Goal: Information Seeking & Learning: Learn about a topic

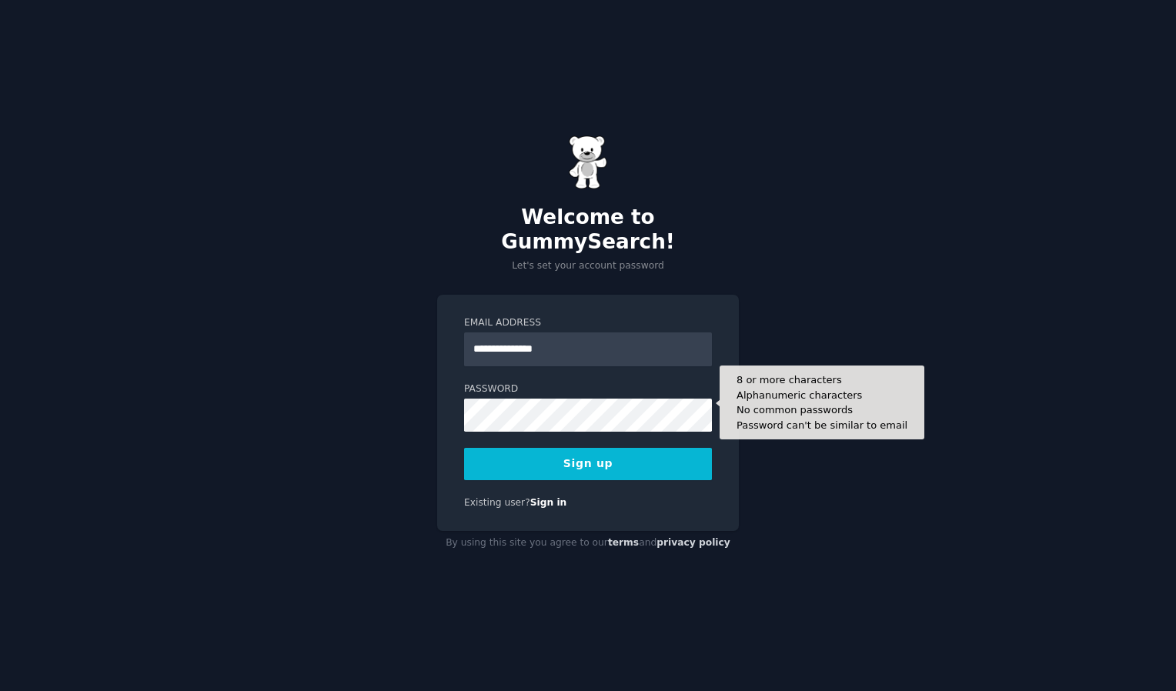
type input "**********"
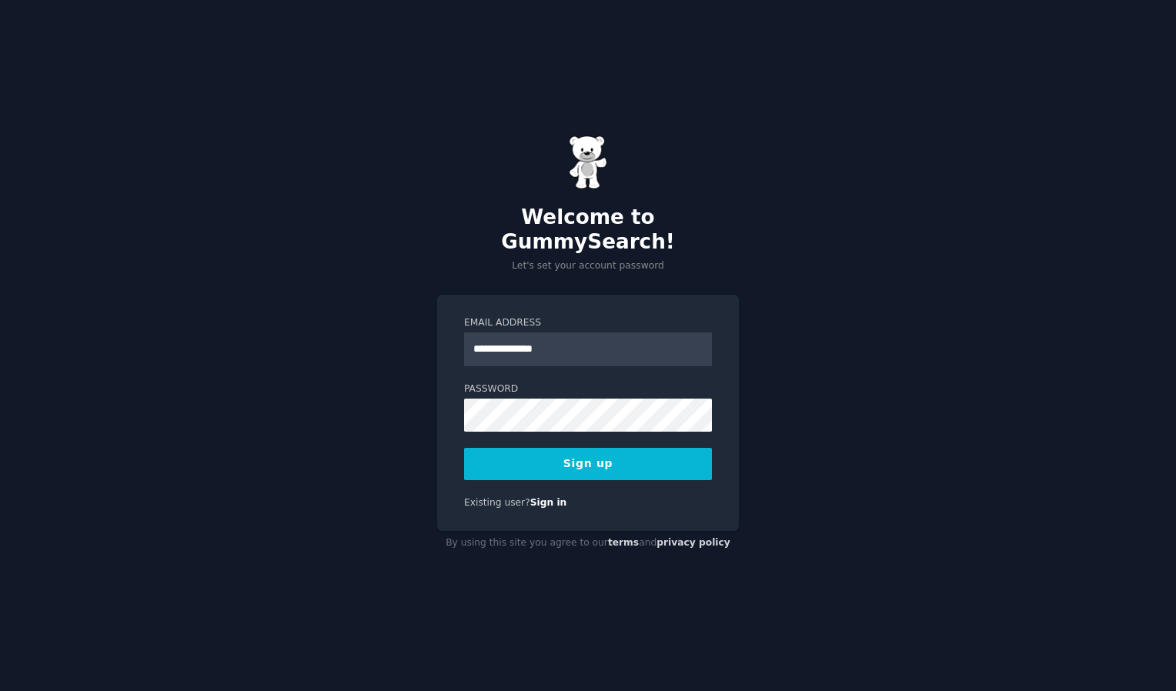
click at [610, 452] on button "Sign up" at bounding box center [588, 464] width 248 height 32
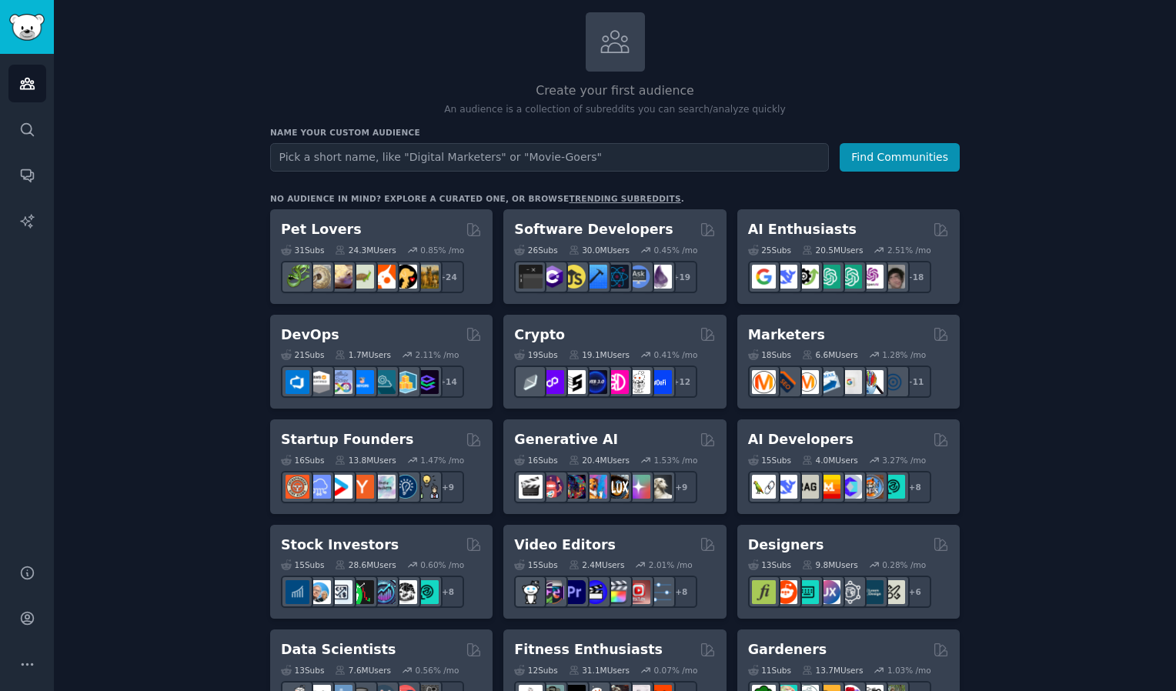
scroll to position [5, 0]
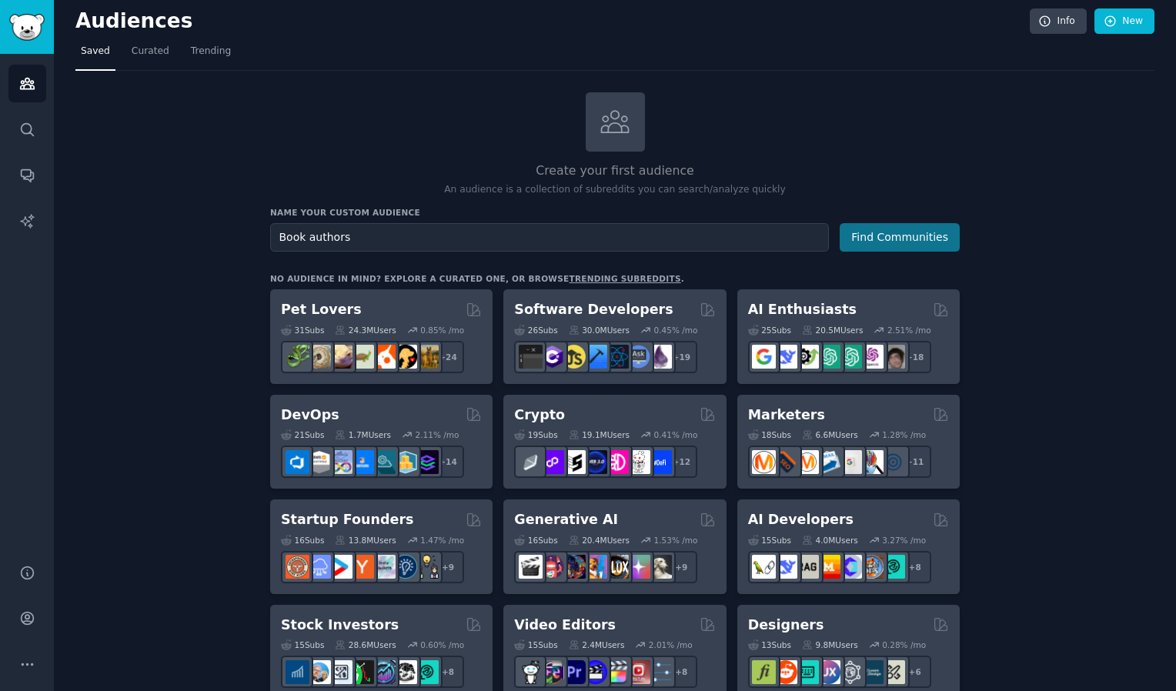
type input "Book authors"
click at [871, 231] on button "Find Communities" at bounding box center [900, 237] width 120 height 28
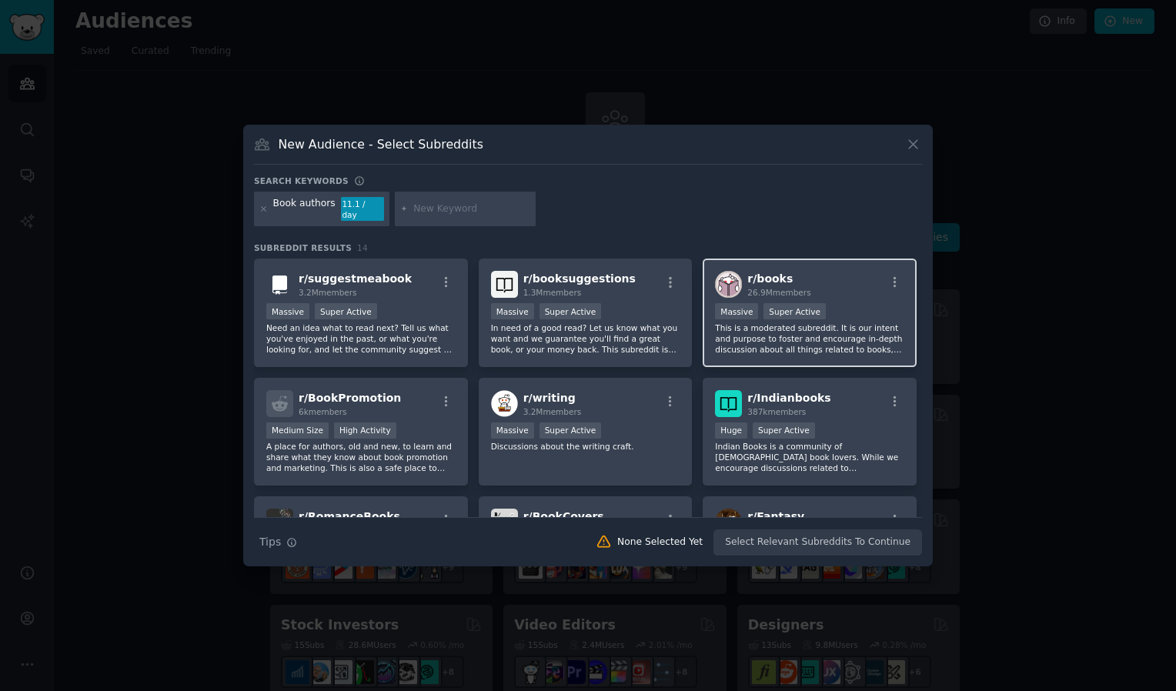
click at [774, 331] on p "This is a moderated subreddit. It is our intent and purpose to foster and encou…" at bounding box center [809, 339] width 189 height 32
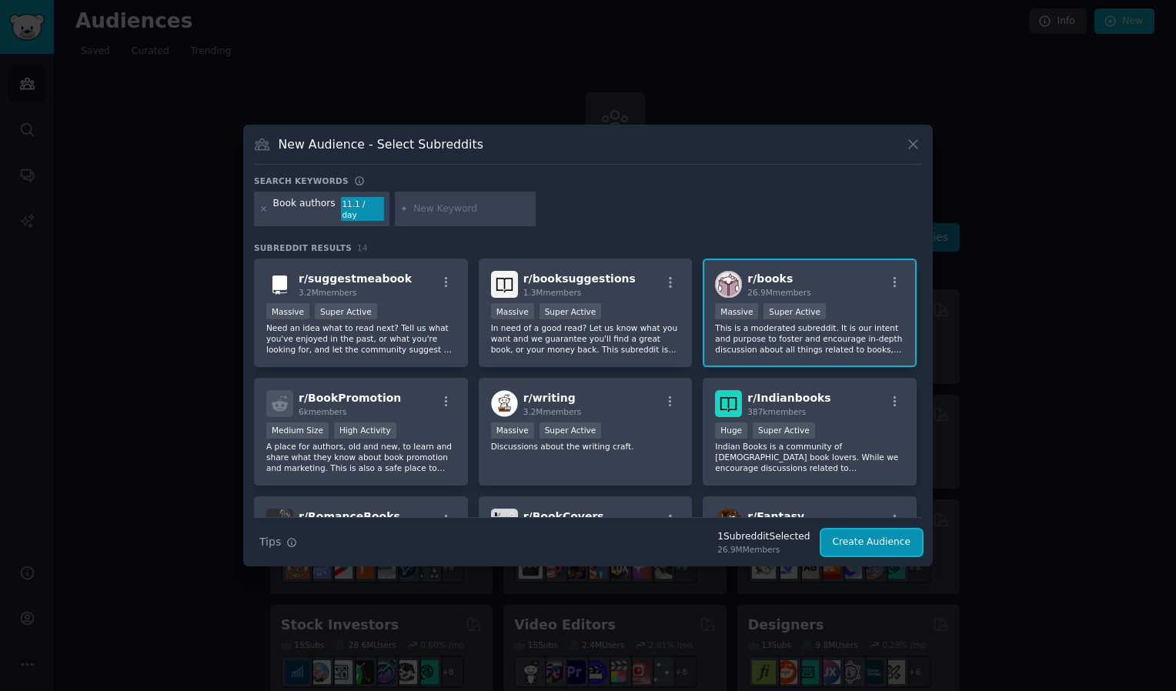
click at [863, 531] on button "Create Audience" at bounding box center [872, 543] width 102 height 26
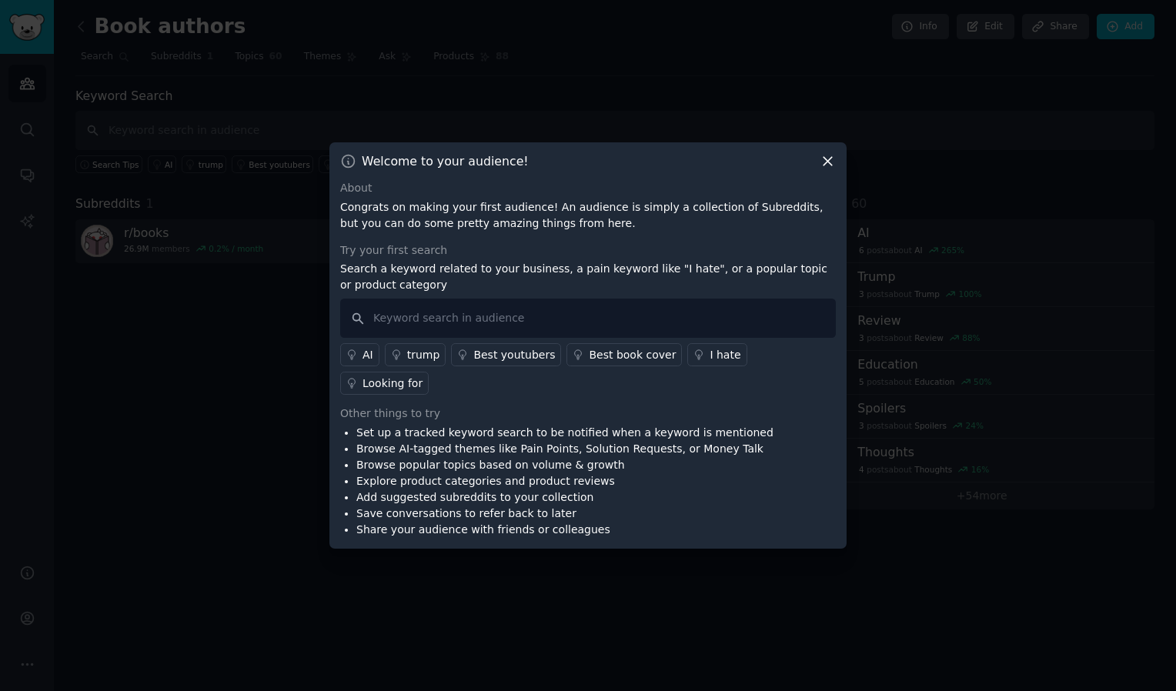
click at [423, 376] on div "Looking for" at bounding box center [393, 384] width 60 height 16
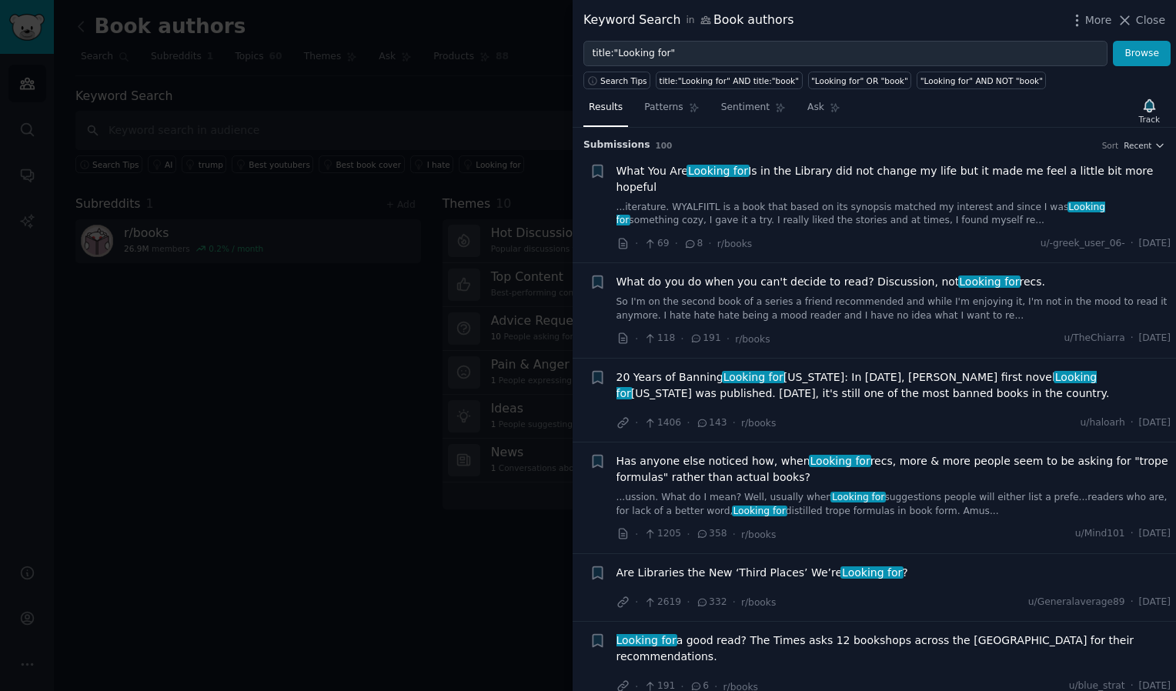
click at [754, 370] on span "20 Years of Banning Looking for [US_STATE]: In [DATE], [PERSON_NAME] first nove…" at bounding box center [894, 385] width 555 height 32
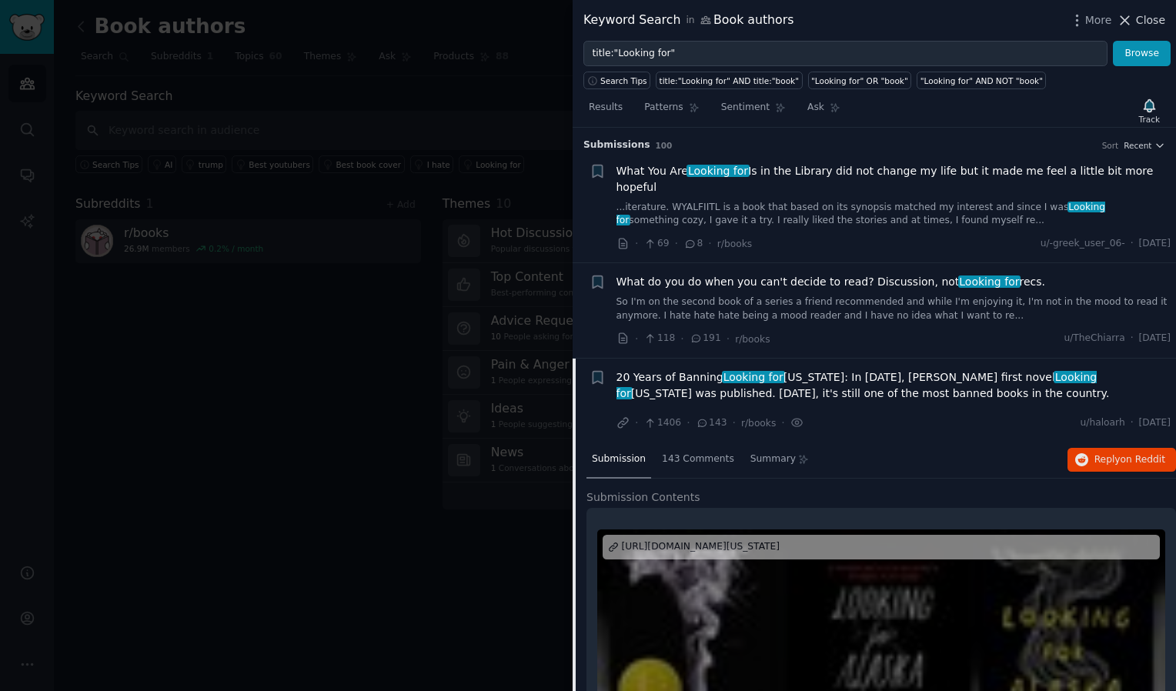
click at [1156, 18] on span "Close" at bounding box center [1150, 20] width 29 height 16
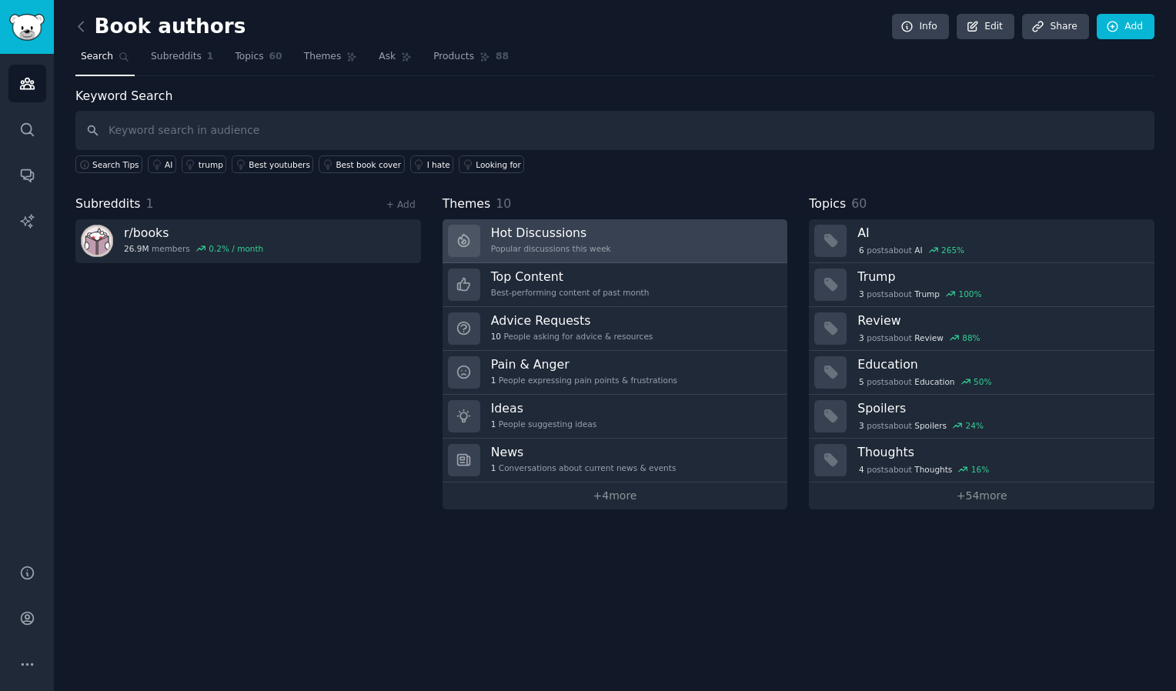
click at [547, 226] on h3 "Hot Discussions" at bounding box center [551, 233] width 120 height 16
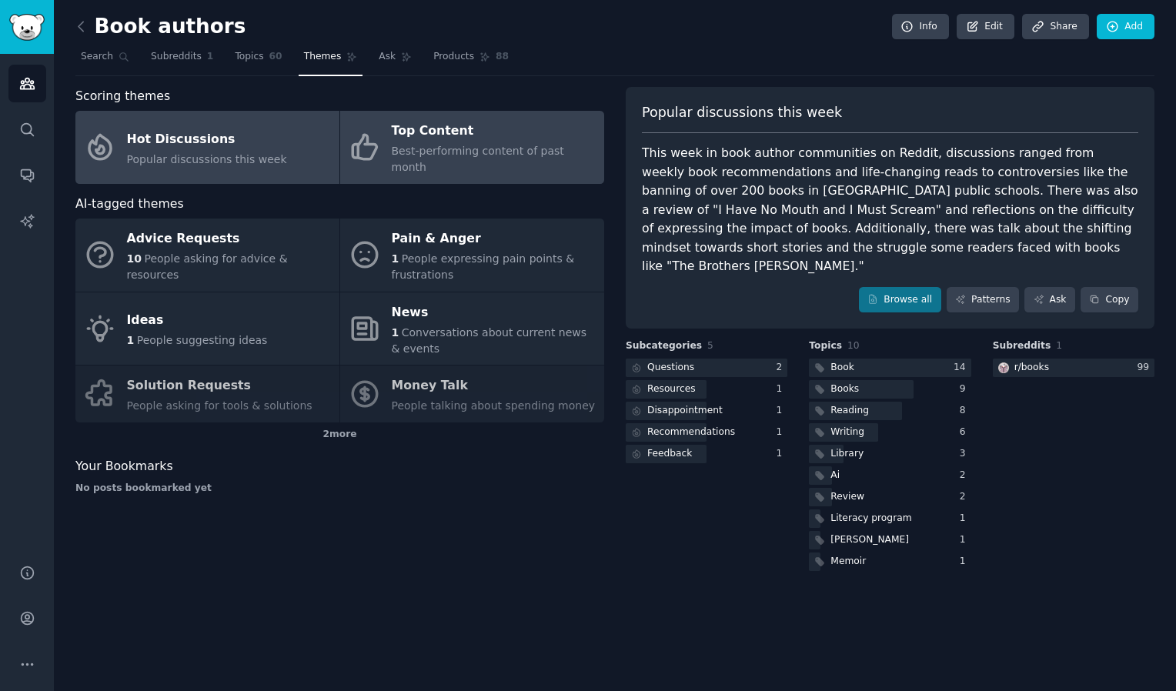
click at [405, 132] on div "Top Content" at bounding box center [494, 131] width 205 height 25
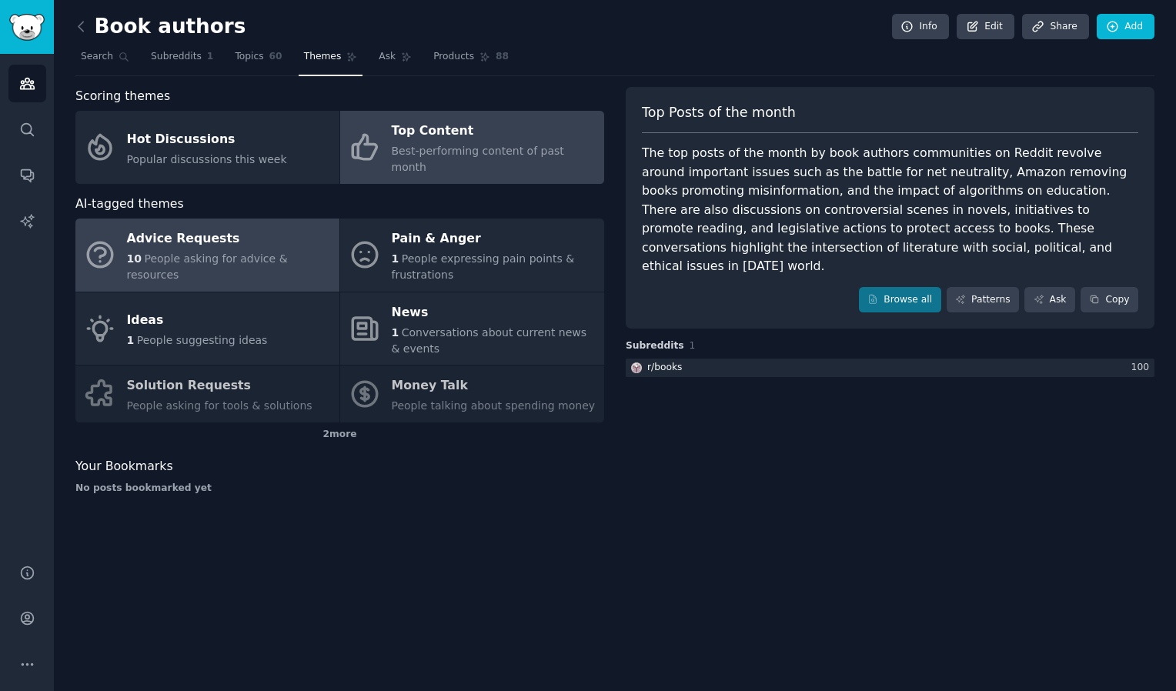
click at [174, 229] on div "Advice Requests" at bounding box center [229, 239] width 205 height 25
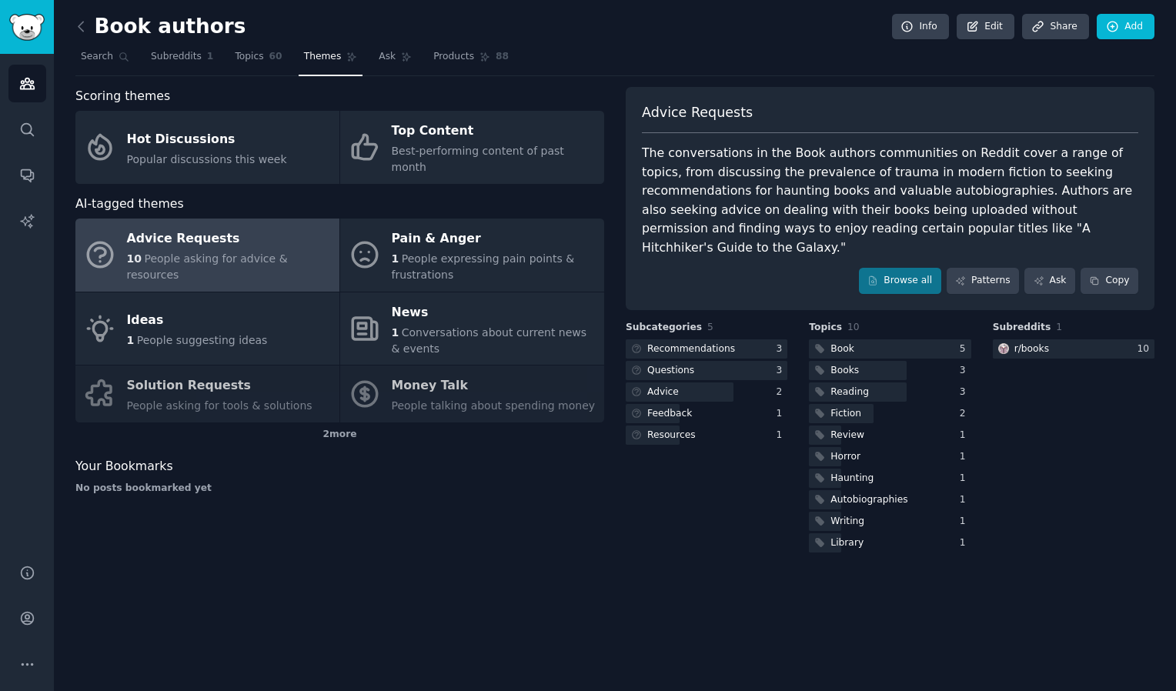
click at [226, 371] on div "Advice Requests 10 People asking for advice & resources Pain & Anger 1 People e…" at bounding box center [339, 321] width 529 height 204
click at [217, 375] on div "Advice Requests 10 People asking for advice & resources Pain & Anger 1 People e…" at bounding box center [339, 321] width 529 height 204
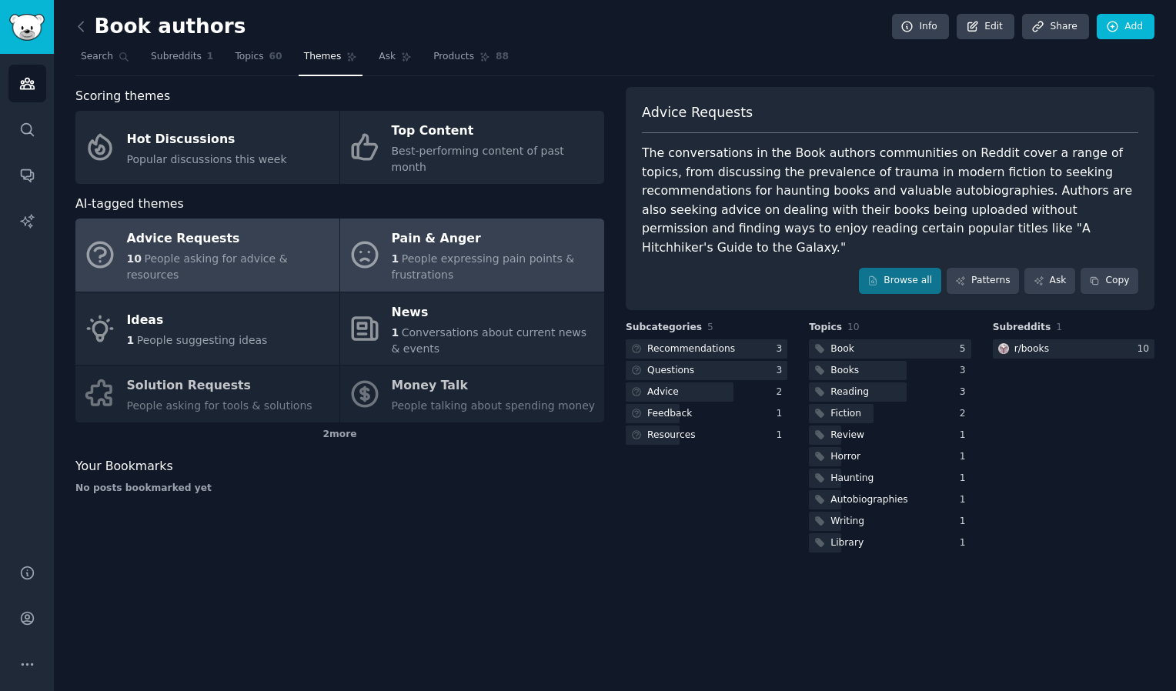
click at [433, 251] on div "1 People expressing pain points & frustrations" at bounding box center [494, 267] width 205 height 32
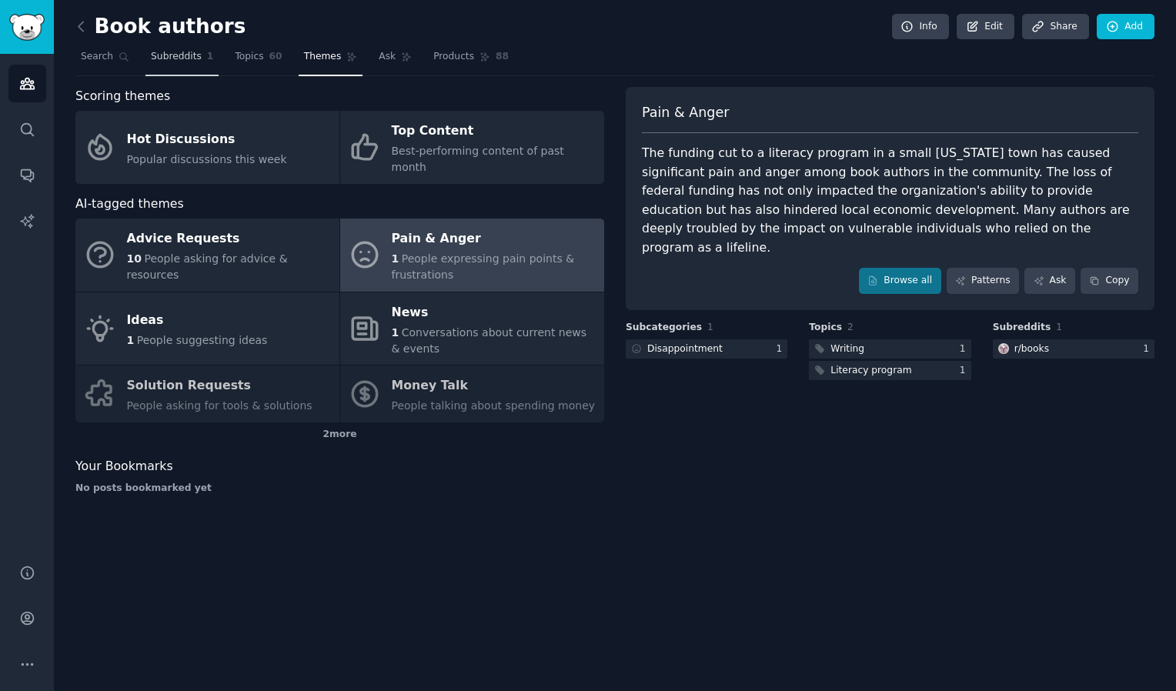
click at [182, 54] on span "Subreddits" at bounding box center [176, 57] width 51 height 14
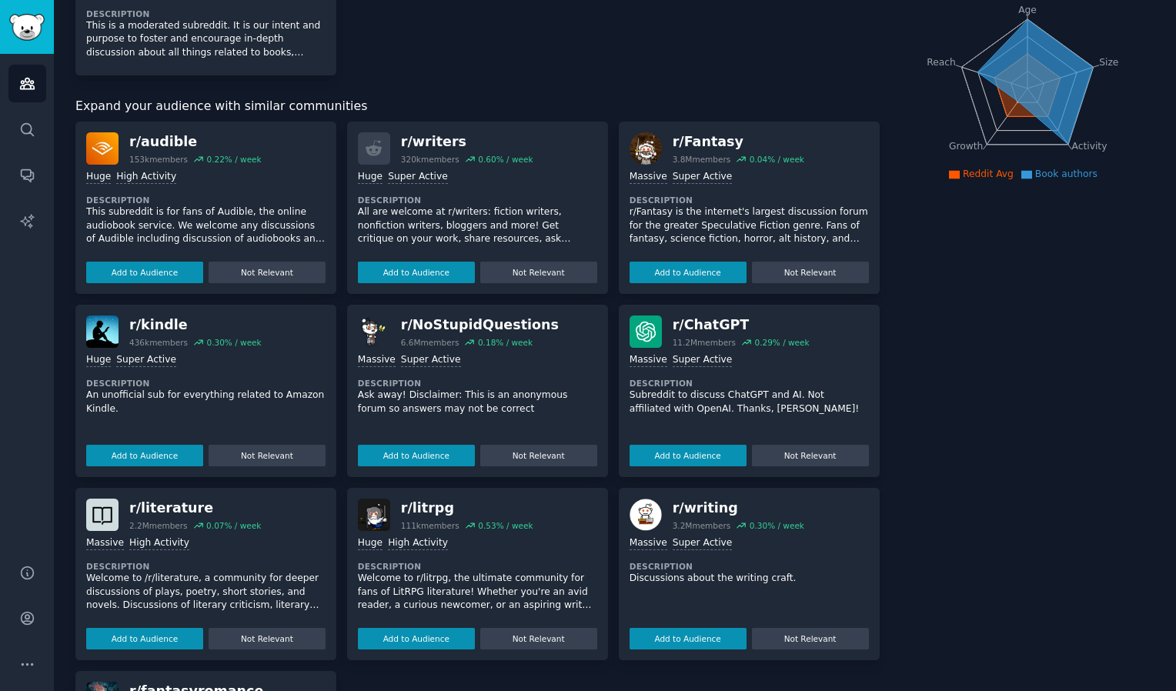
scroll to position [154, 0]
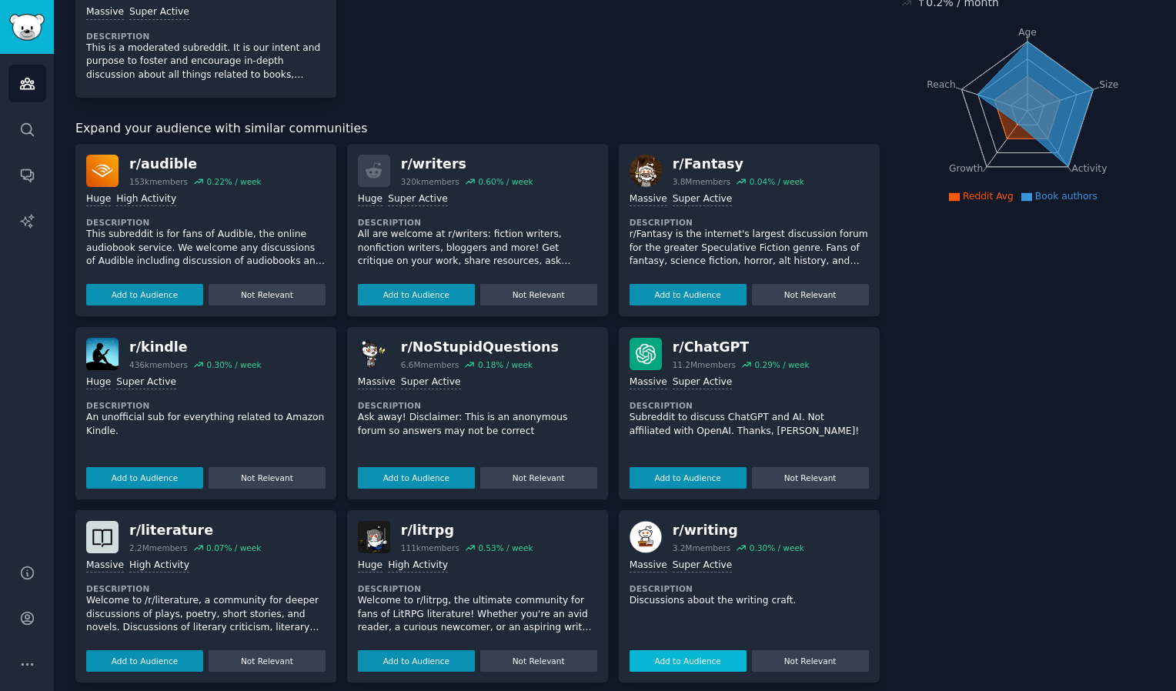
click at [683, 659] on button "Add to Audience" at bounding box center [688, 661] width 117 height 22
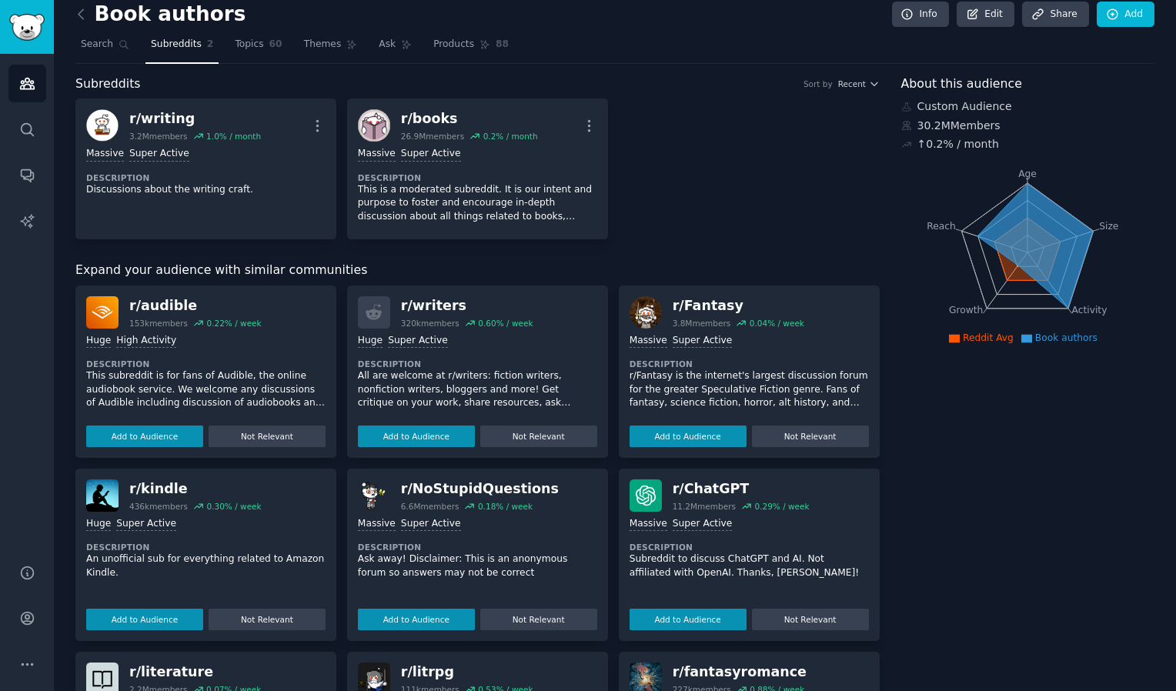
scroll to position [0, 0]
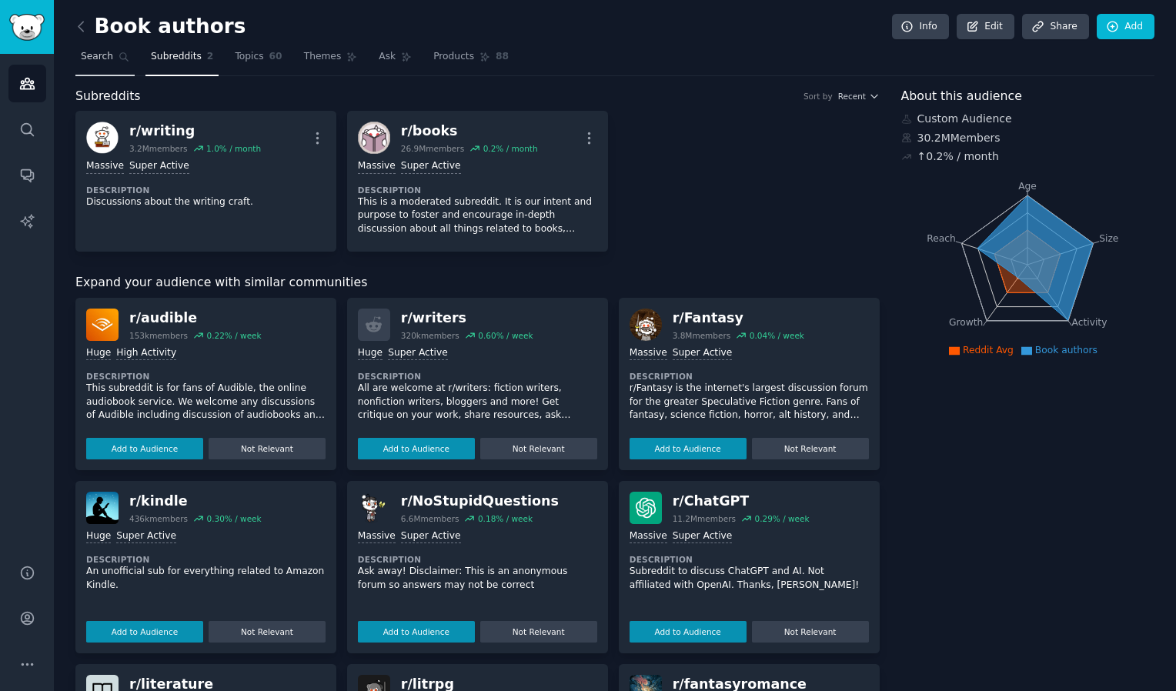
click at [88, 61] on span "Search" at bounding box center [97, 57] width 32 height 14
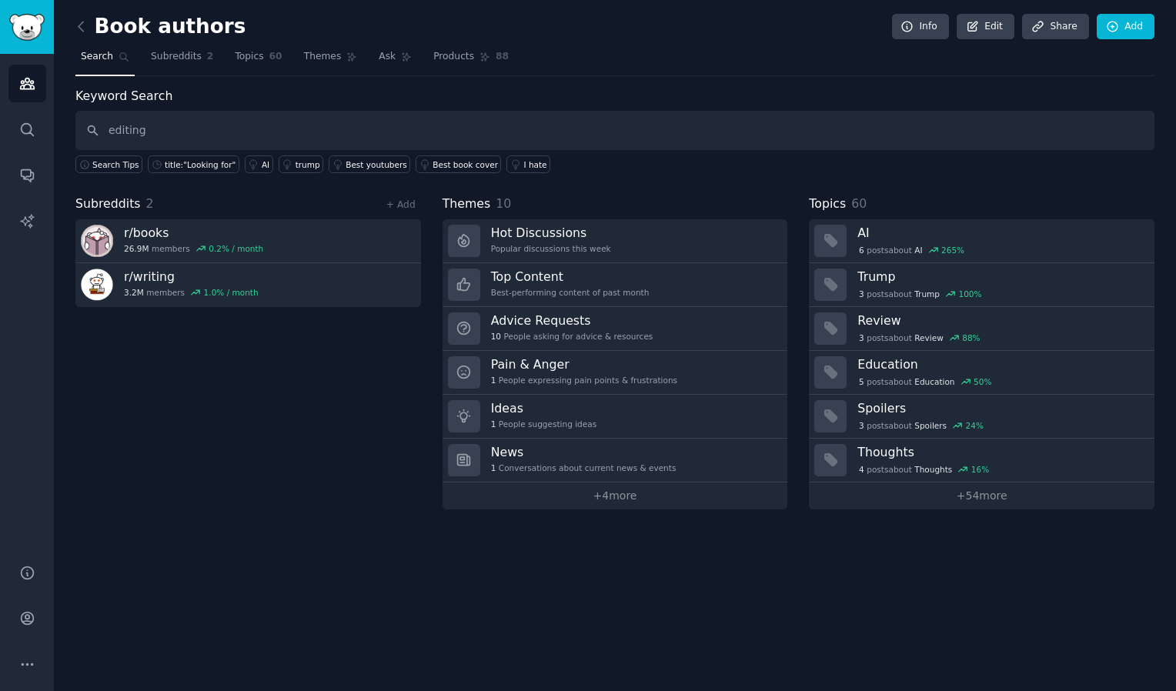
type input "editing"
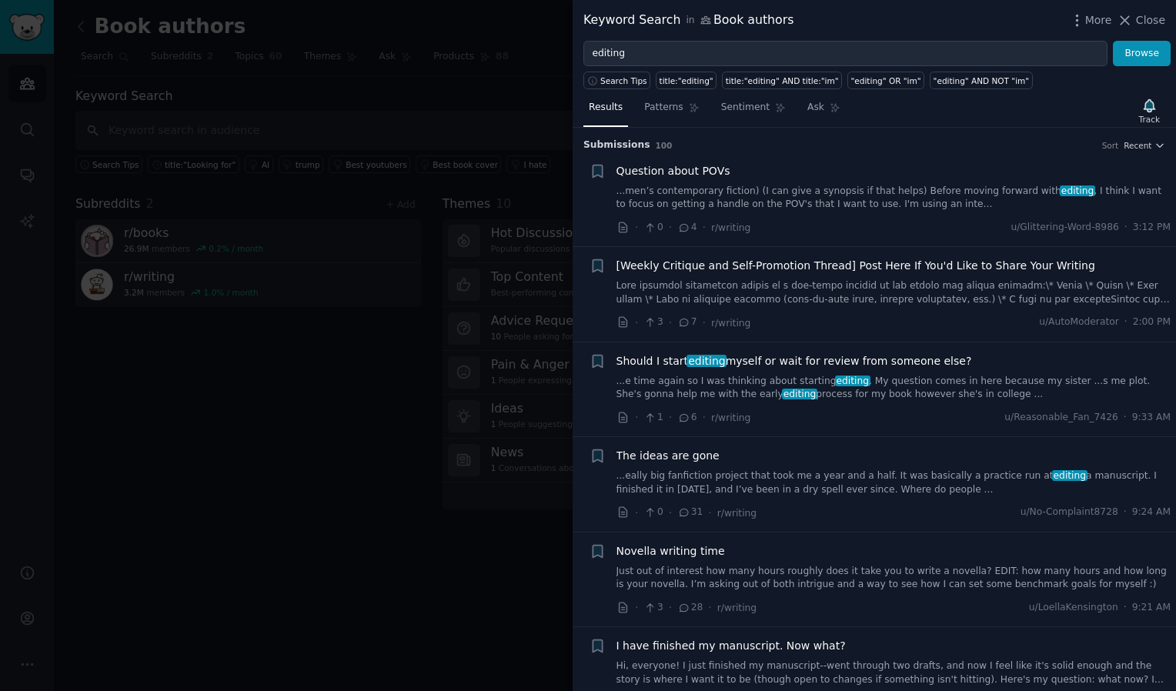
click at [665, 568] on link "Just out of interest how many hours roughly does it take you to write a novella…" at bounding box center [894, 578] width 555 height 27
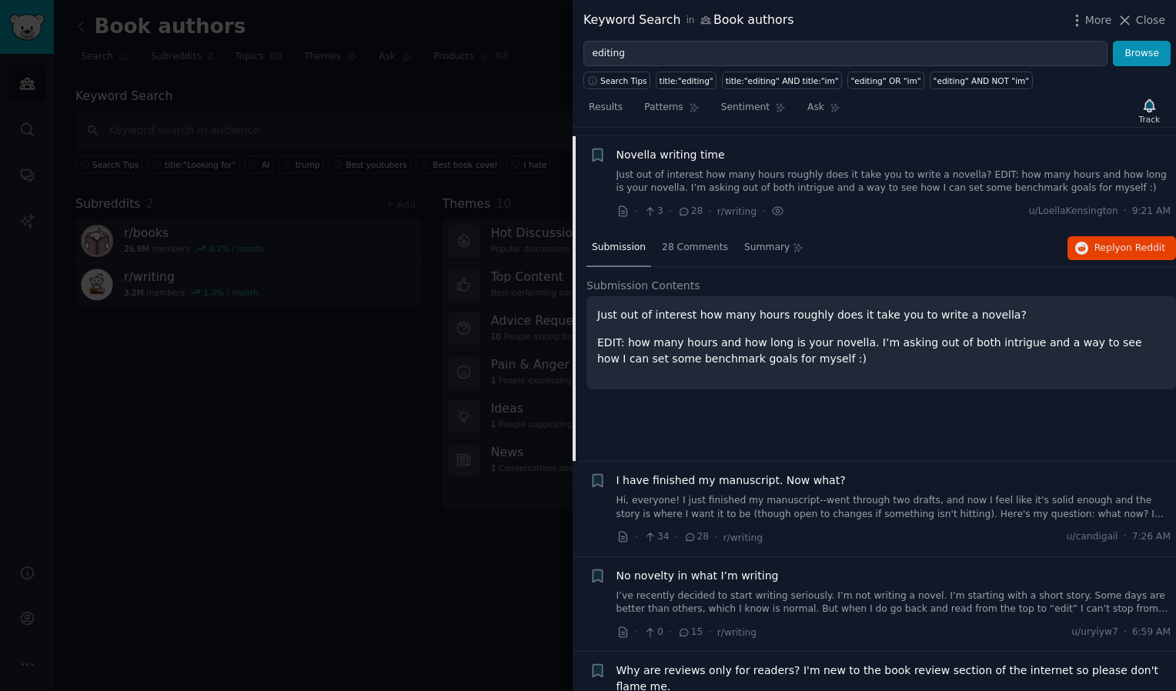
scroll to position [403, 0]
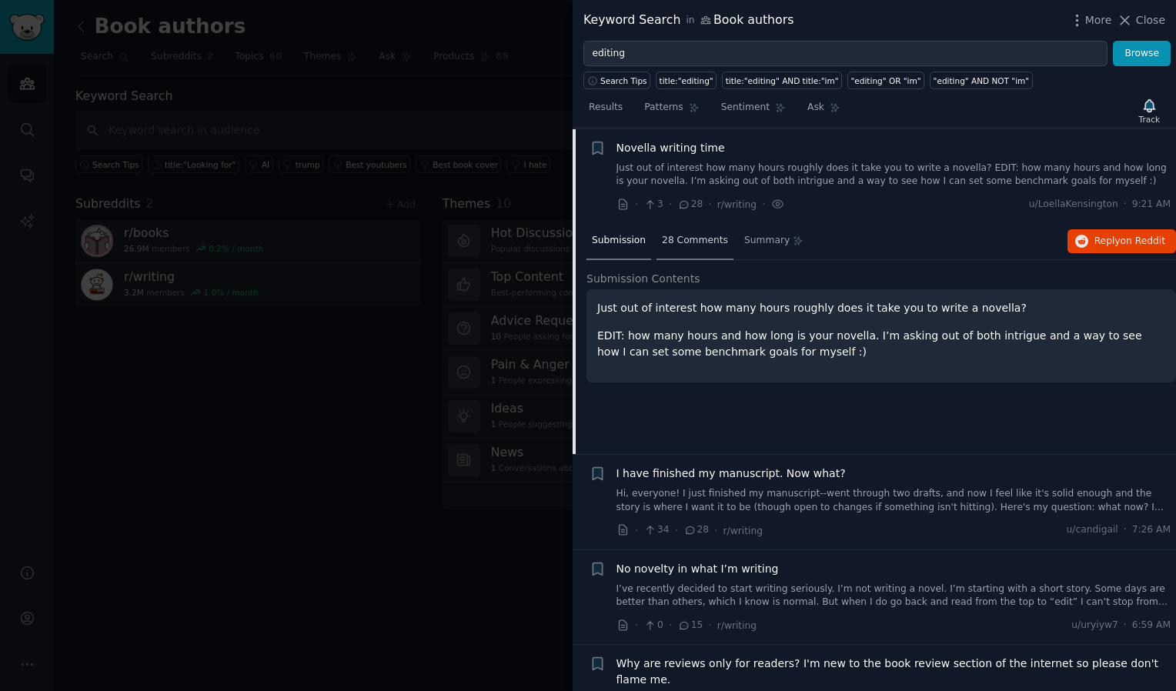
click at [710, 236] on span "28 Comments" at bounding box center [695, 241] width 66 height 14
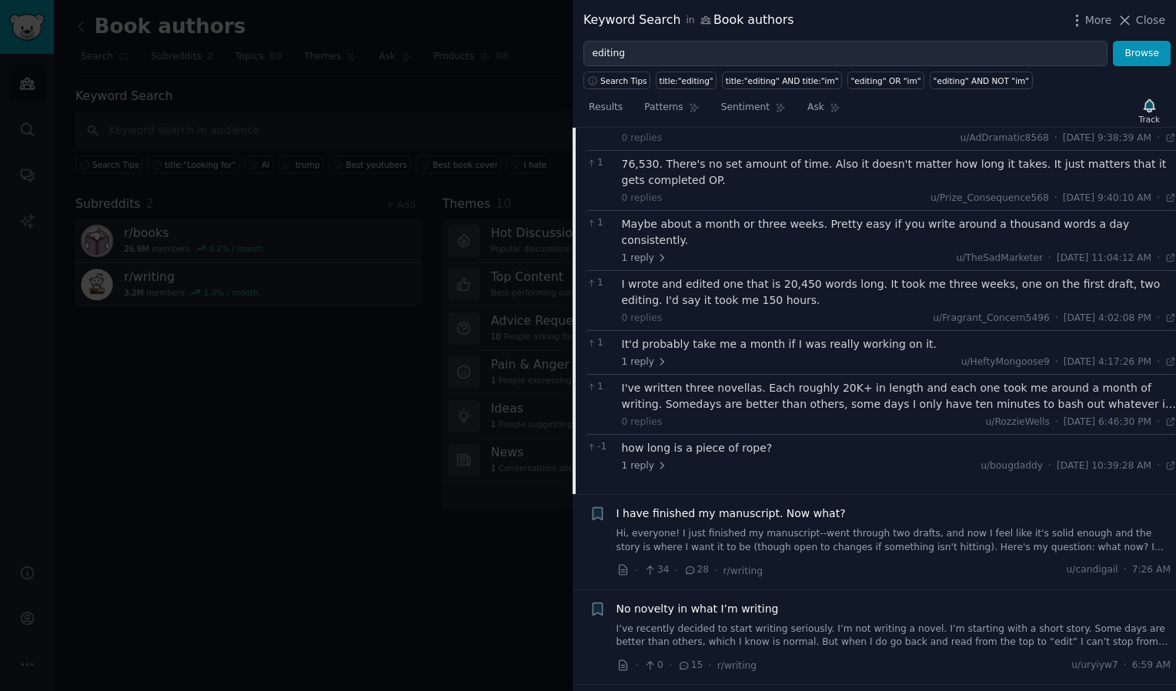
scroll to position [1019, 0]
click at [705, 504] on span "I have finished my manuscript. Now what?" at bounding box center [731, 512] width 229 height 16
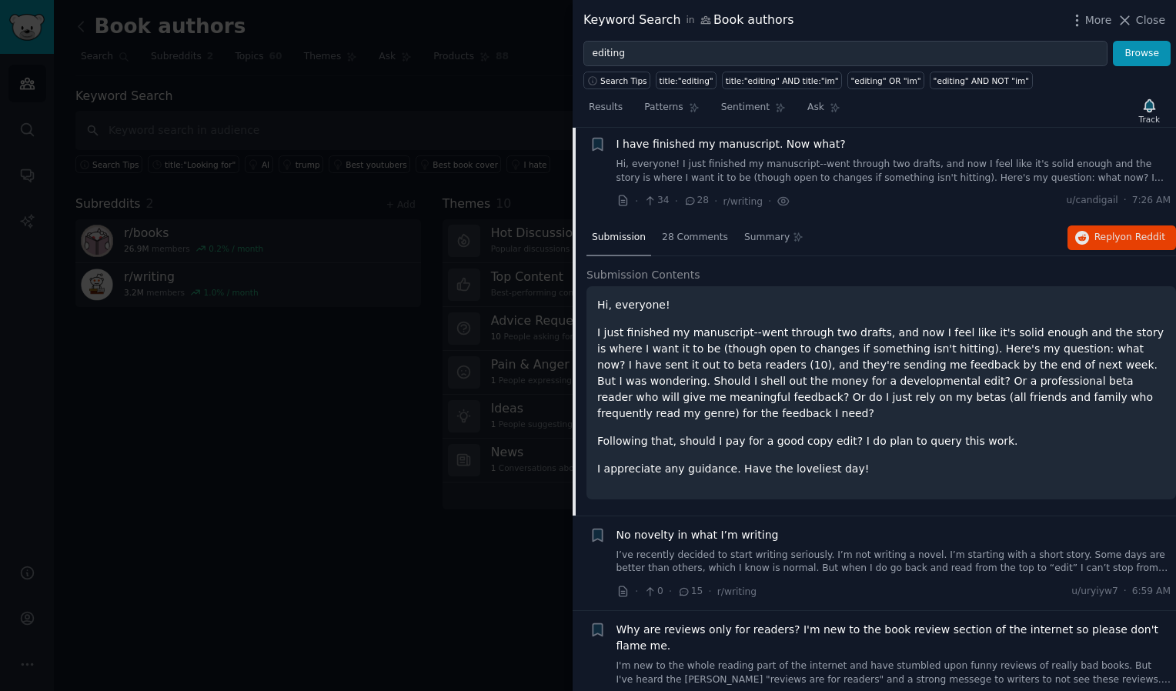
scroll to position [498, 0]
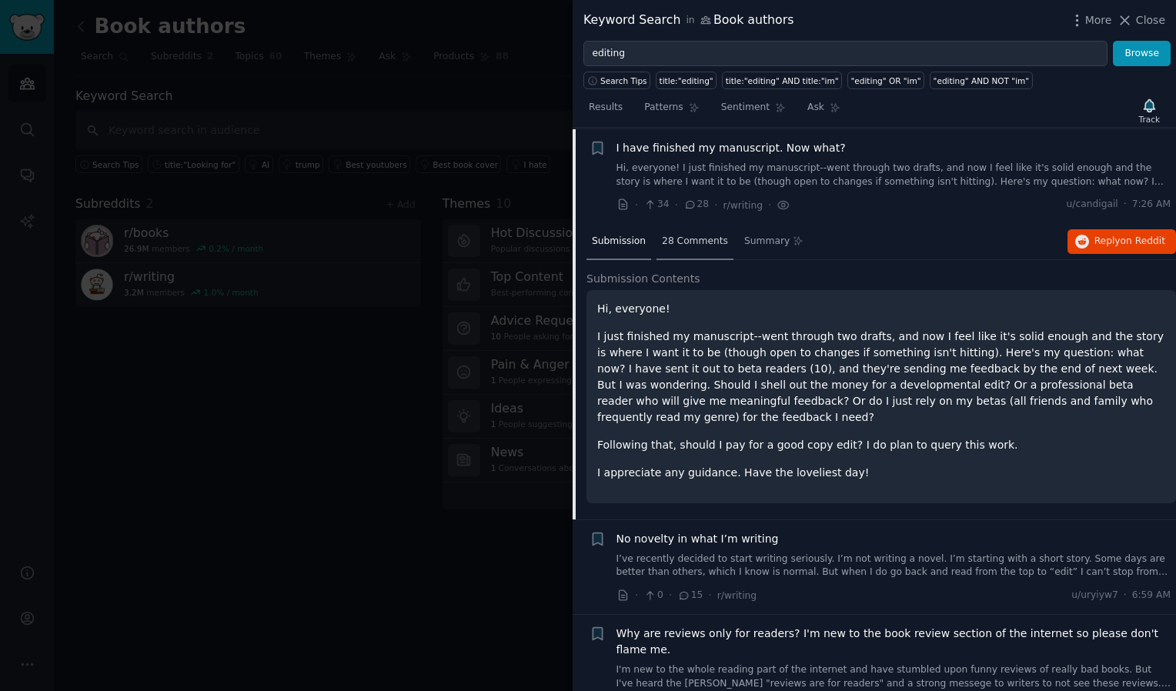
click at [699, 237] on span "28 Comments" at bounding box center [695, 242] width 66 height 14
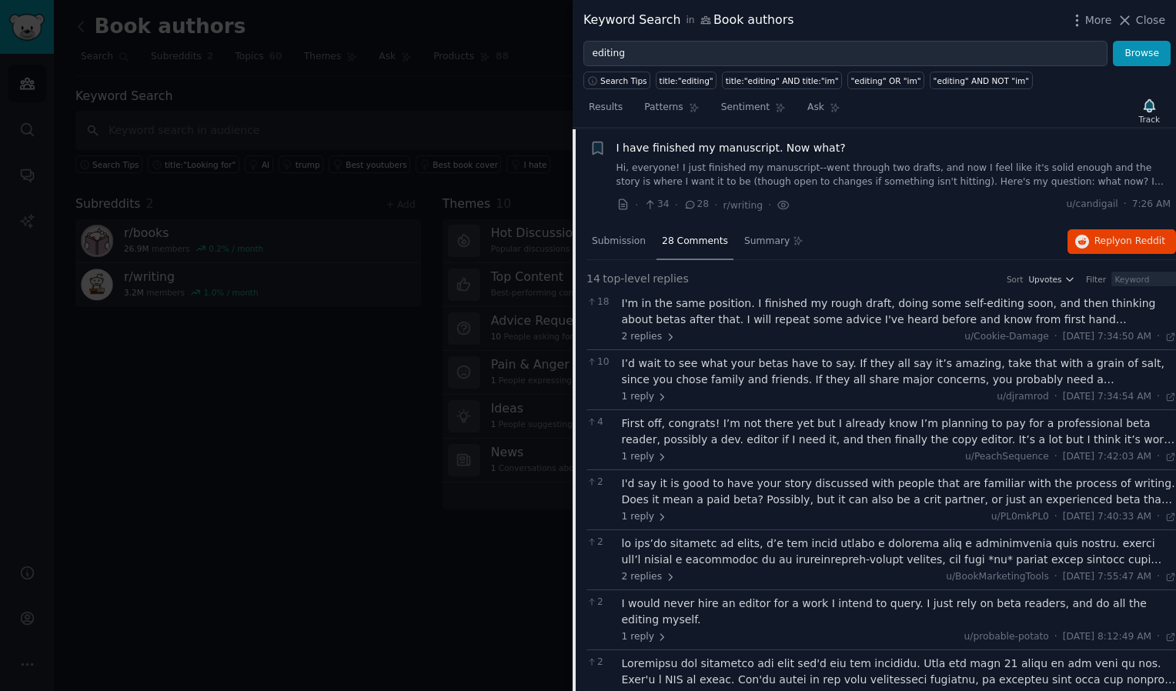
click at [756, 312] on div "I'm in the same position. I finished my rough draft, doing some self-editing so…" at bounding box center [899, 312] width 555 height 32
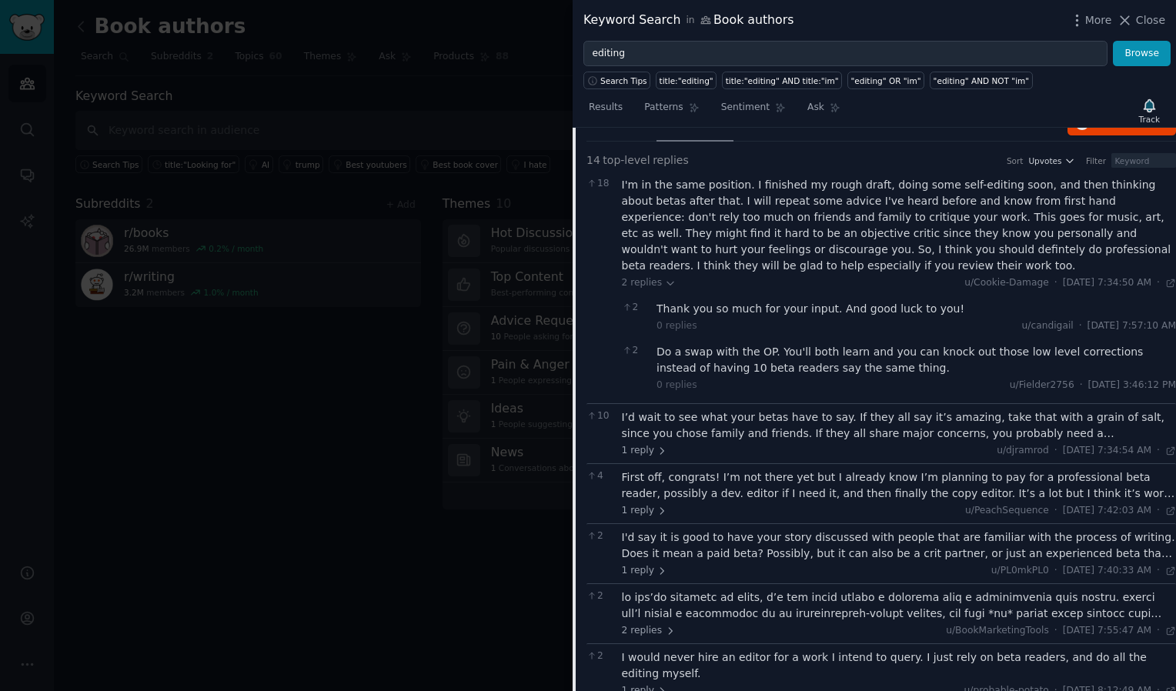
scroll to position [652, 0]
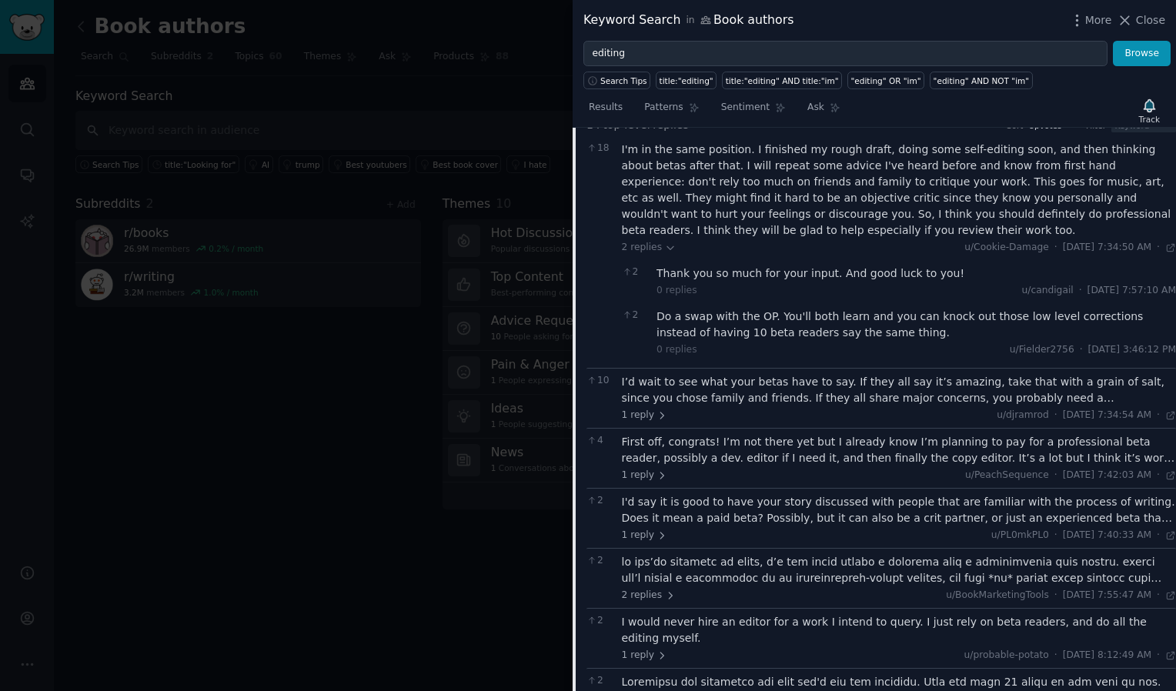
click at [705, 437] on div "First off, congrats! I’m not there yet but I already know I’m planning to pay f…" at bounding box center [899, 450] width 555 height 32
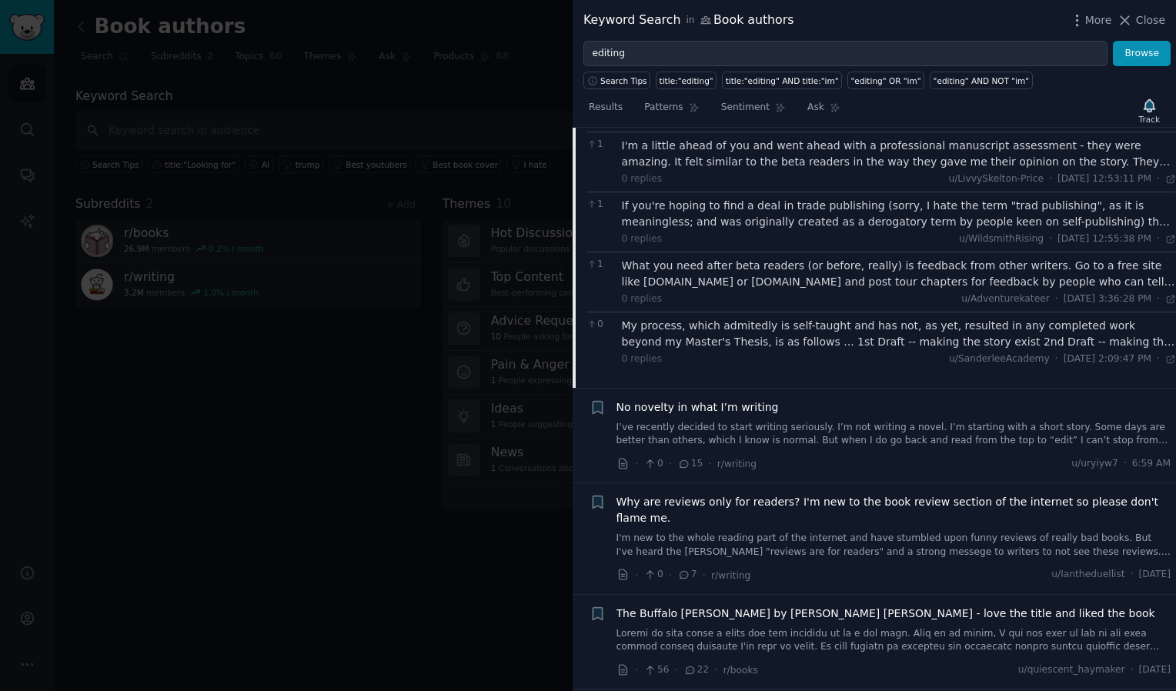
scroll to position [1576, 0]
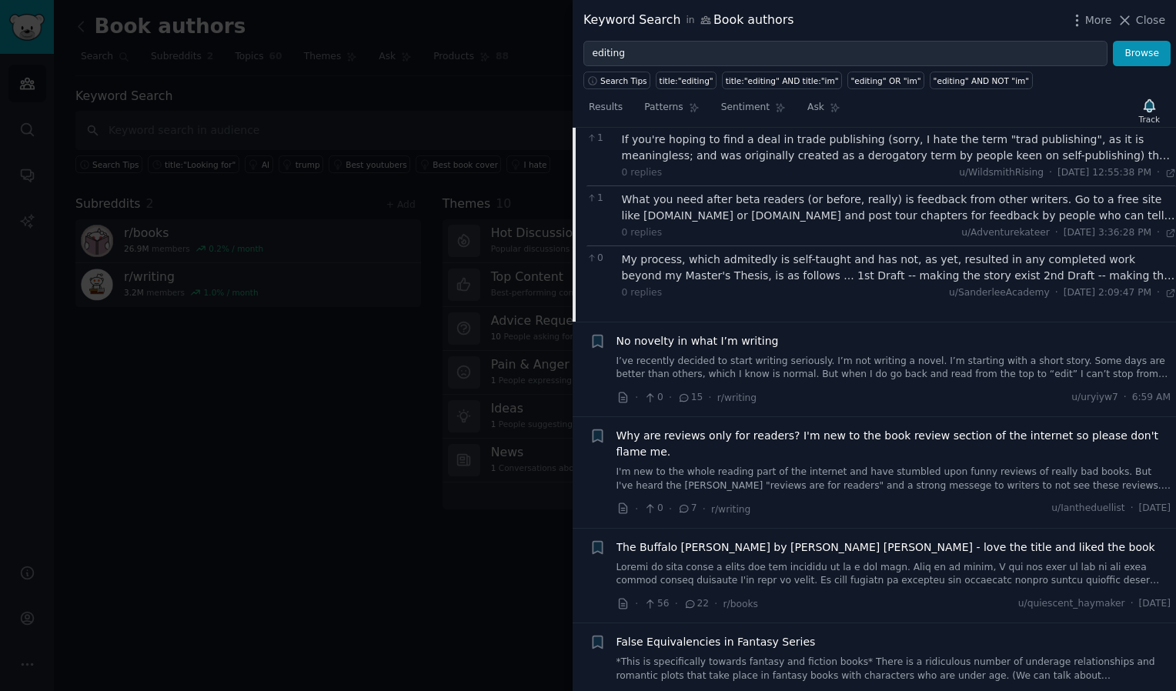
click at [798, 428] on span "Why are reviews only for readers? I'm new to the book review section of the int…" at bounding box center [894, 444] width 555 height 32
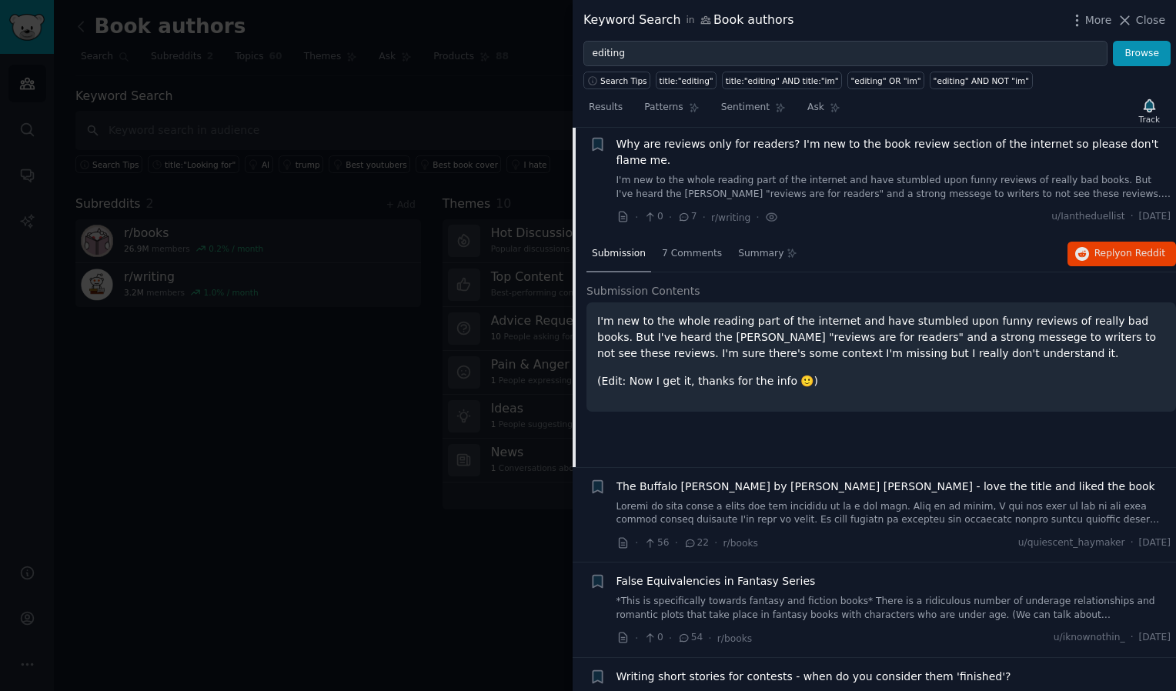
scroll to position [688, 0]
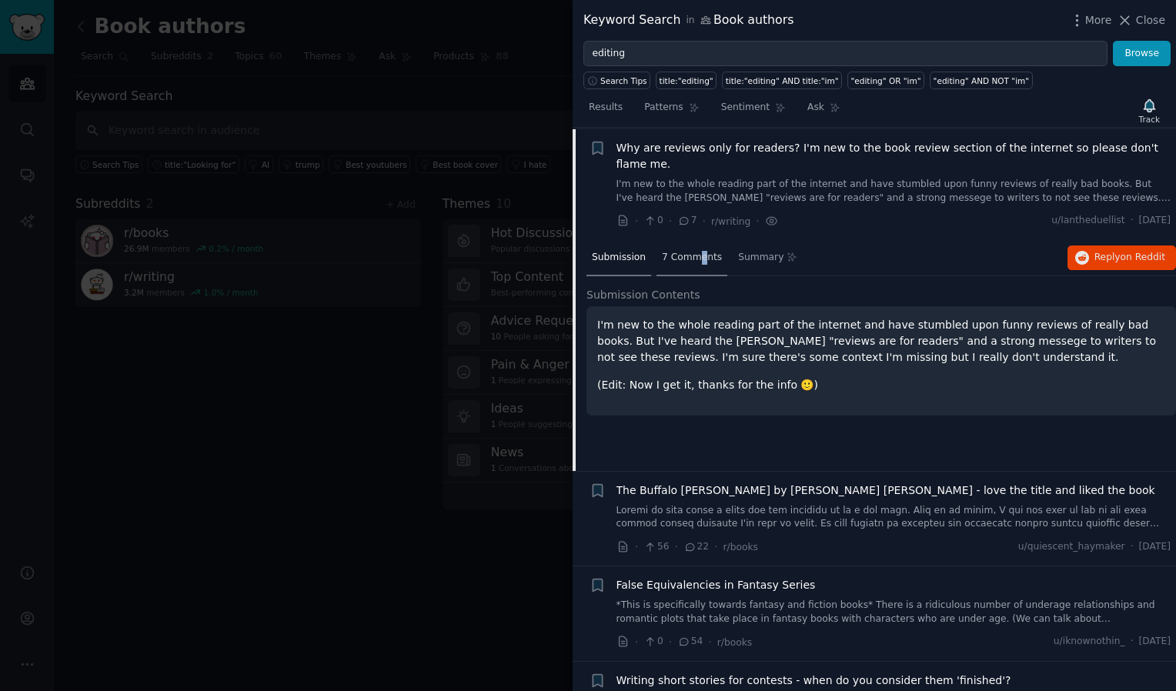
click at [694, 251] on span "7 Comments" at bounding box center [692, 258] width 60 height 14
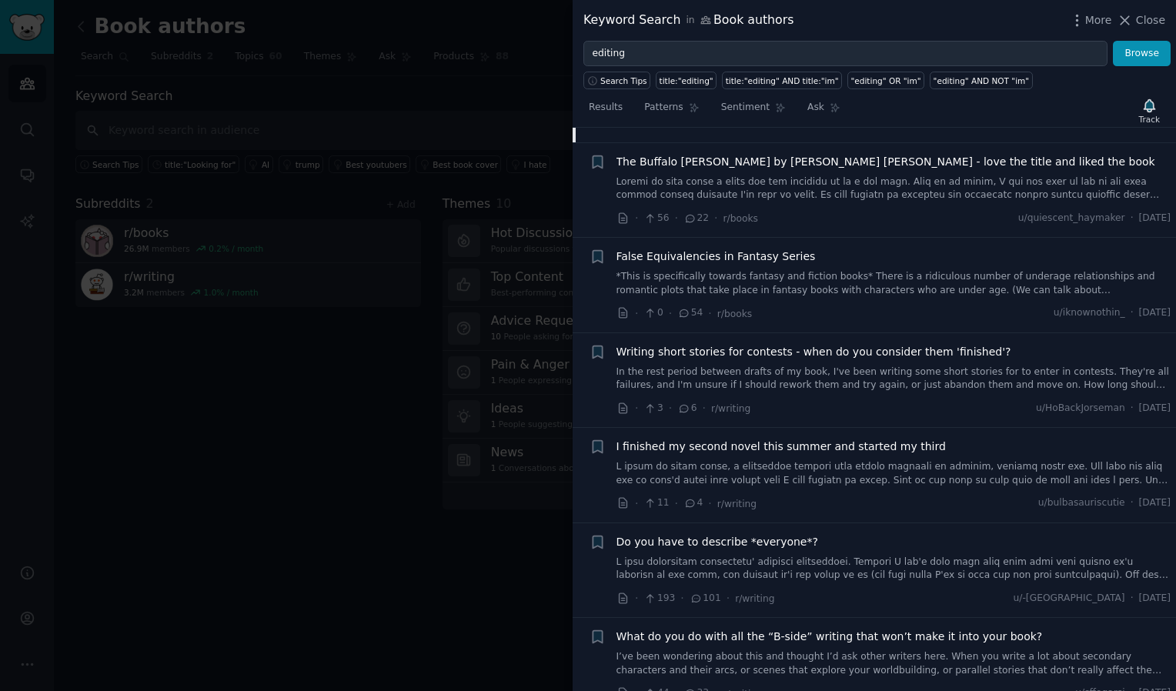
scroll to position [1232, 0]
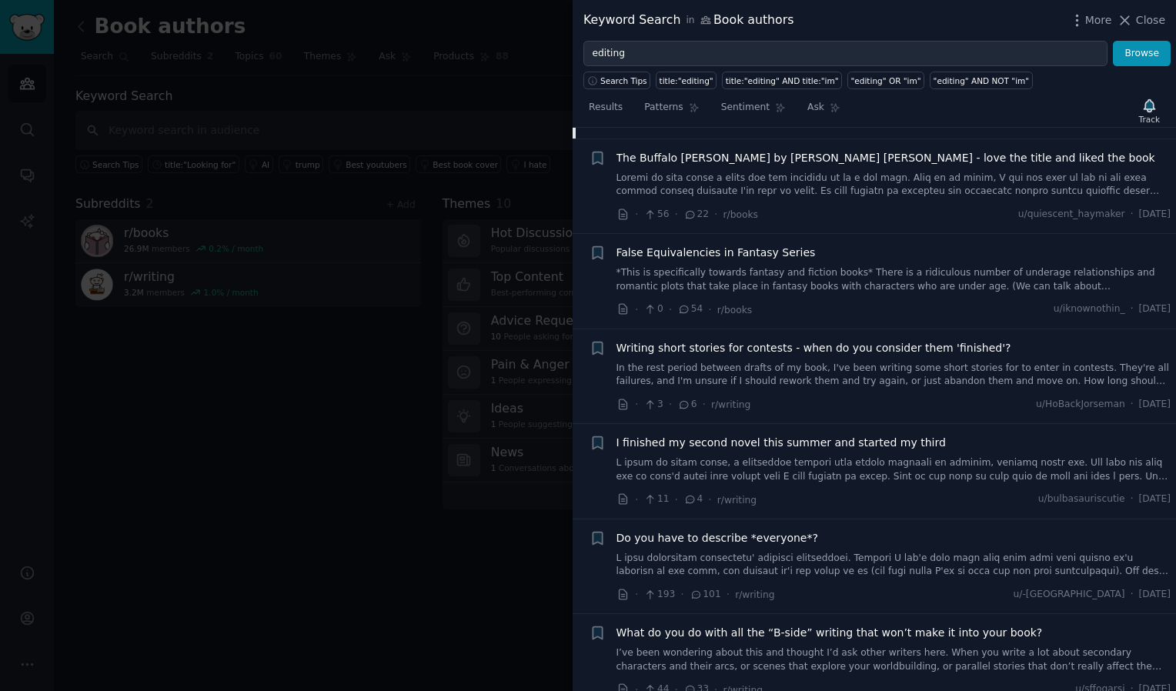
click at [760, 435] on span "I finished my second novel this summer and started my third" at bounding box center [781, 443] width 329 height 16
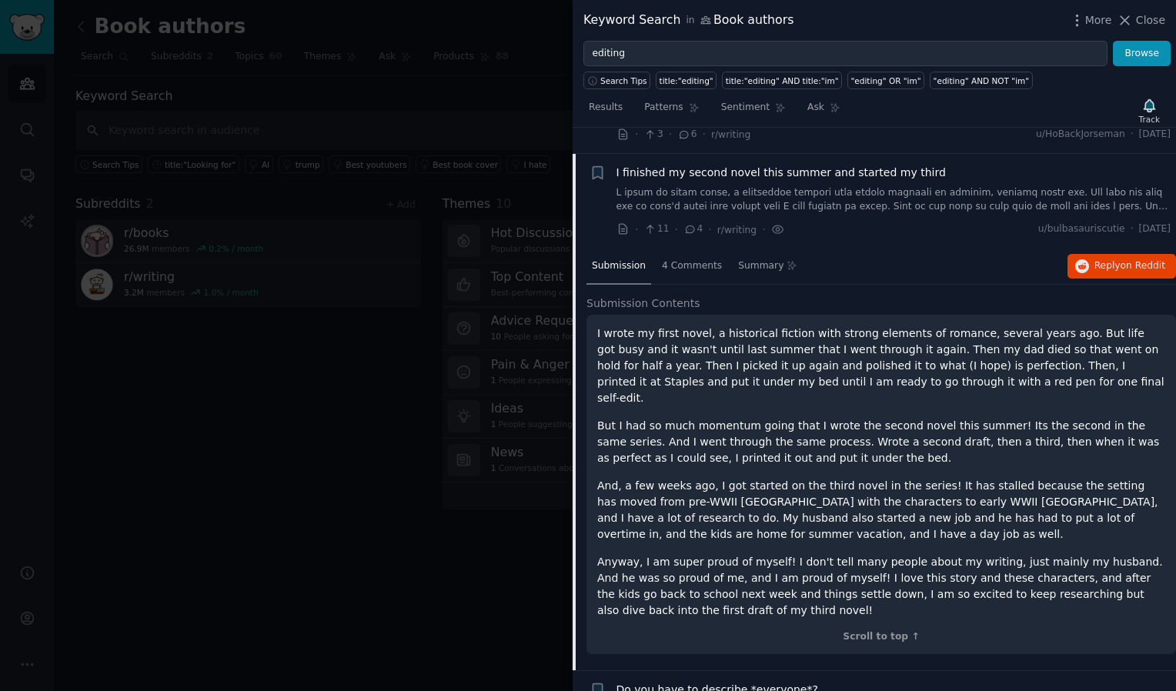
scroll to position [1067, 0]
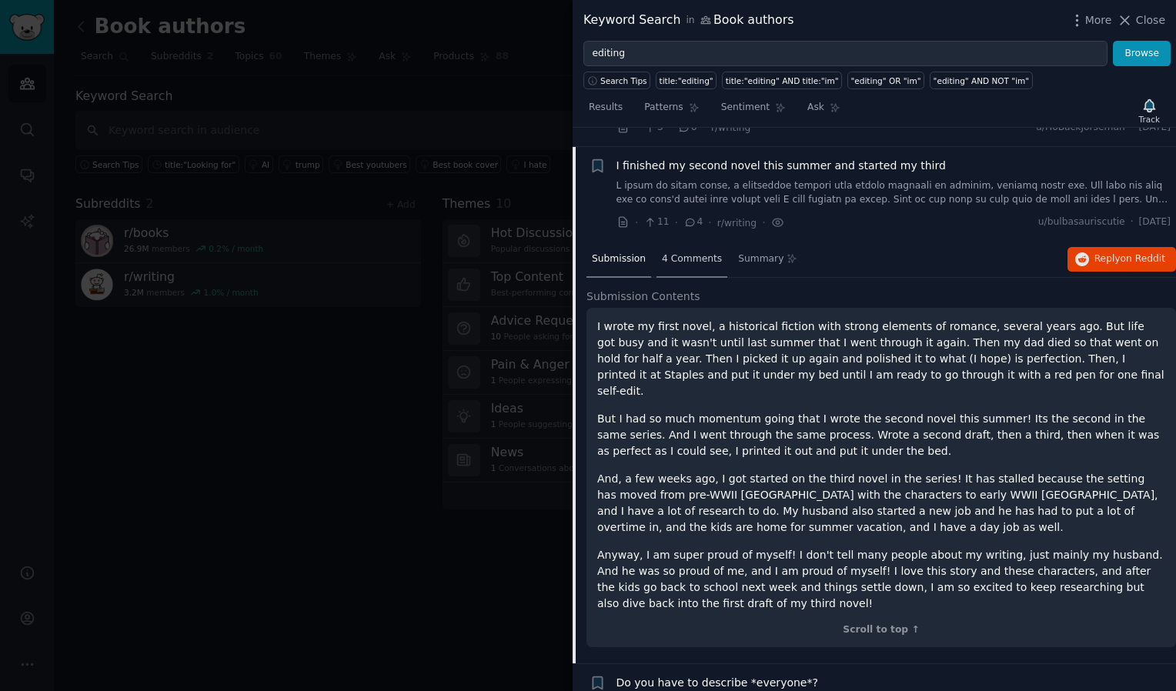
click at [699, 252] on span "4 Comments" at bounding box center [692, 259] width 60 height 14
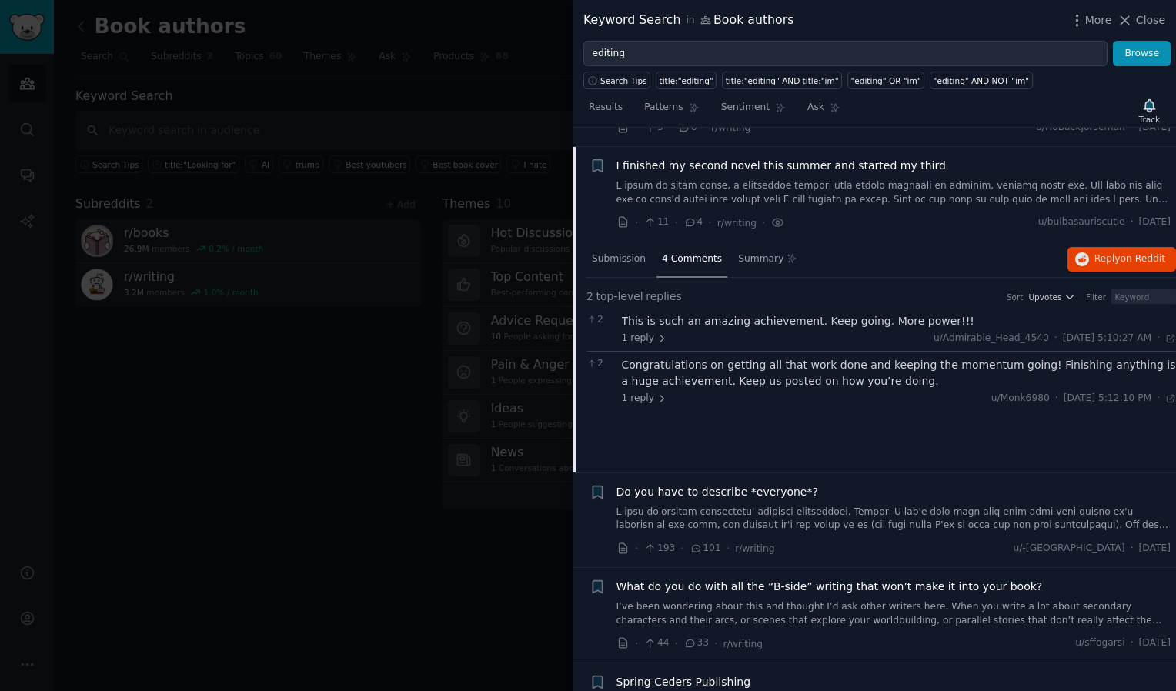
click at [657, 216] on span "11" at bounding box center [655, 223] width 25 height 14
click at [651, 217] on icon at bounding box center [650, 222] width 14 height 11
click at [622, 242] on div "Submission" at bounding box center [619, 260] width 65 height 37
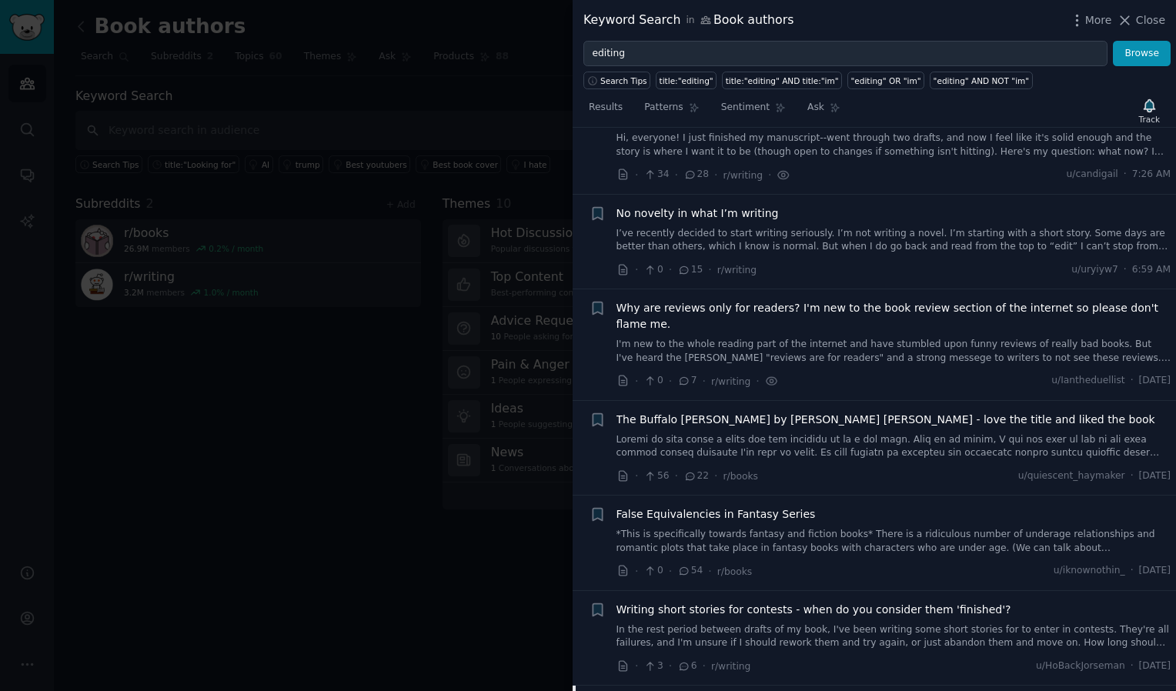
scroll to position [451, 0]
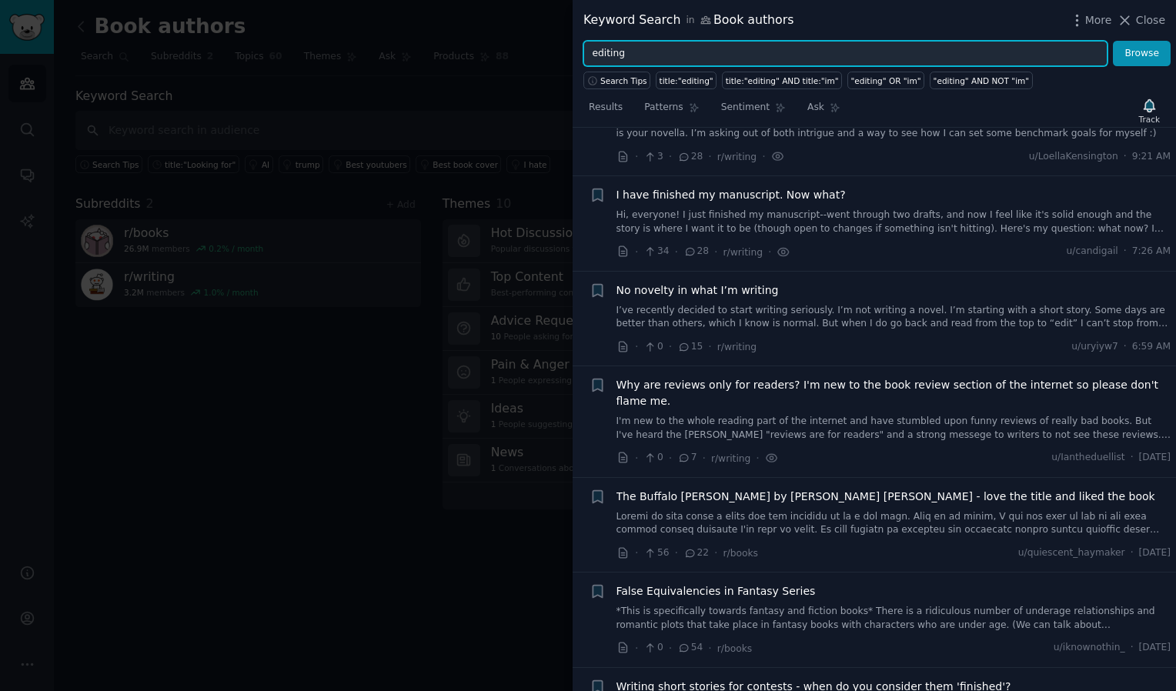
drag, startPoint x: 630, startPoint y: 56, endPoint x: 495, endPoint y: 23, distance: 138.7
click at [495, 23] on div "Keyword Search in Book authors More Close editing Browse Search Tips title:"edi…" at bounding box center [588, 345] width 1176 height 691
type input "developmental editing"
click at [1113, 41] on button "Browse" at bounding box center [1142, 54] width 58 height 26
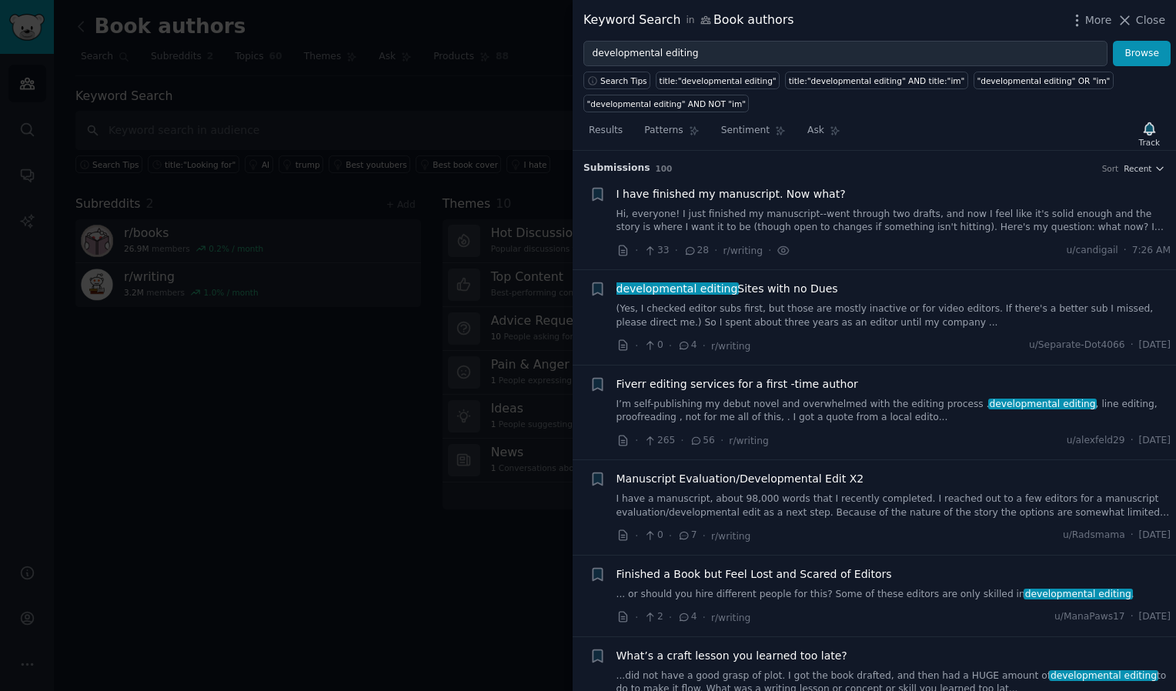
click at [734, 393] on div "Fiverr editing services for a first -time author I’m self-publishing my debut n…" at bounding box center [894, 400] width 555 height 48
click at [730, 375] on li "+ Fiverr editing services for a first -time author I’m self-publishing my debut…" at bounding box center [874, 413] width 603 height 95
click at [717, 391] on div "Fiverr editing services for a first -time author I’m self-publishing my debut n…" at bounding box center [894, 400] width 555 height 48
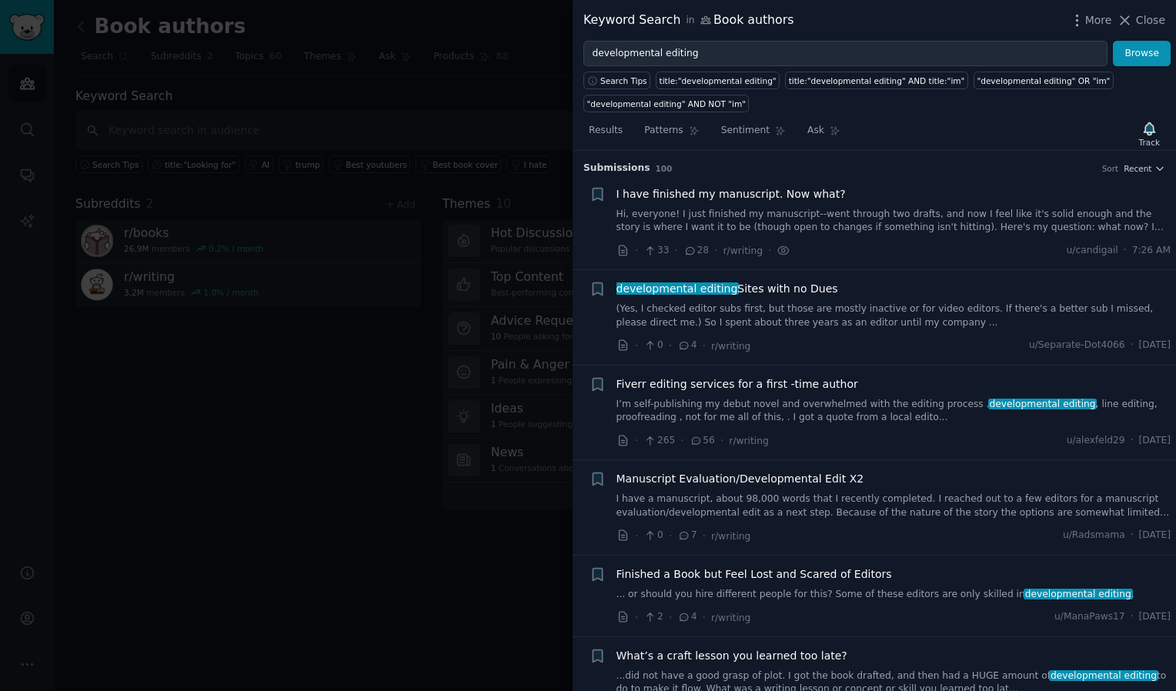
click at [648, 384] on span "Fiverr editing services for a first -time author" at bounding box center [738, 384] width 242 height 16
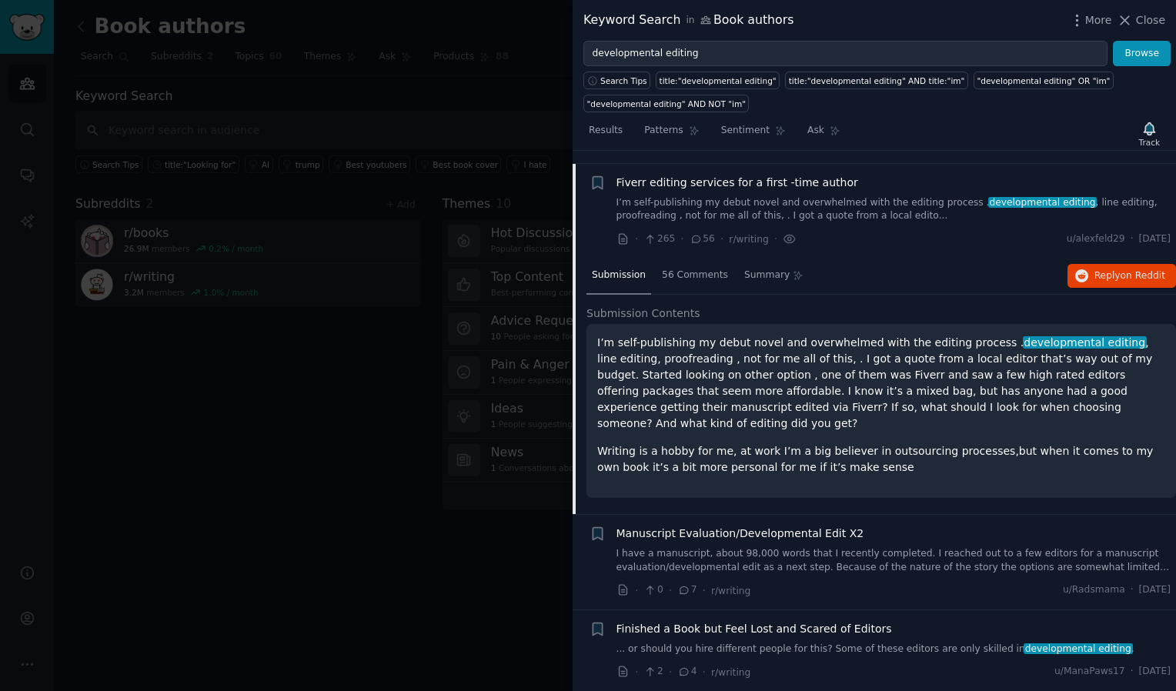
scroll to position [214, 0]
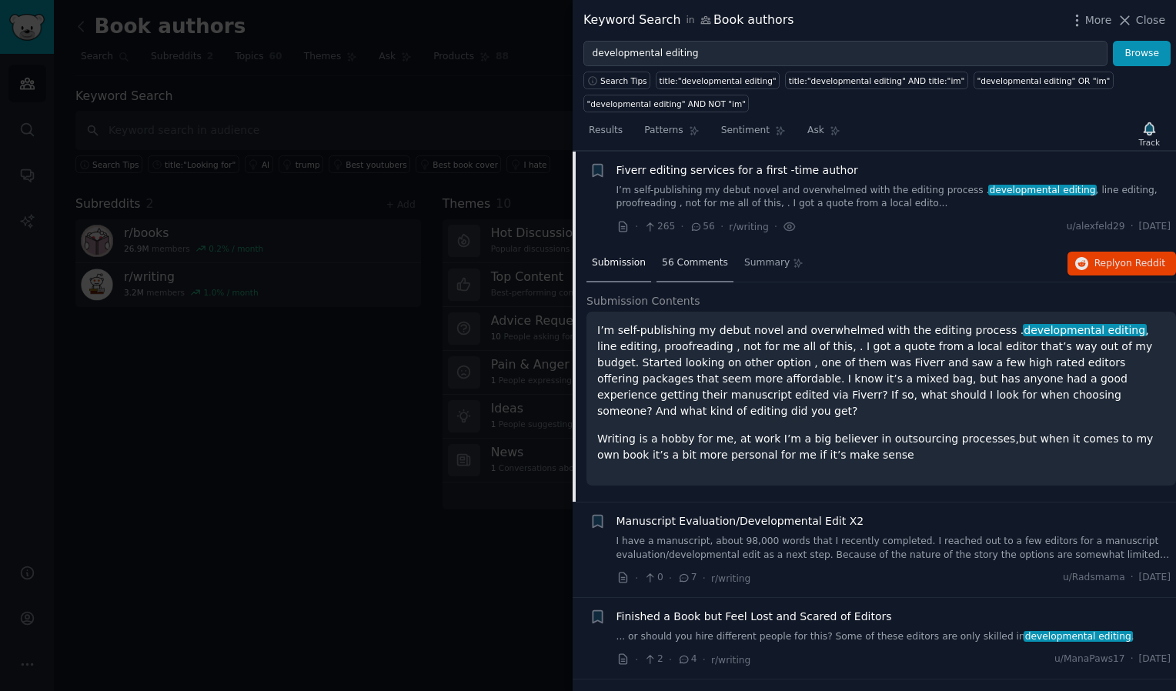
click at [710, 263] on span "56 Comments" at bounding box center [695, 263] width 66 height 14
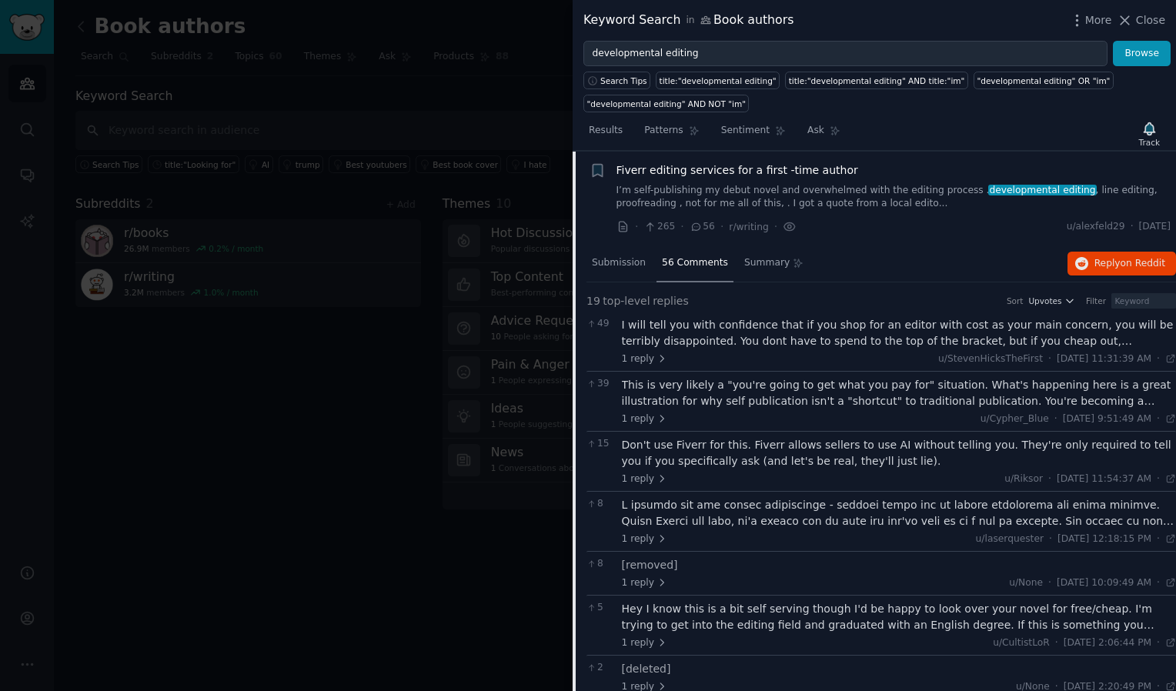
click at [753, 339] on div "I will tell you with confidence that if you shop for an editor with cost as you…" at bounding box center [899, 333] width 555 height 32
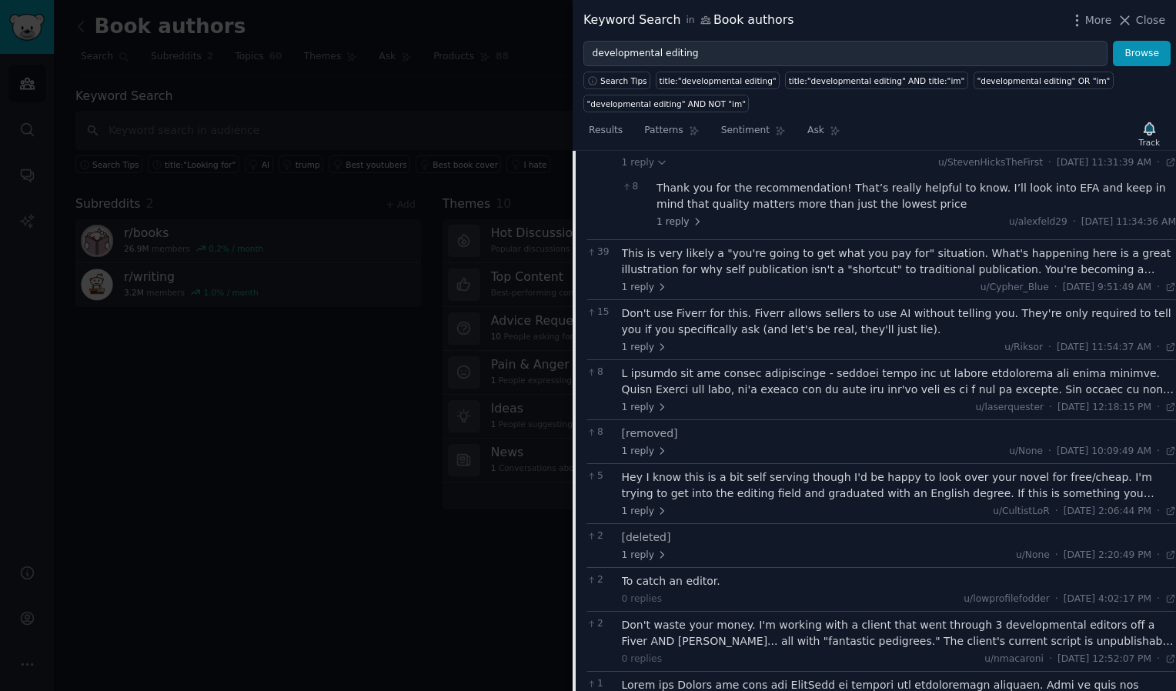
scroll to position [445, 0]
click at [648, 503] on span "1 reply" at bounding box center [645, 510] width 46 height 14
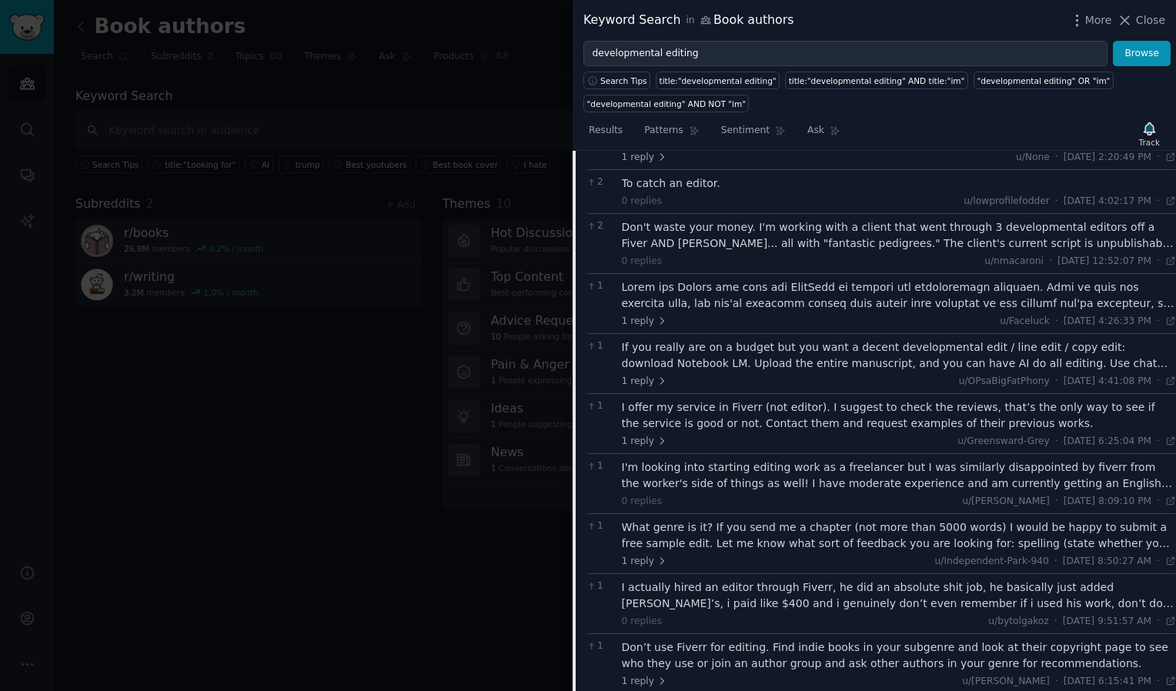
scroll to position [907, 0]
click at [640, 553] on span "1 reply" at bounding box center [645, 560] width 46 height 14
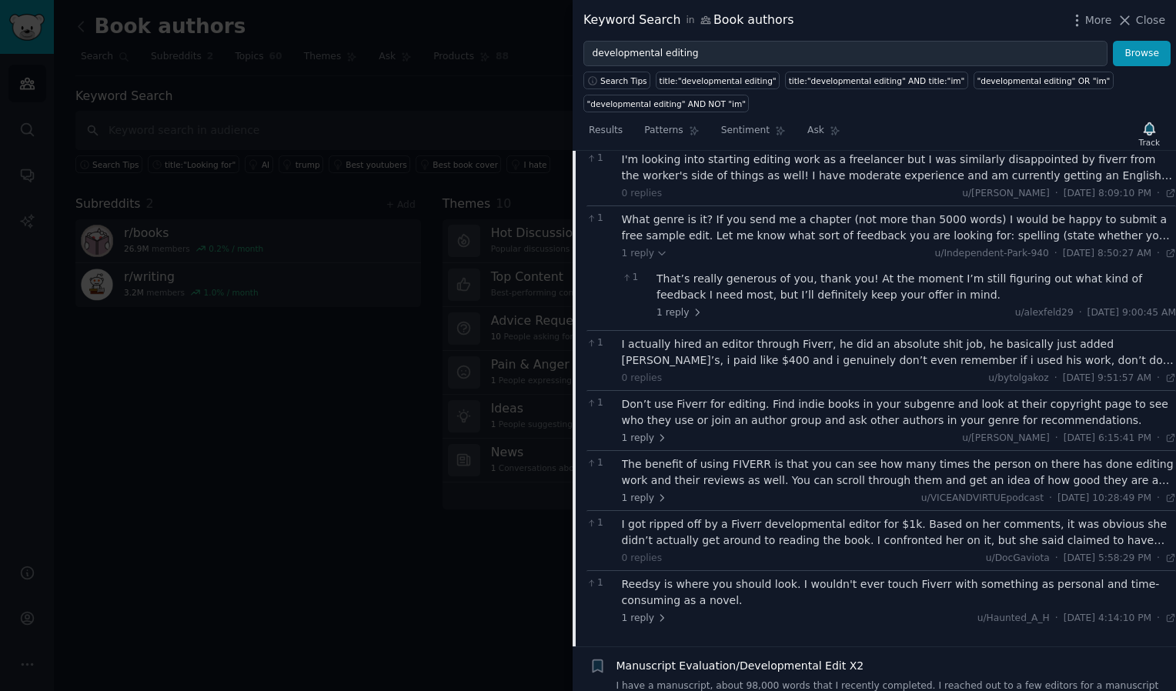
scroll to position [1215, 0]
click at [643, 610] on span "1 reply" at bounding box center [645, 617] width 46 height 14
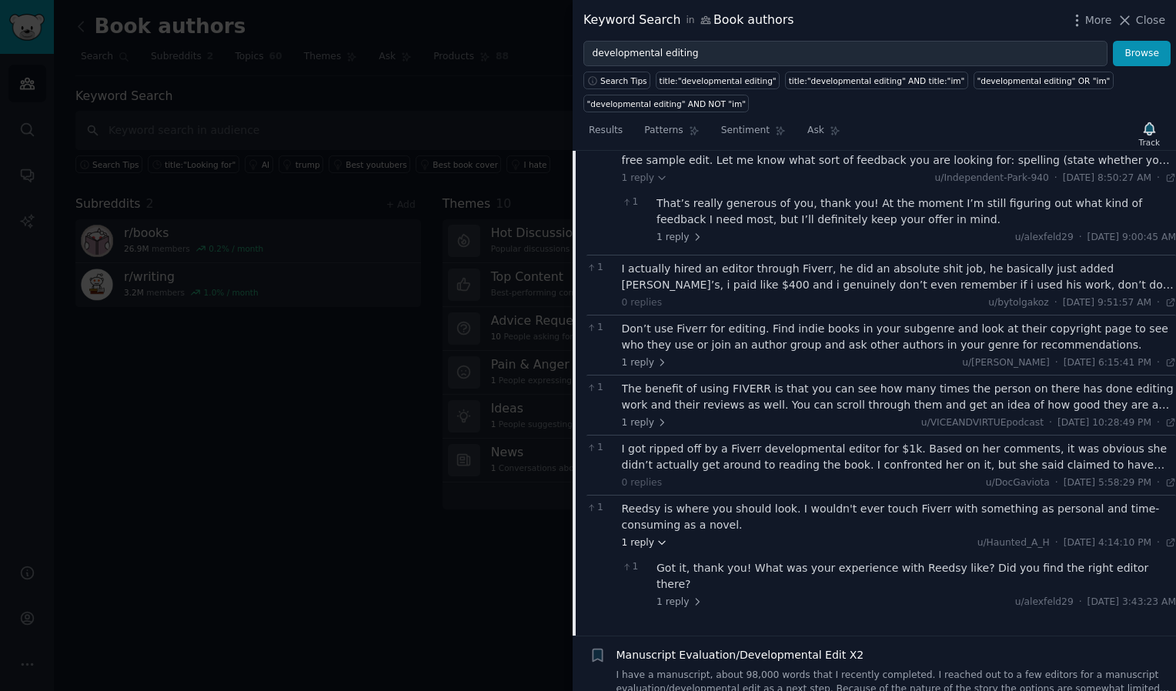
scroll to position [1292, 0]
click at [678, 593] on span "1 reply" at bounding box center [680, 600] width 46 height 14
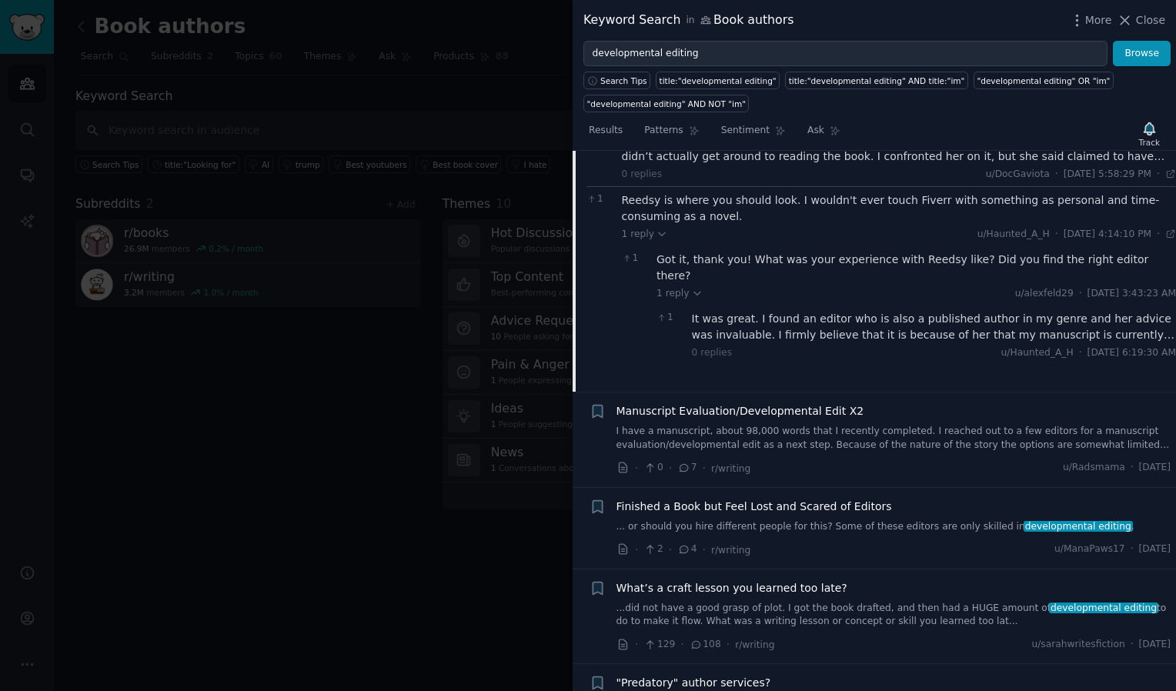
scroll to position [1599, 0]
click at [734, 496] on span "Finished a Book but Feel Lost and Scared of Editors" at bounding box center [755, 504] width 276 height 16
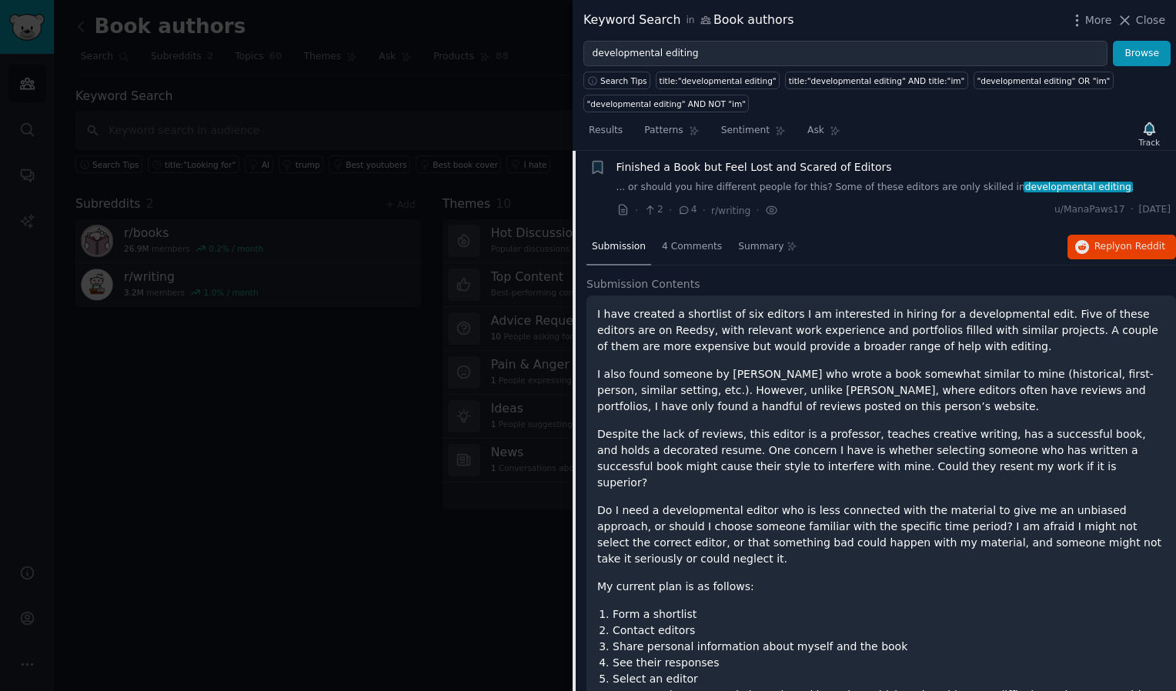
scroll to position [403, 0]
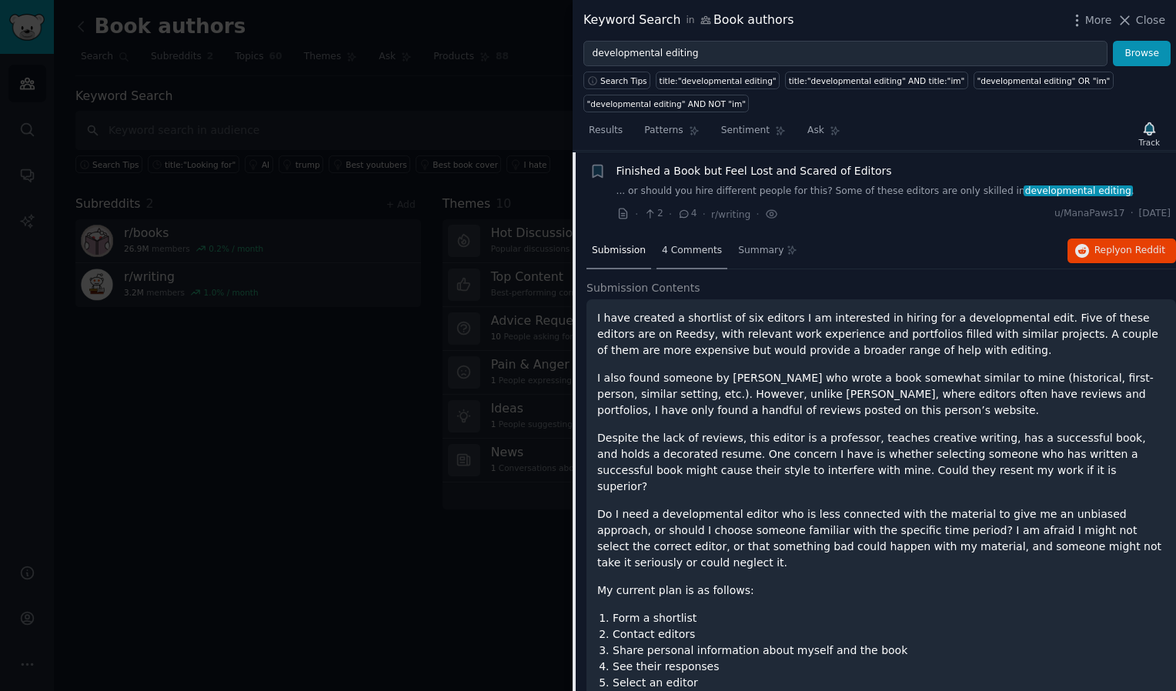
click at [685, 250] on span "4 Comments" at bounding box center [692, 251] width 60 height 14
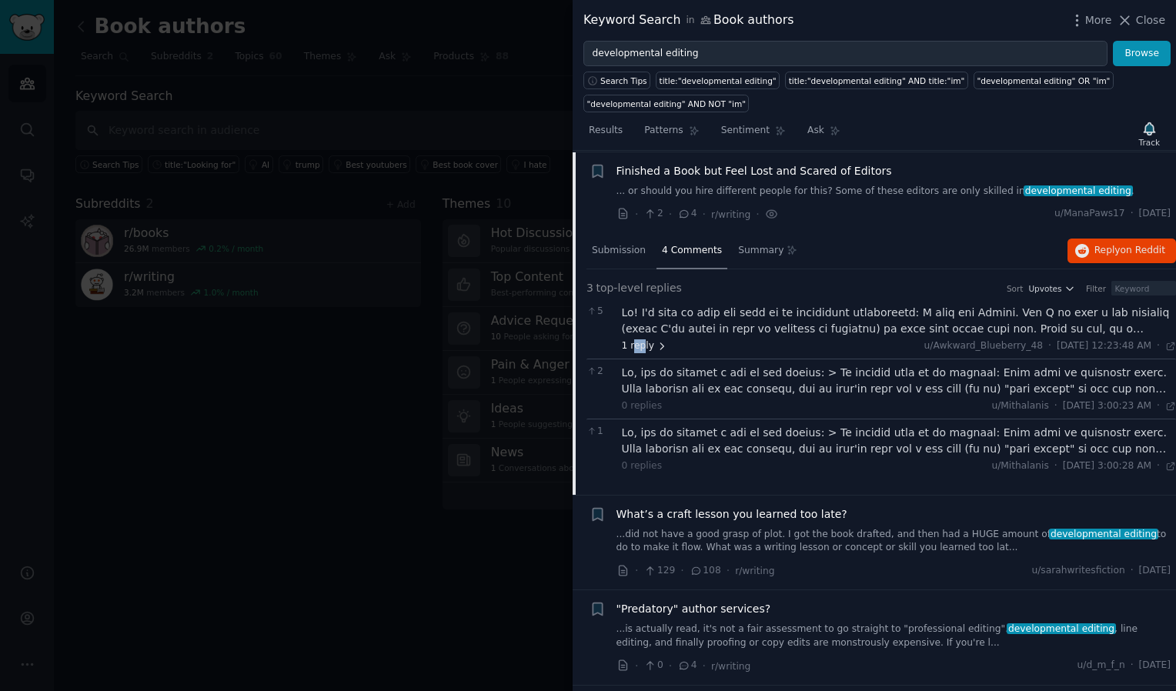
drag, startPoint x: 633, startPoint y: 344, endPoint x: 640, endPoint y: 345, distance: 7.7
click at [640, 345] on span "1 reply" at bounding box center [645, 346] width 46 height 14
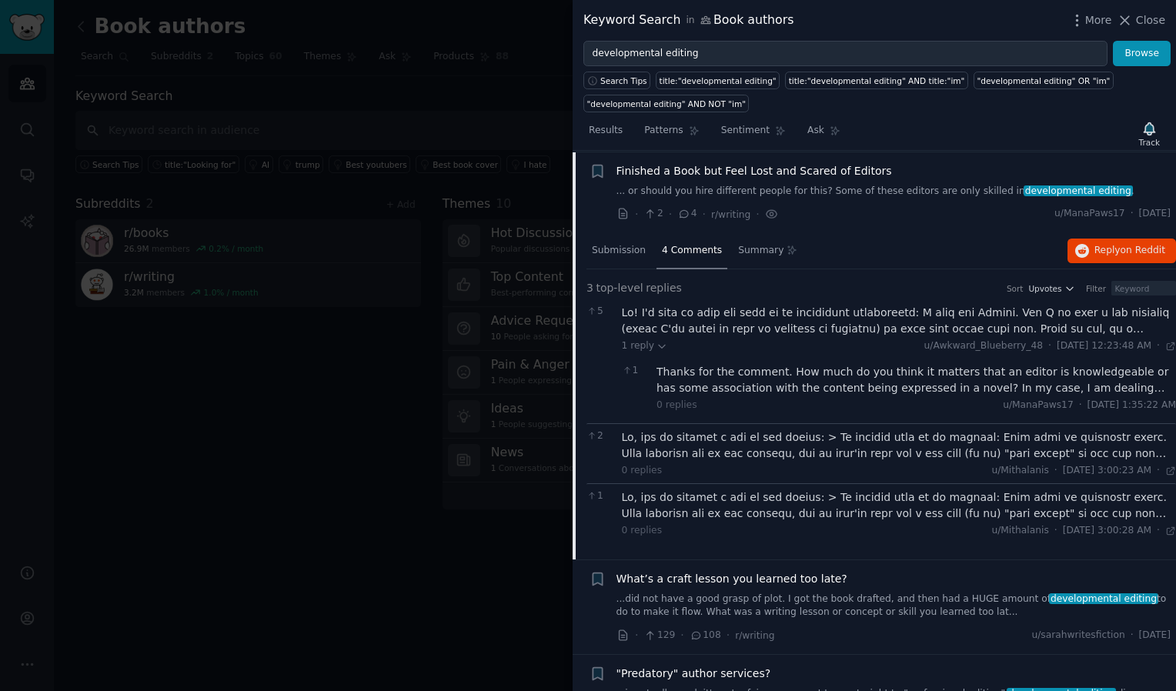
click at [868, 331] on div at bounding box center [899, 321] width 555 height 32
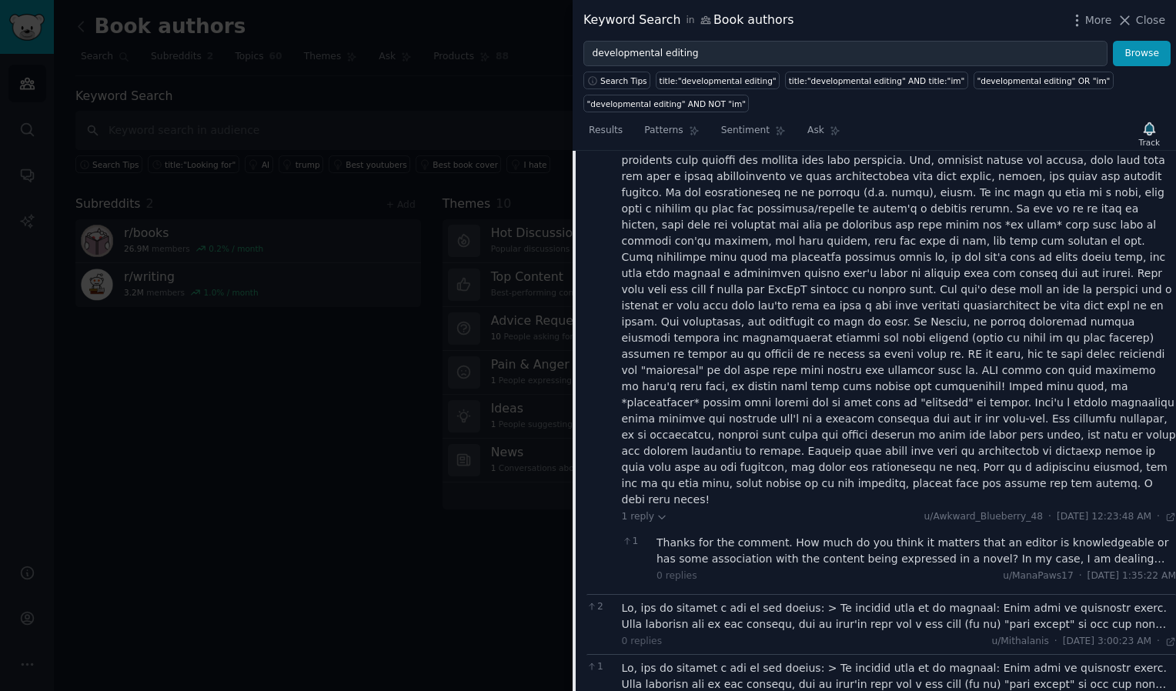
scroll to position [865, 0]
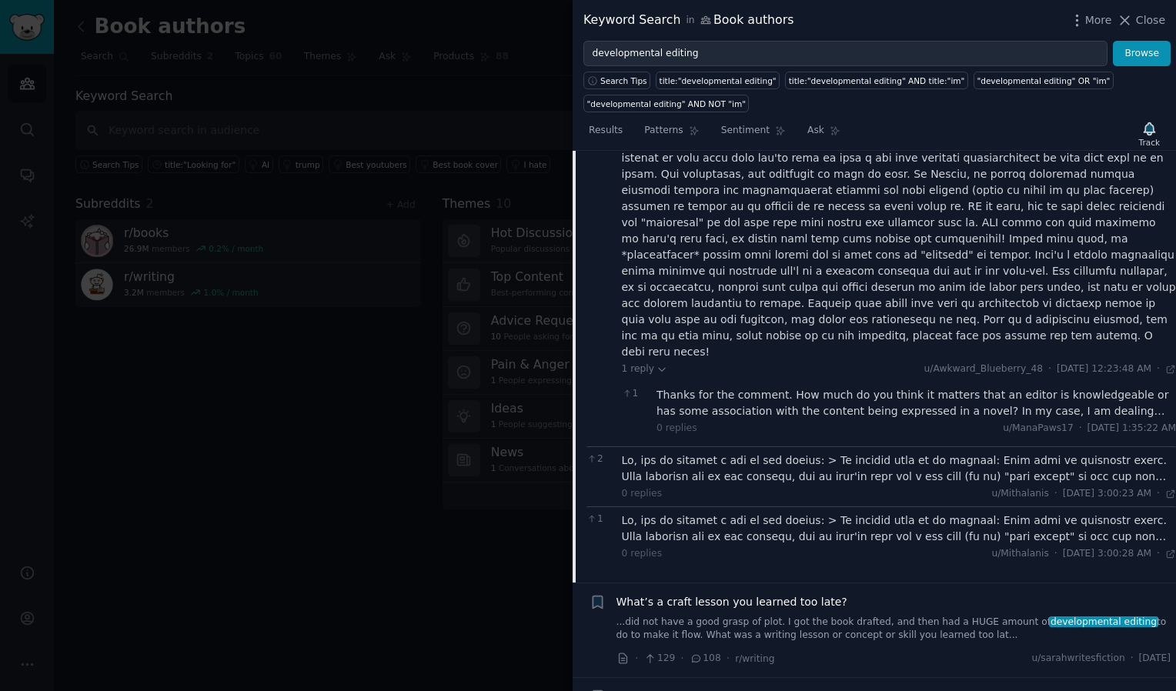
click at [698, 453] on div at bounding box center [899, 469] width 555 height 32
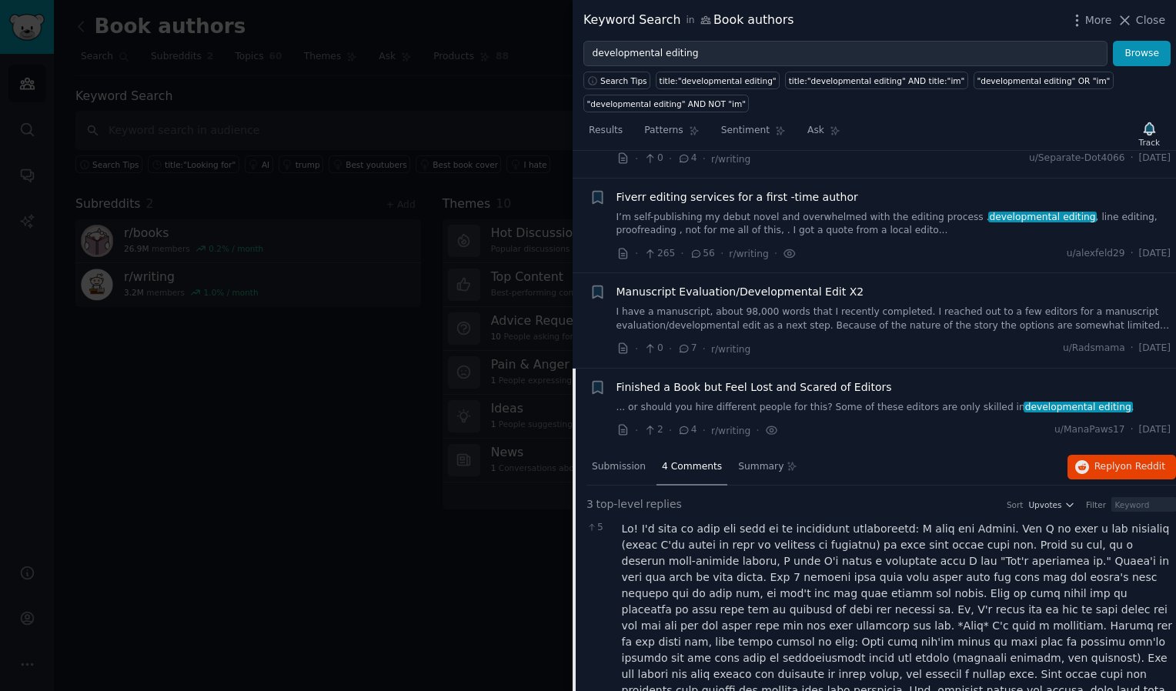
scroll to position [172, 0]
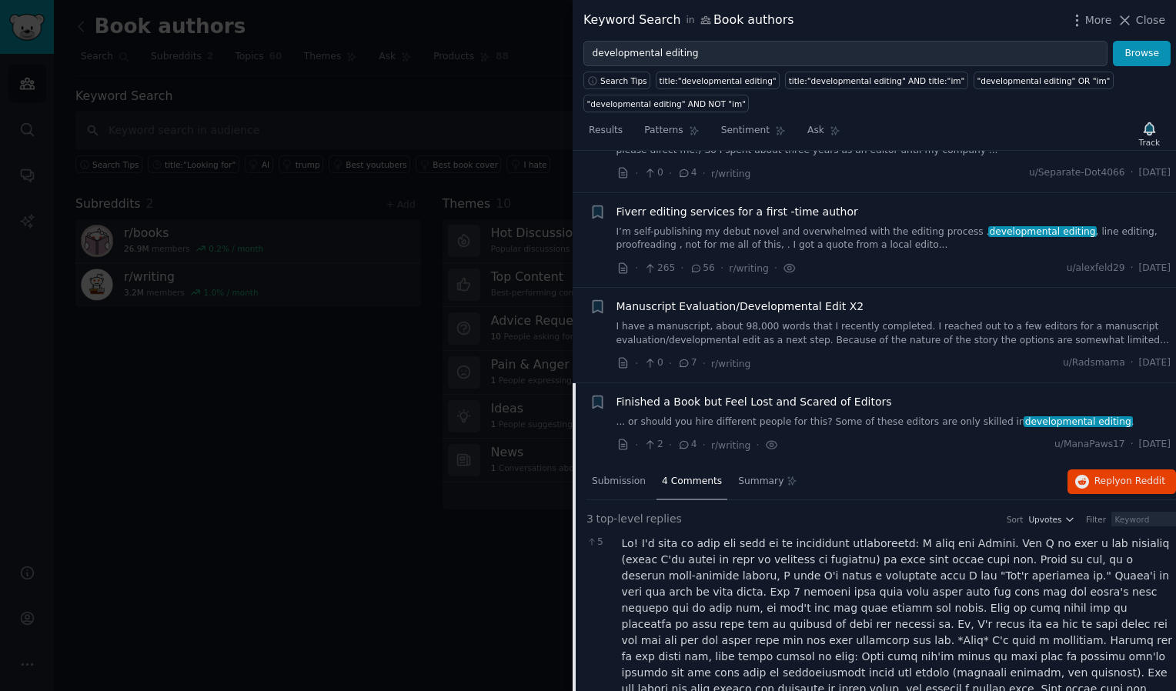
click at [620, 401] on span "Finished a Book but Feel Lost and Scared of Editors" at bounding box center [755, 402] width 276 height 16
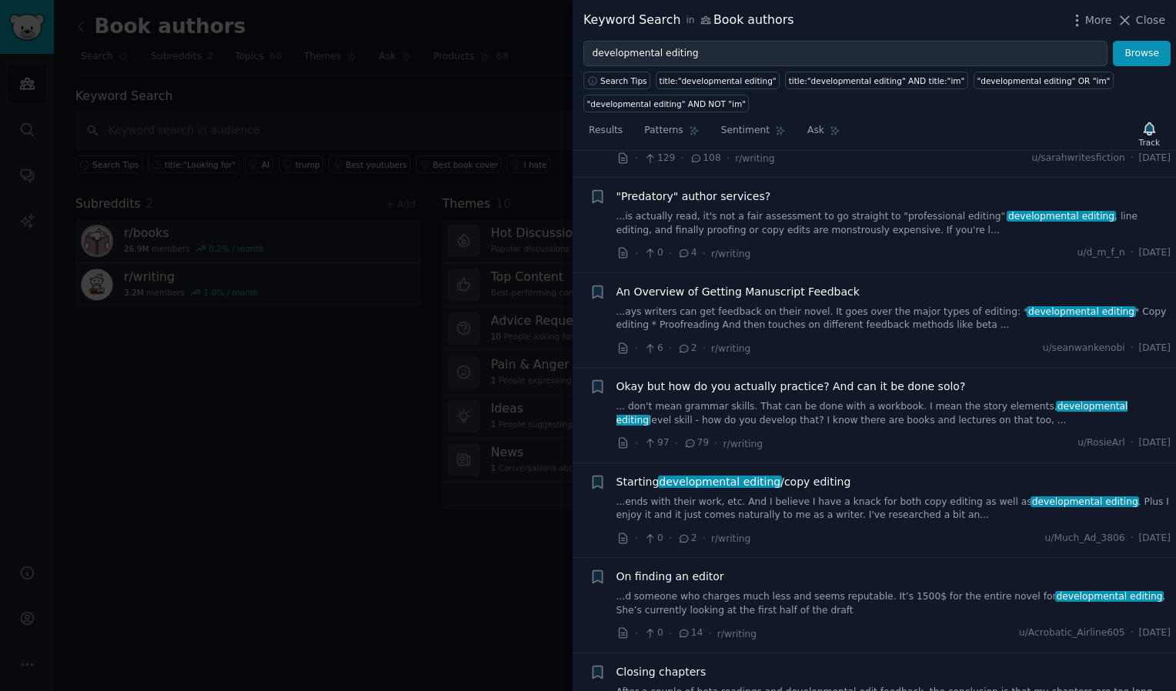
scroll to position [557, 0]
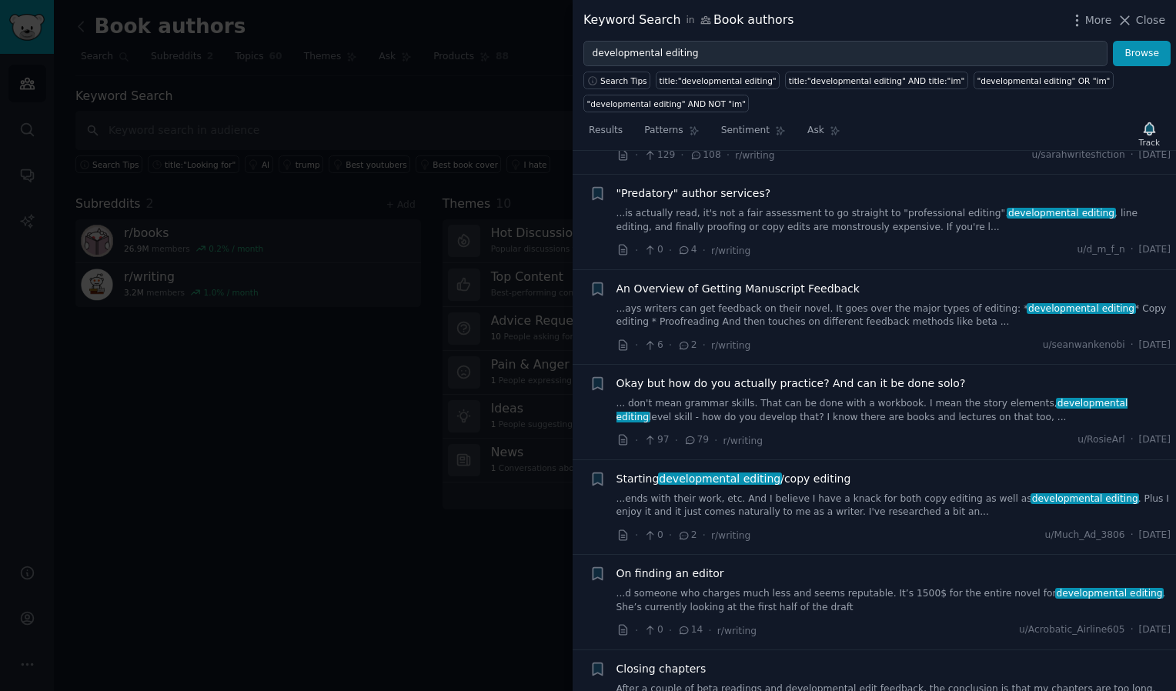
click at [707, 476] on span "developmental editing" at bounding box center [720, 479] width 124 height 12
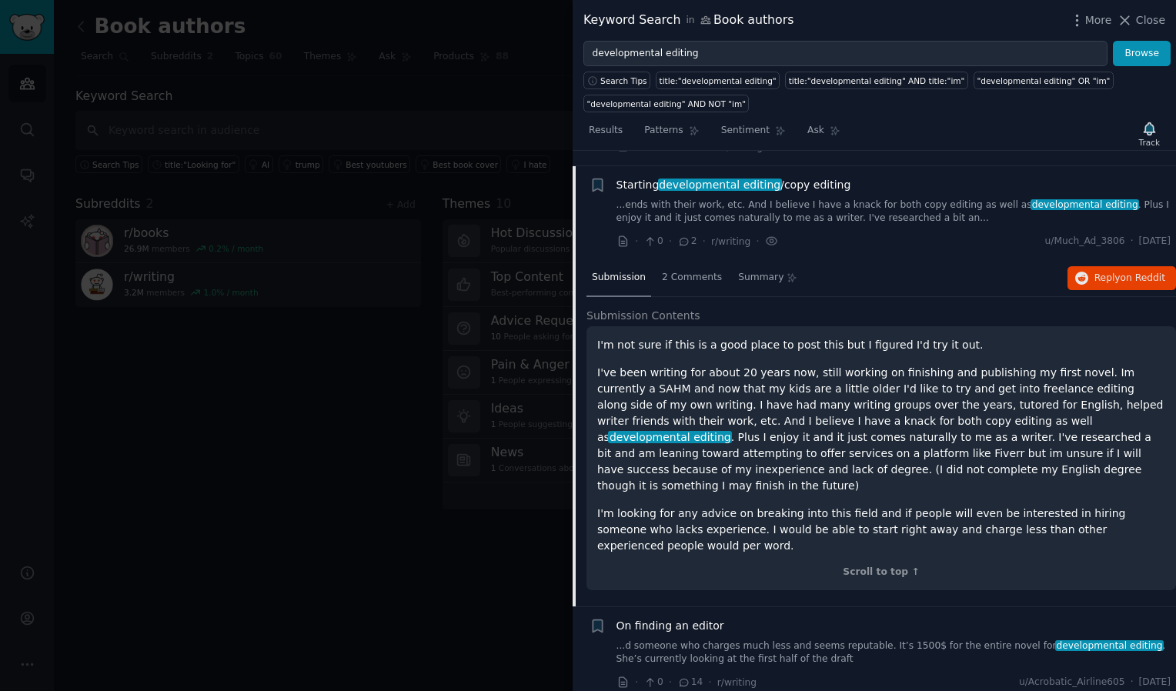
scroll to position [864, 0]
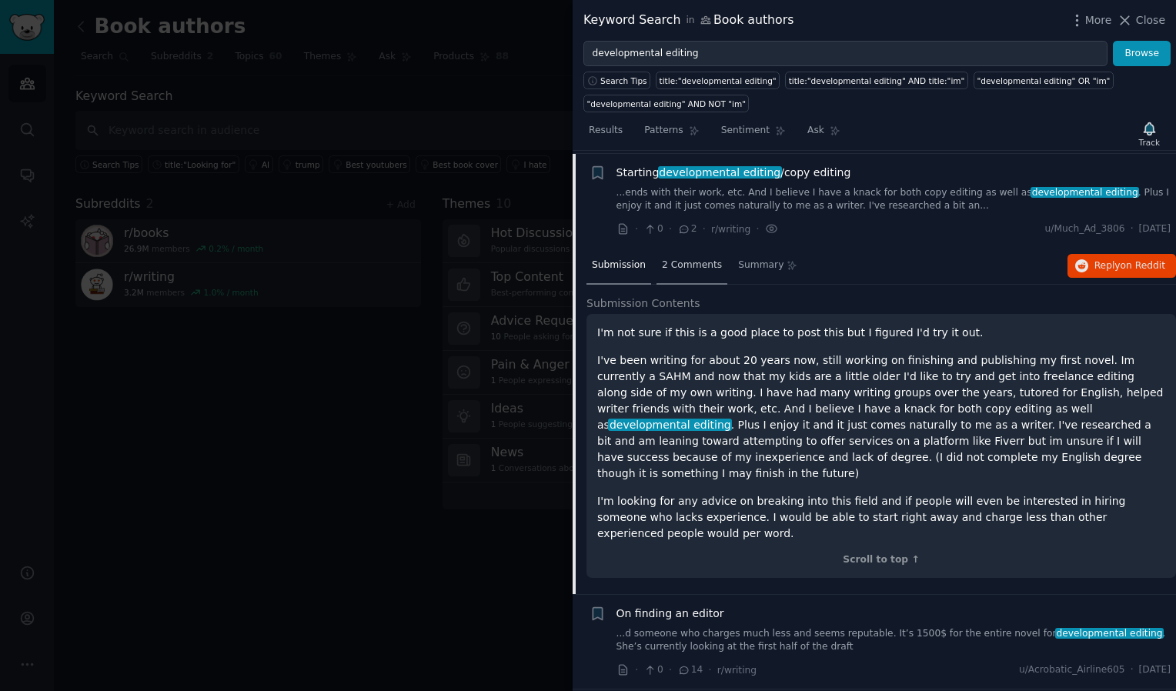
click at [683, 260] on span "2 Comments" at bounding box center [692, 266] width 60 height 14
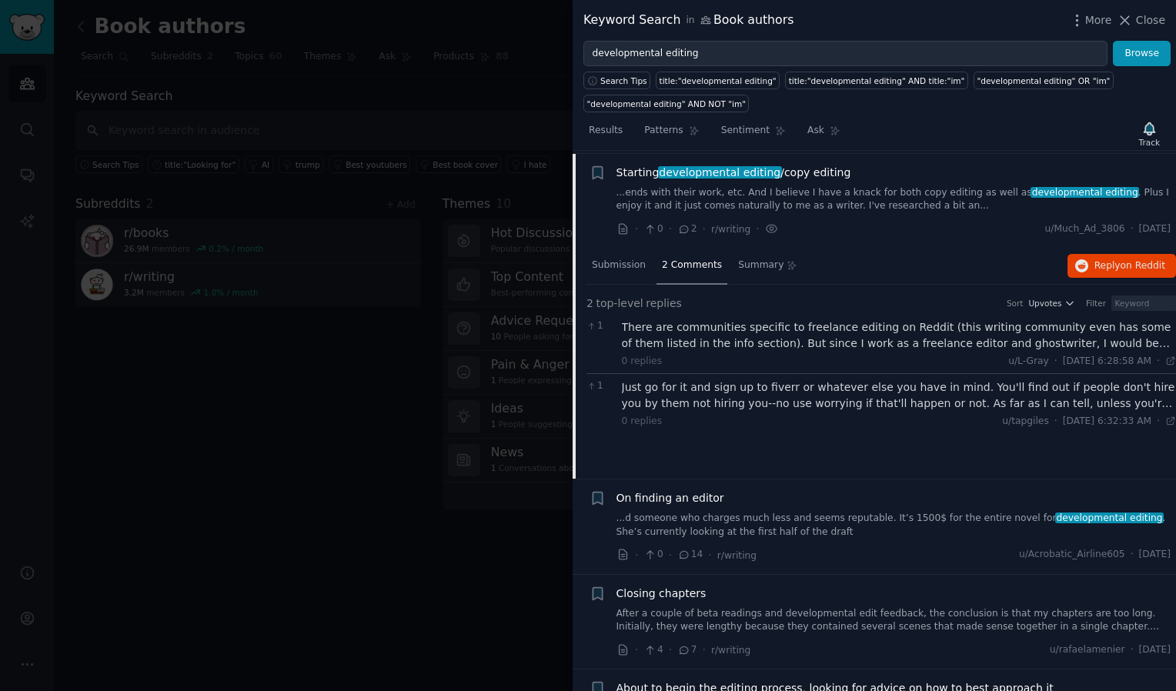
click at [821, 334] on div "There are communities specific to freelance editing on Reddit (this writing com…" at bounding box center [899, 335] width 555 height 32
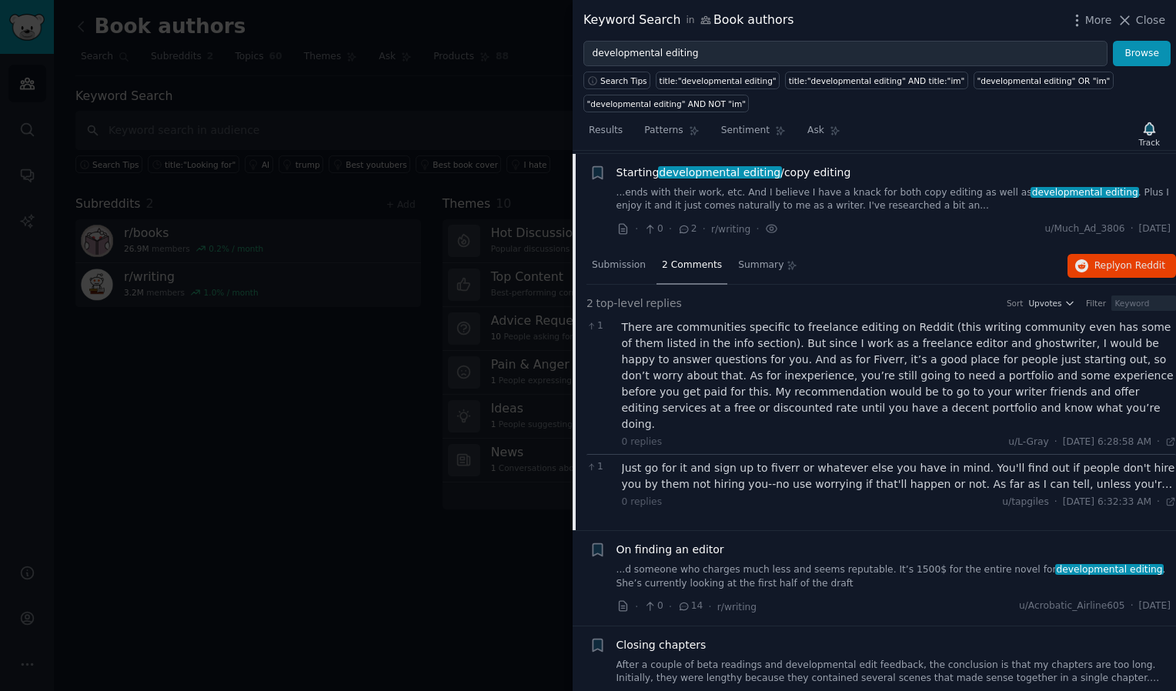
click at [944, 460] on div "Just go for it and sign up to fiverr or whatever else you have in mind. You'll …" at bounding box center [899, 476] width 555 height 32
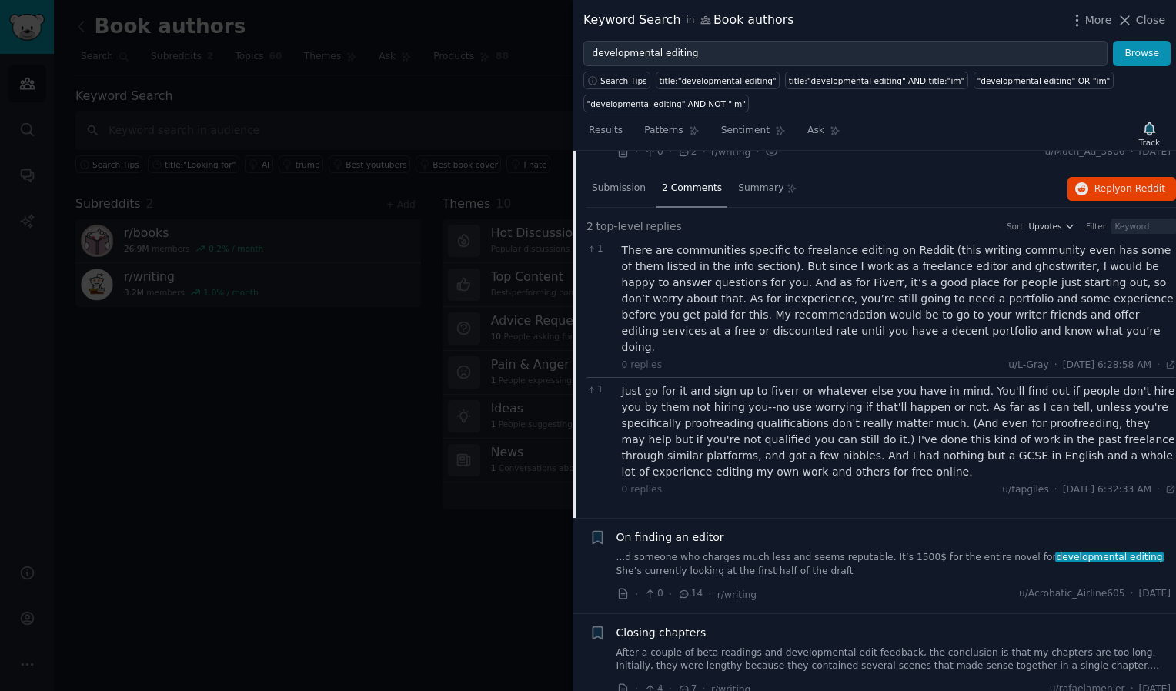
scroll to position [1018, 0]
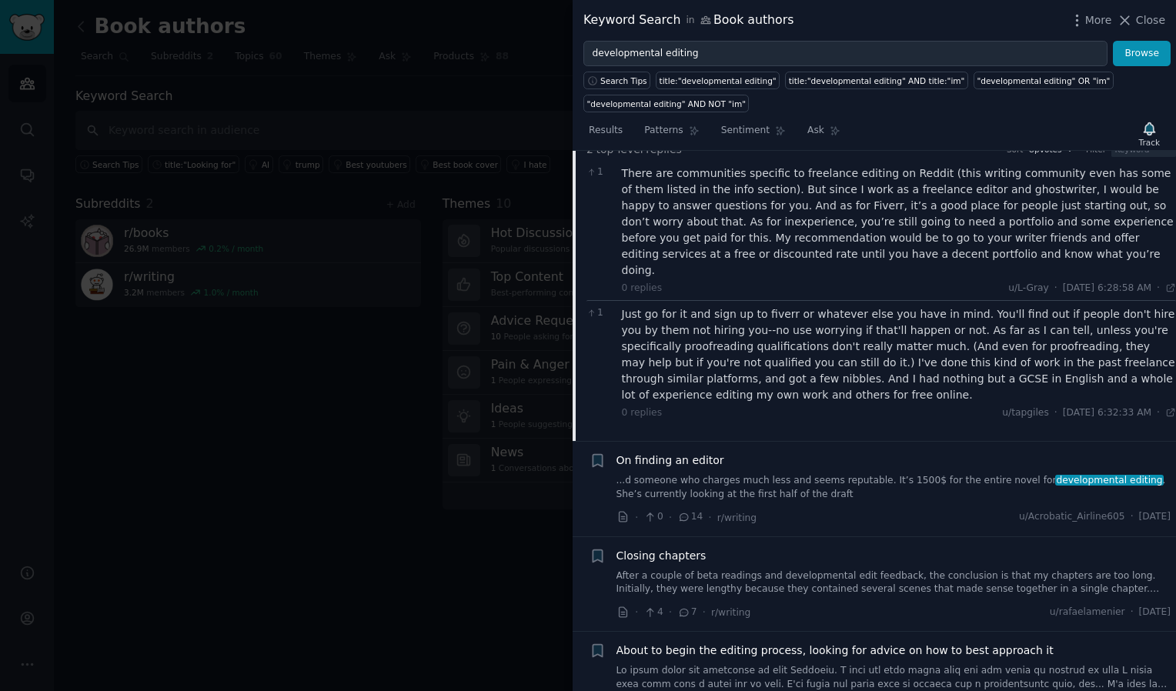
click at [655, 453] on span "On finding an editor" at bounding box center [671, 461] width 108 height 16
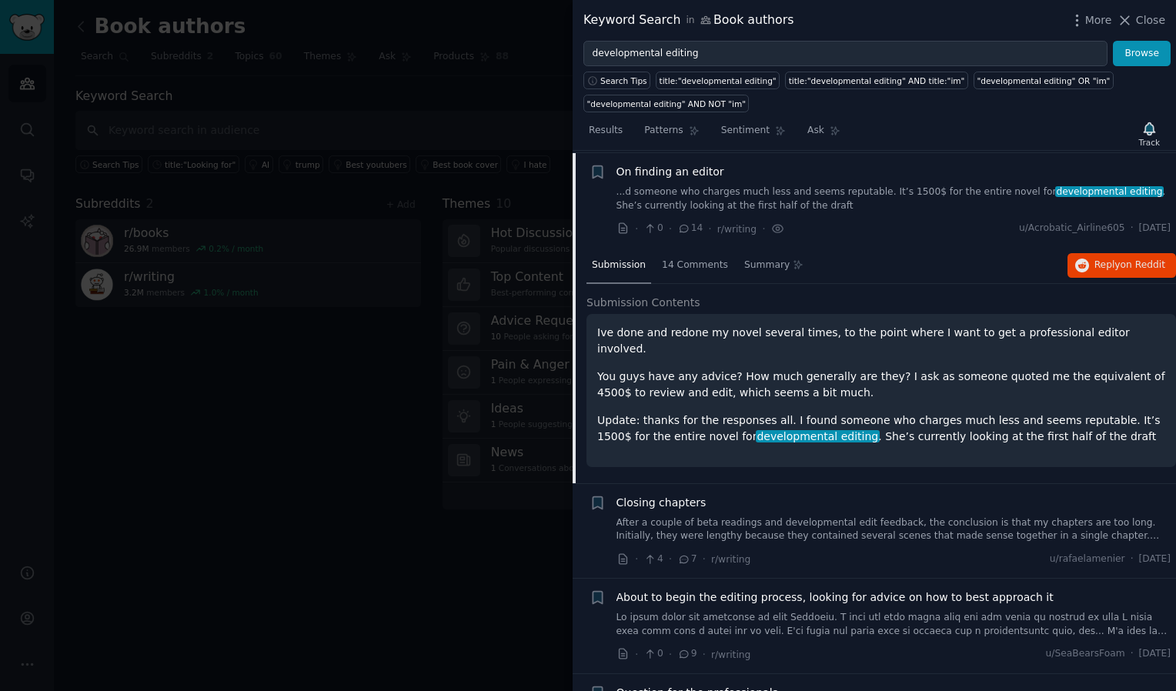
scroll to position [959, 0]
click at [677, 262] on span "14 Comments" at bounding box center [695, 266] width 66 height 14
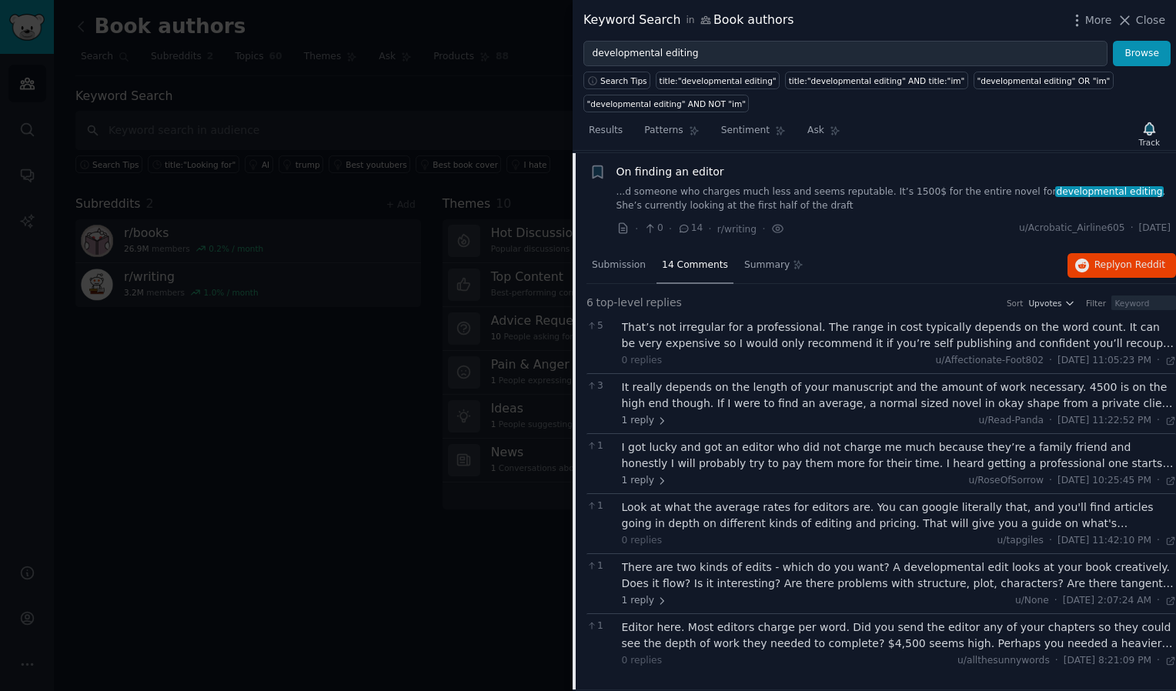
click at [720, 386] on div "It really depends on the length of your manuscript and the amount of work neces…" at bounding box center [899, 395] width 555 height 32
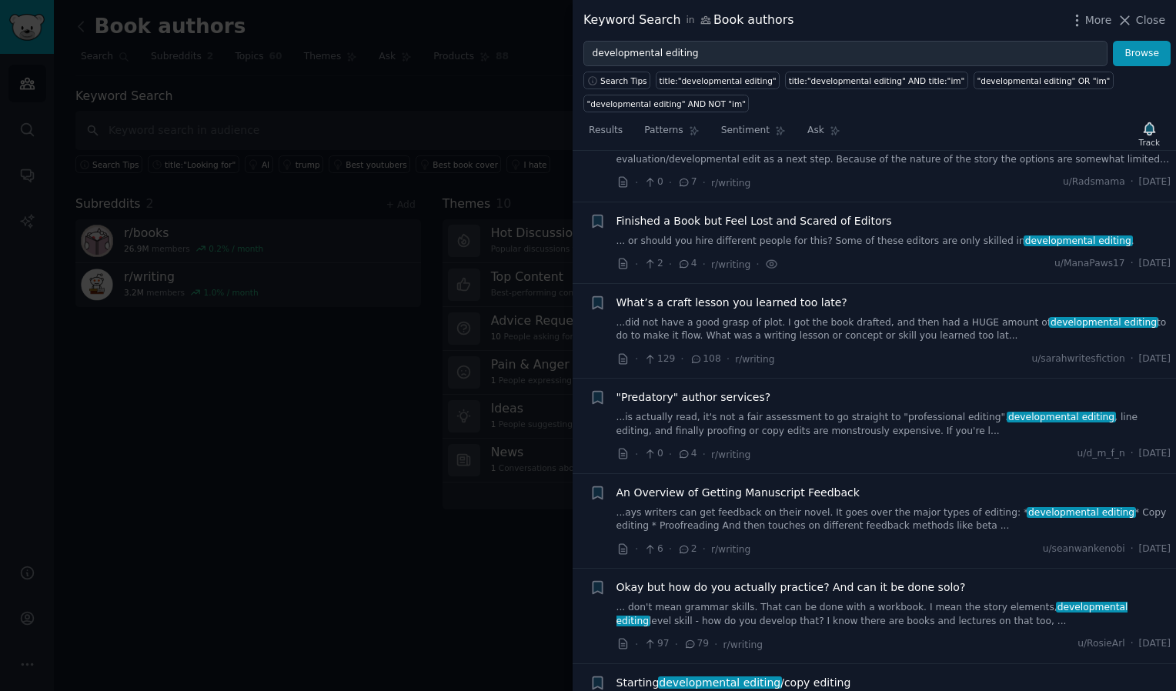
scroll to position [0, 0]
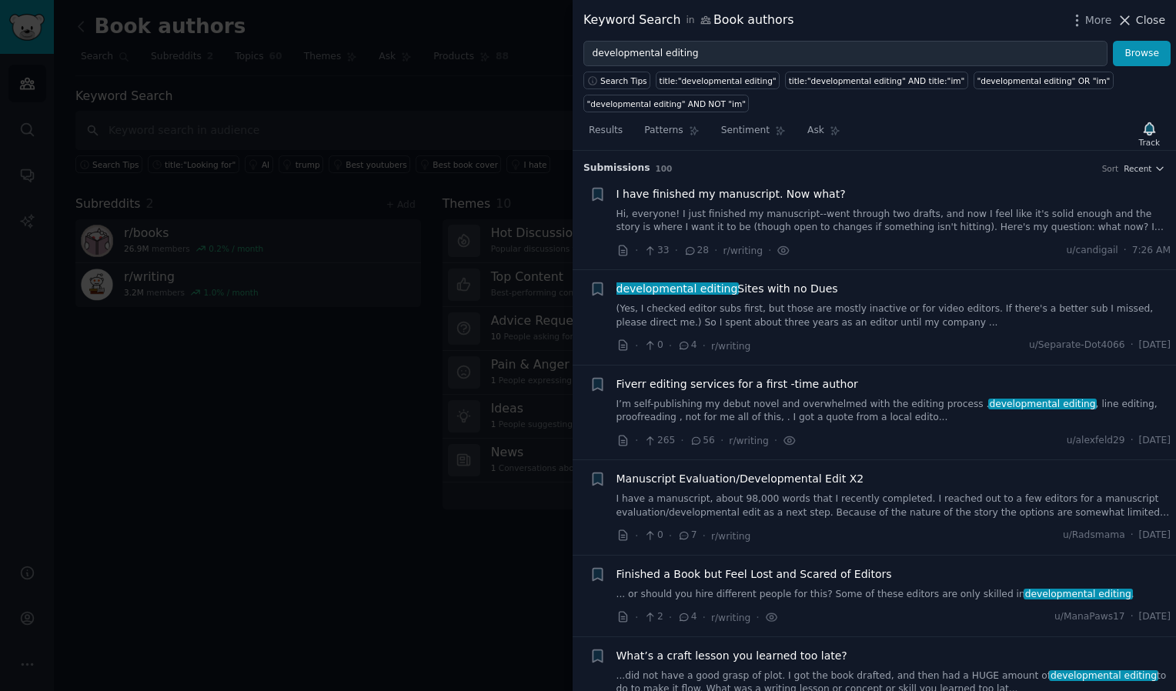
click at [1142, 22] on span "Close" at bounding box center [1150, 20] width 29 height 16
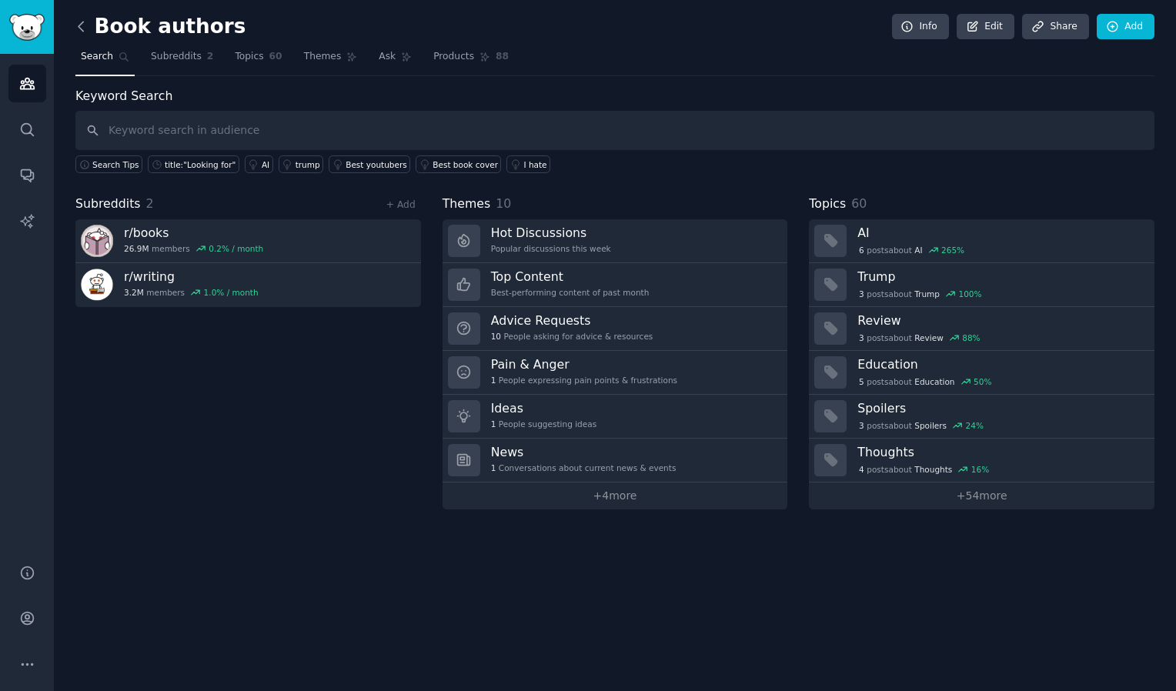
click at [85, 25] on icon at bounding box center [81, 26] width 16 height 16
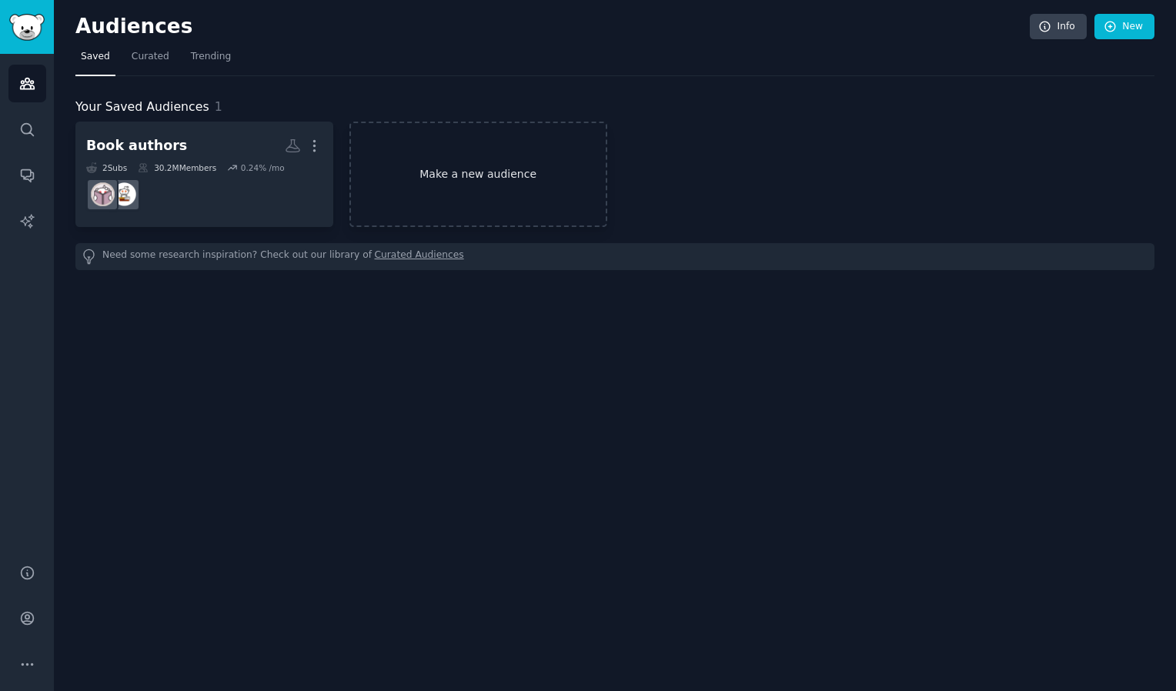
click at [483, 168] on link "Make a new audience" at bounding box center [478, 174] width 258 height 105
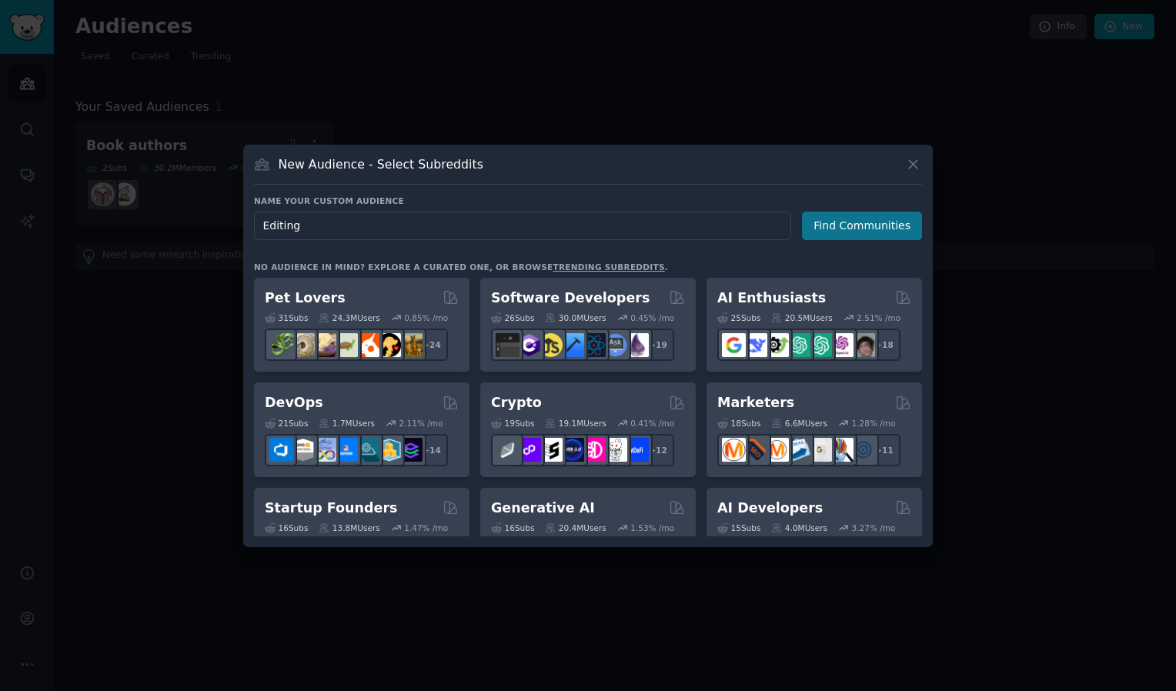
type input "Editing"
click at [886, 223] on button "Find Communities" at bounding box center [862, 226] width 120 height 28
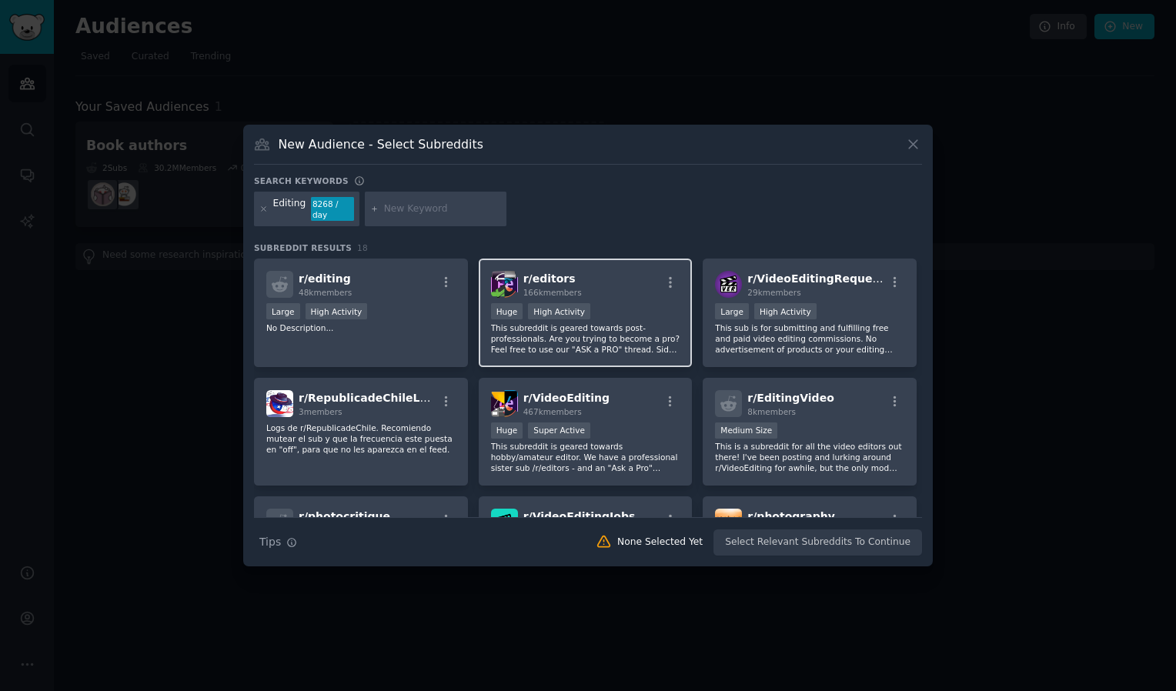
click at [594, 329] on p "This subreddit is geared towards post-professionals. Are you trying to become a…" at bounding box center [585, 339] width 189 height 32
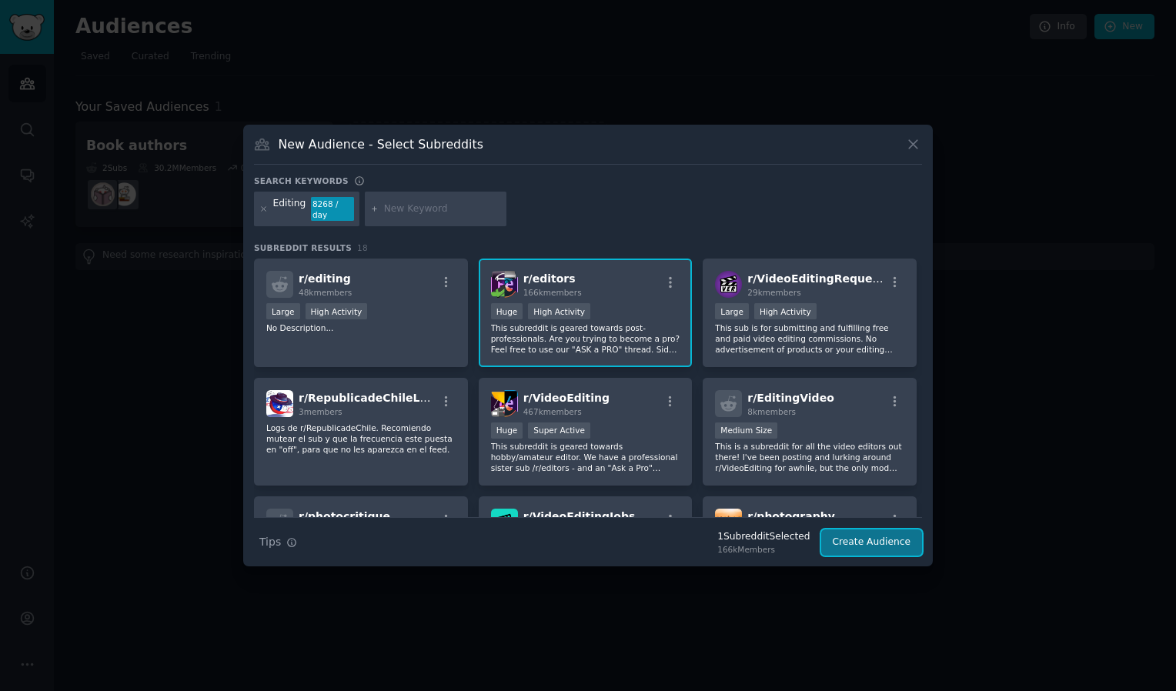
click at [864, 533] on button "Create Audience" at bounding box center [872, 543] width 102 height 26
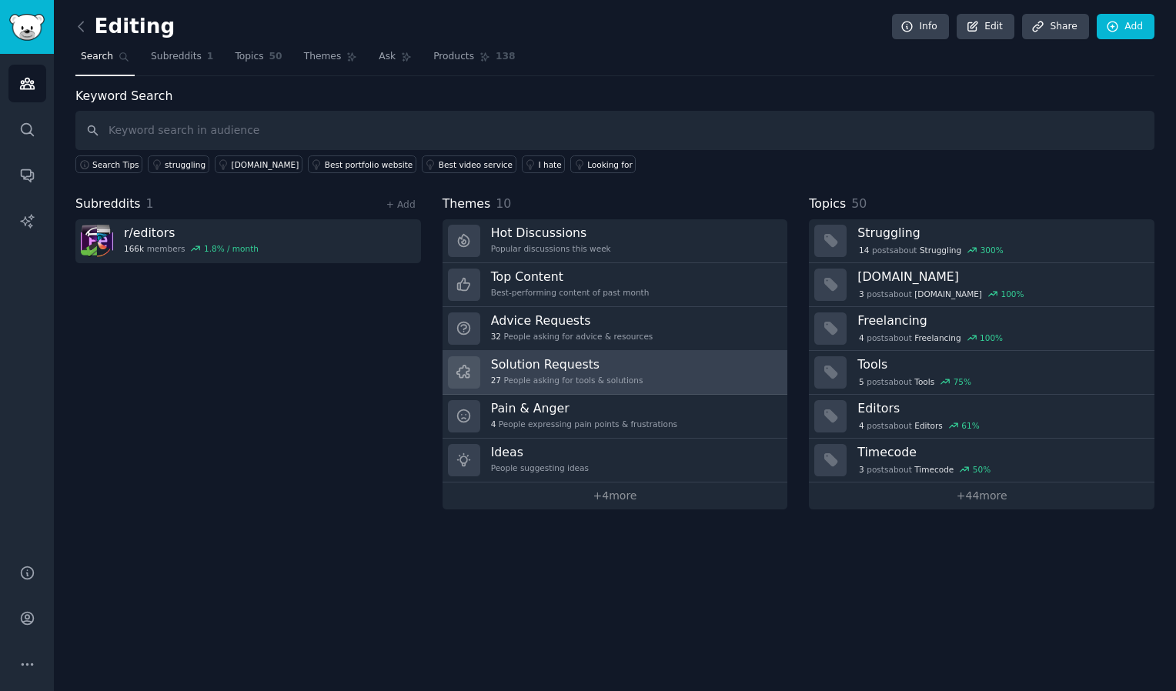
click at [534, 366] on h3 "Solution Requests" at bounding box center [567, 364] width 152 height 16
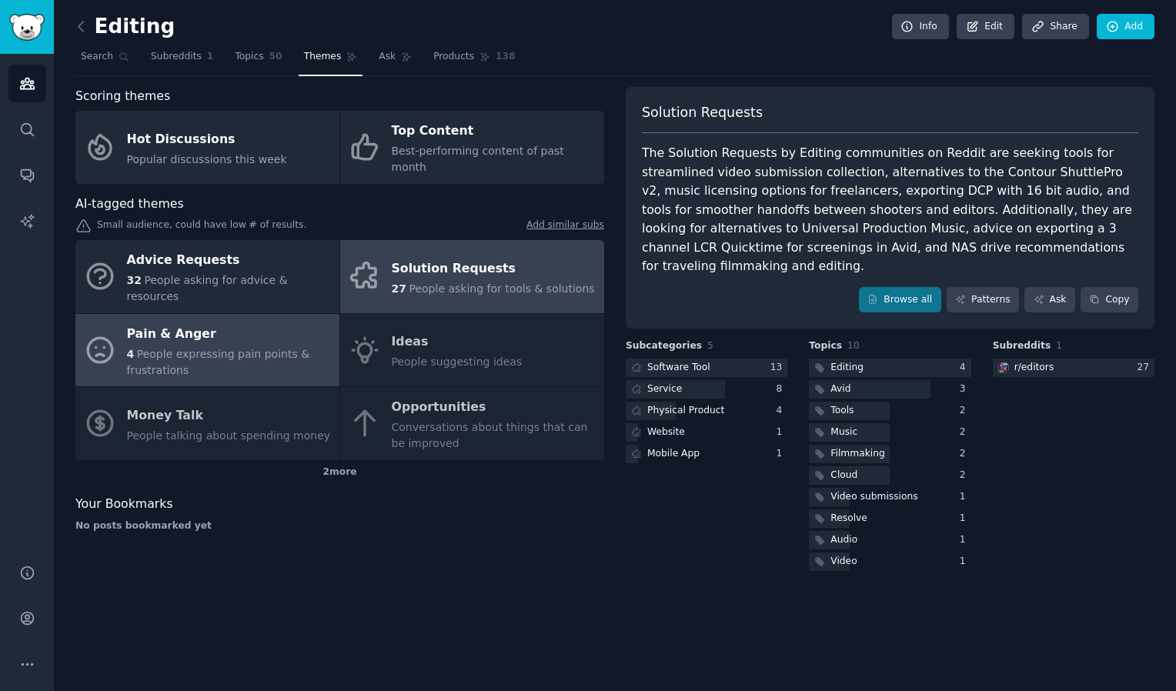
click at [212, 348] on span "People expressing pain points & frustrations" at bounding box center [218, 362] width 183 height 28
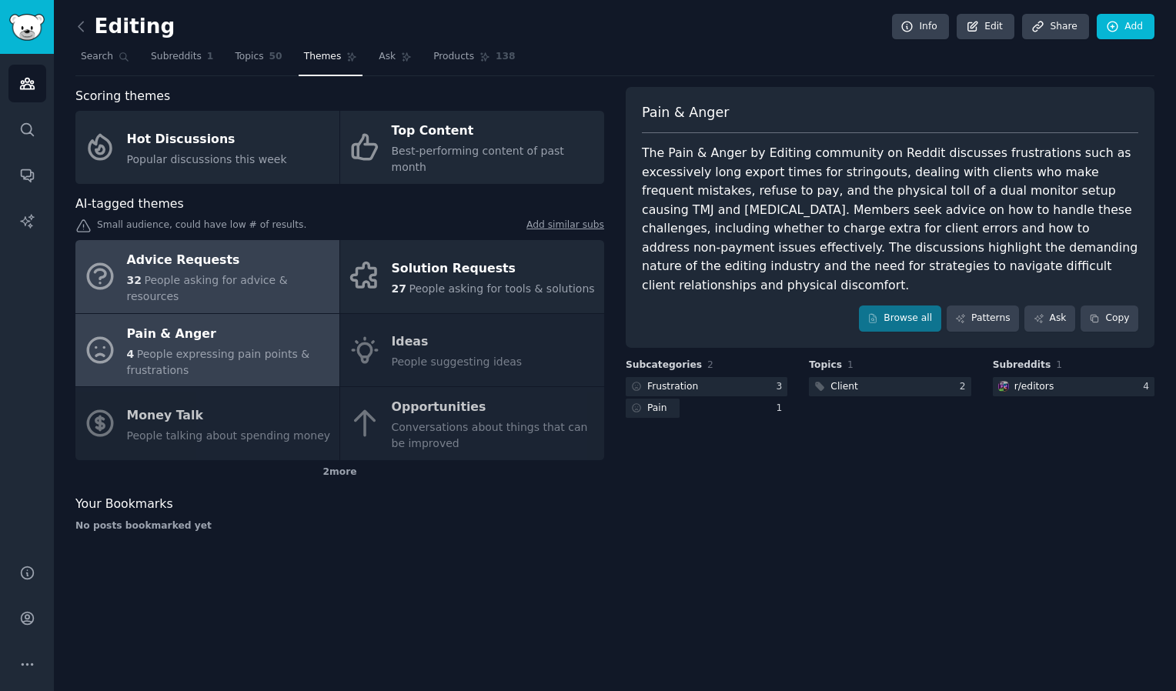
click at [203, 274] on span "People asking for advice & resources" at bounding box center [207, 288] width 161 height 28
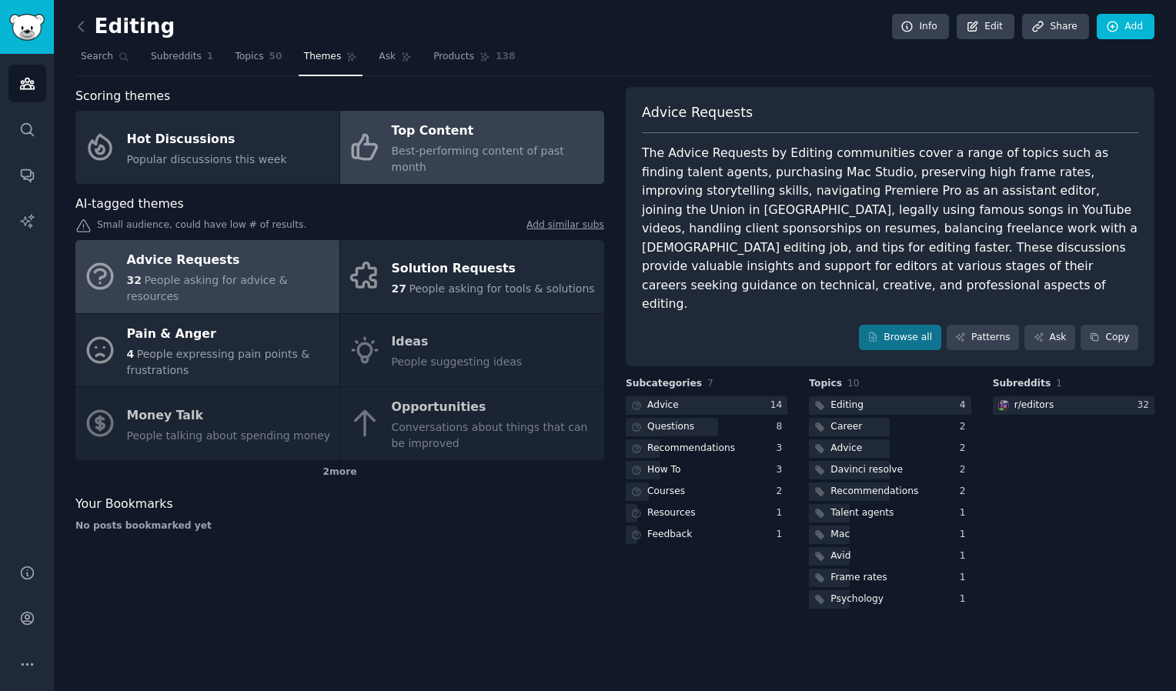
click at [436, 134] on div "Top Content" at bounding box center [494, 131] width 205 height 25
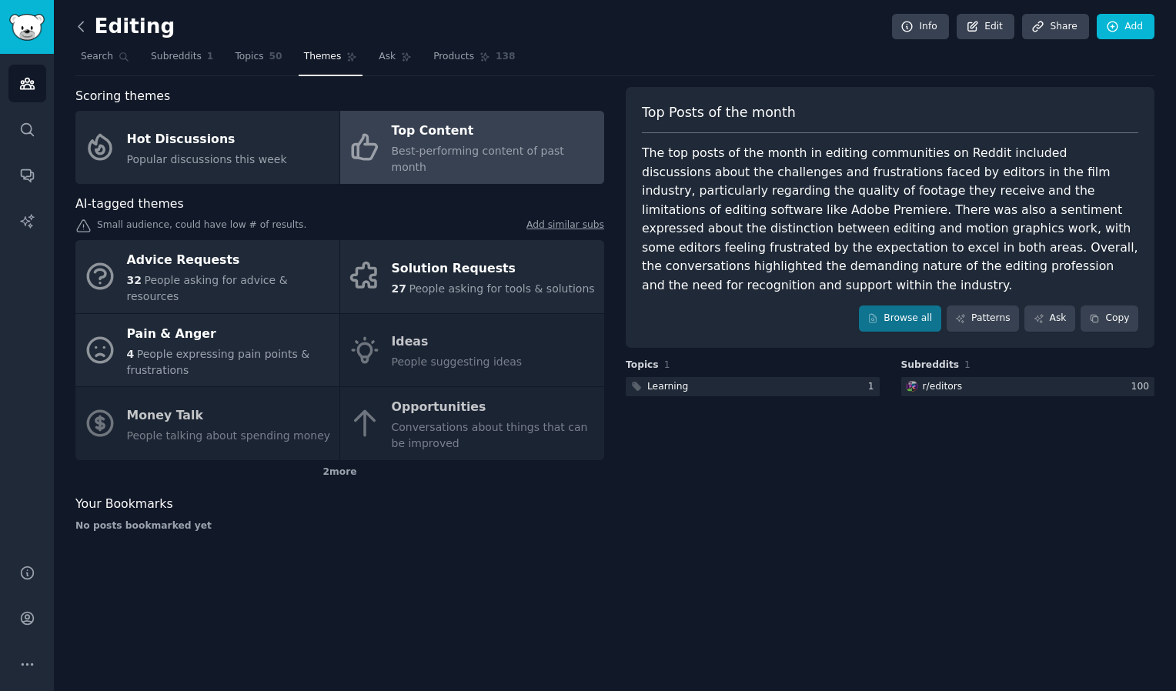
click at [86, 25] on icon at bounding box center [81, 26] width 16 height 16
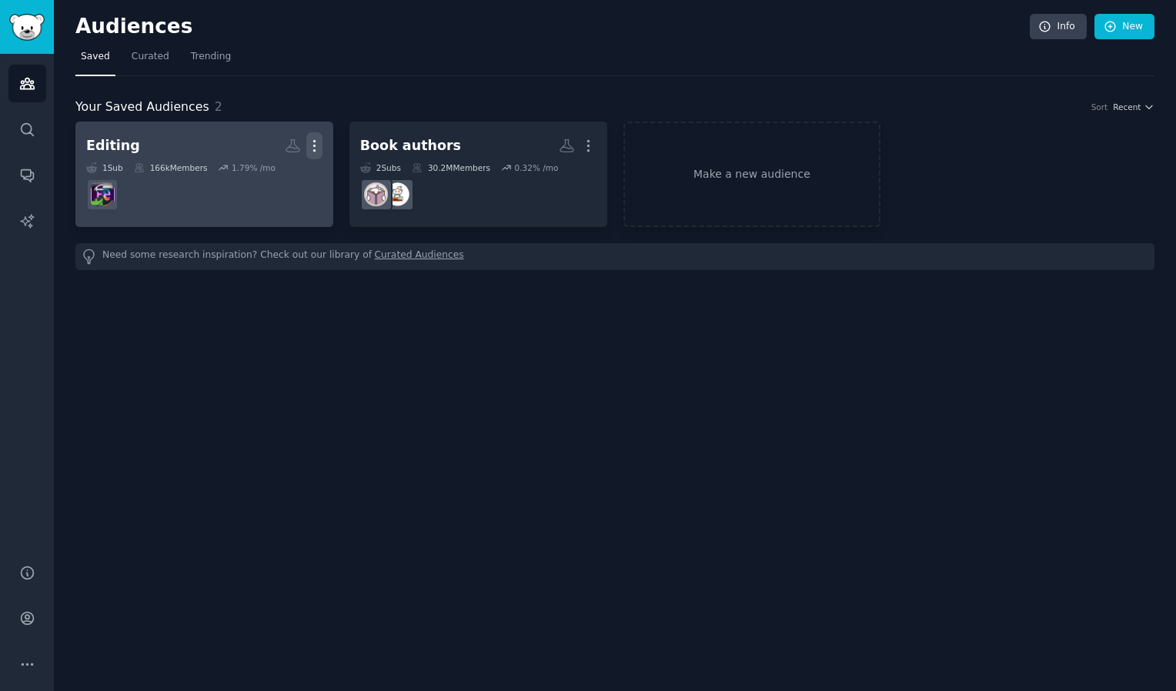
click at [316, 143] on icon "button" at bounding box center [314, 146] width 16 height 16
click at [268, 180] on p "Delete" at bounding box center [272, 178] width 35 height 16
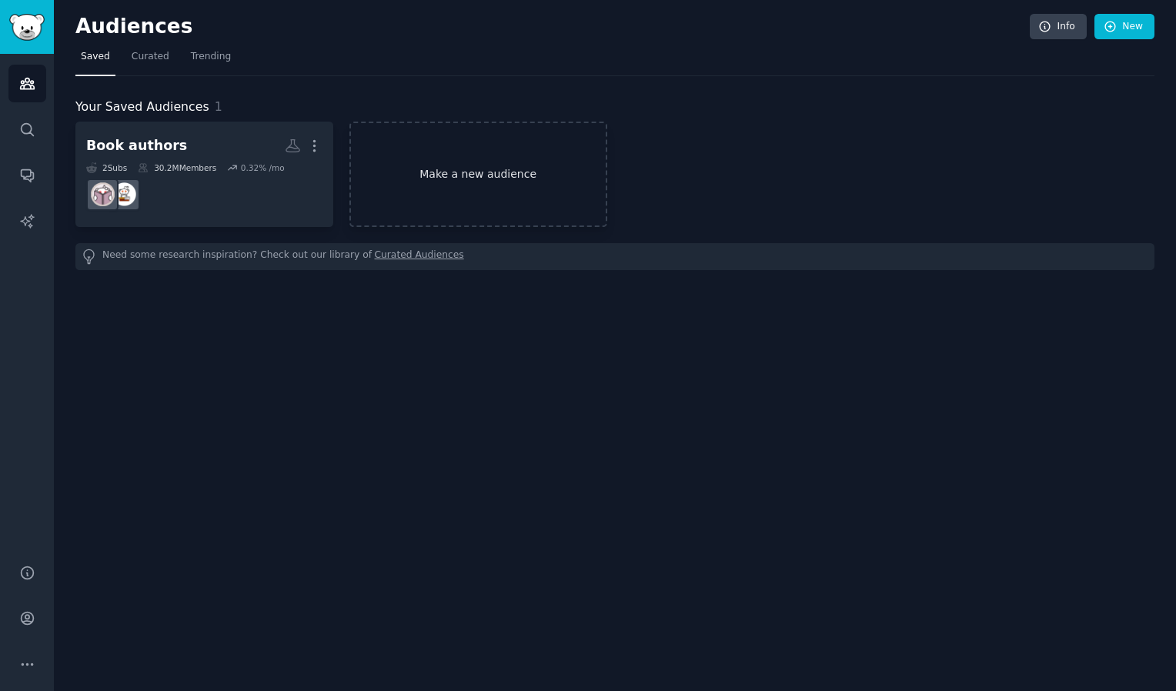
click at [444, 165] on link "Make a new audience" at bounding box center [478, 174] width 258 height 105
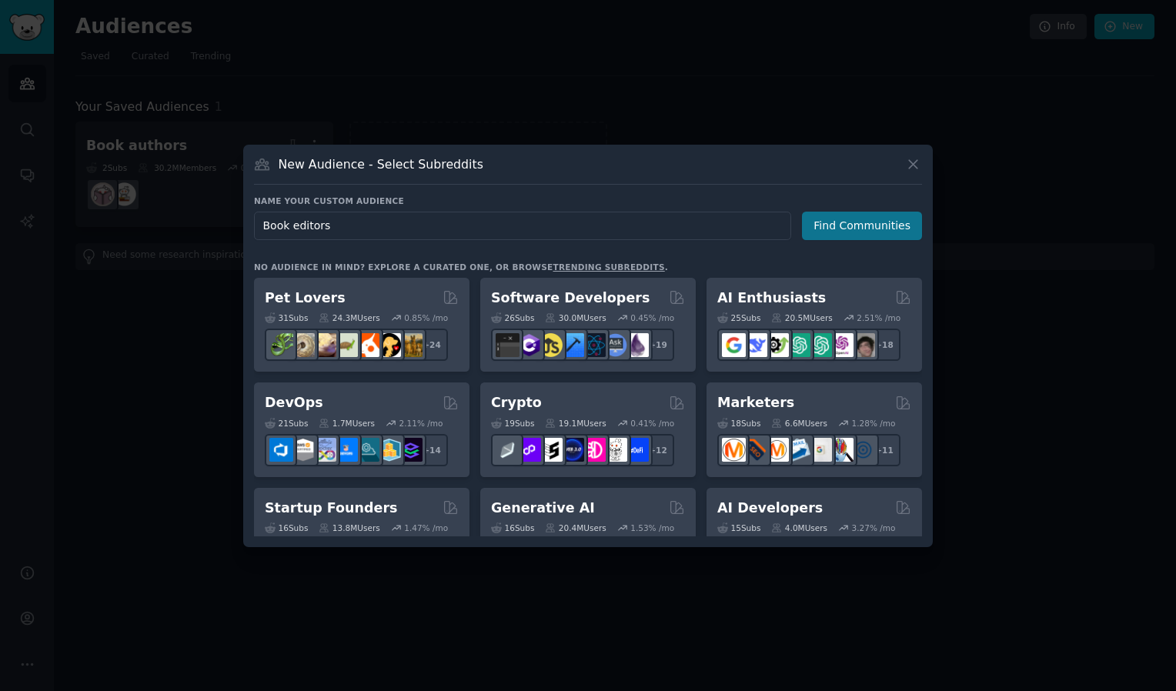
type input "Book editors"
click at [861, 223] on button "Find Communities" at bounding box center [862, 226] width 120 height 28
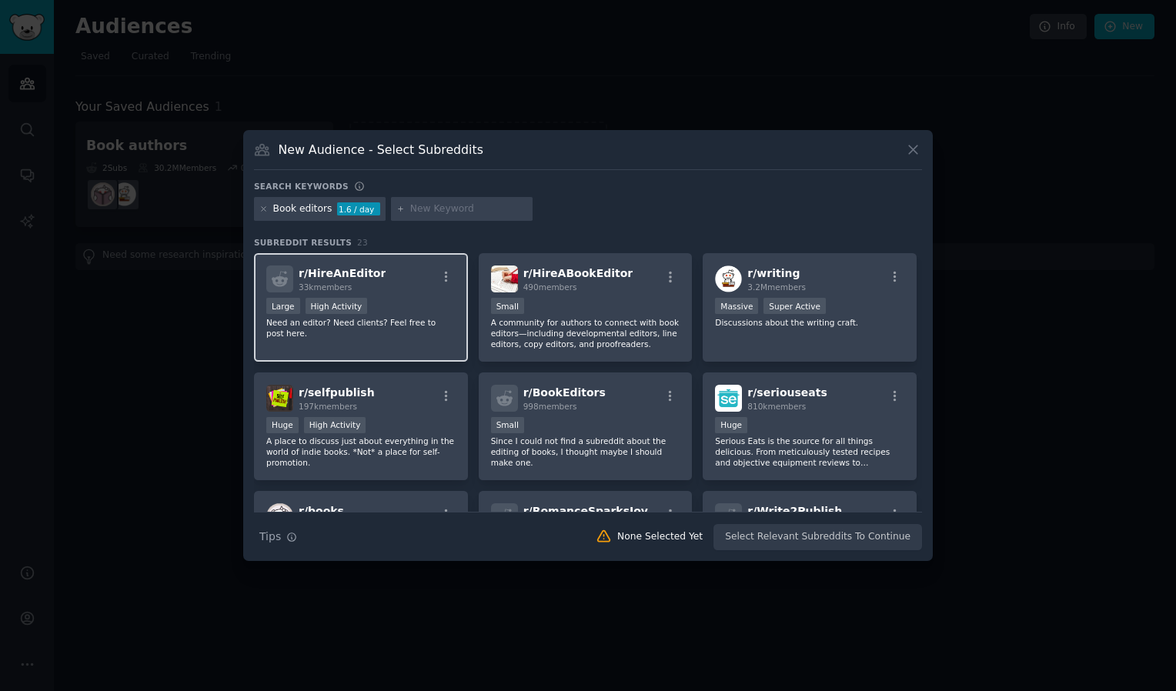
click at [409, 326] on p "Need an editor? Need clients? Feel free to post here." at bounding box center [360, 328] width 189 height 22
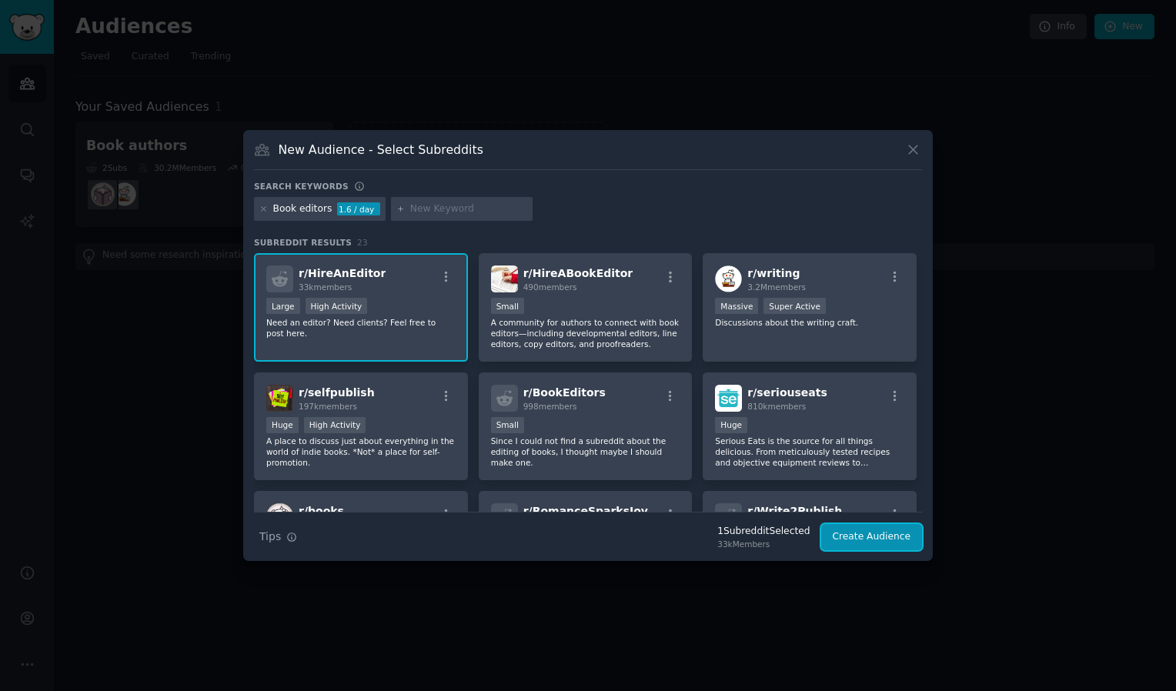
click at [870, 531] on button "Create Audience" at bounding box center [872, 537] width 102 height 26
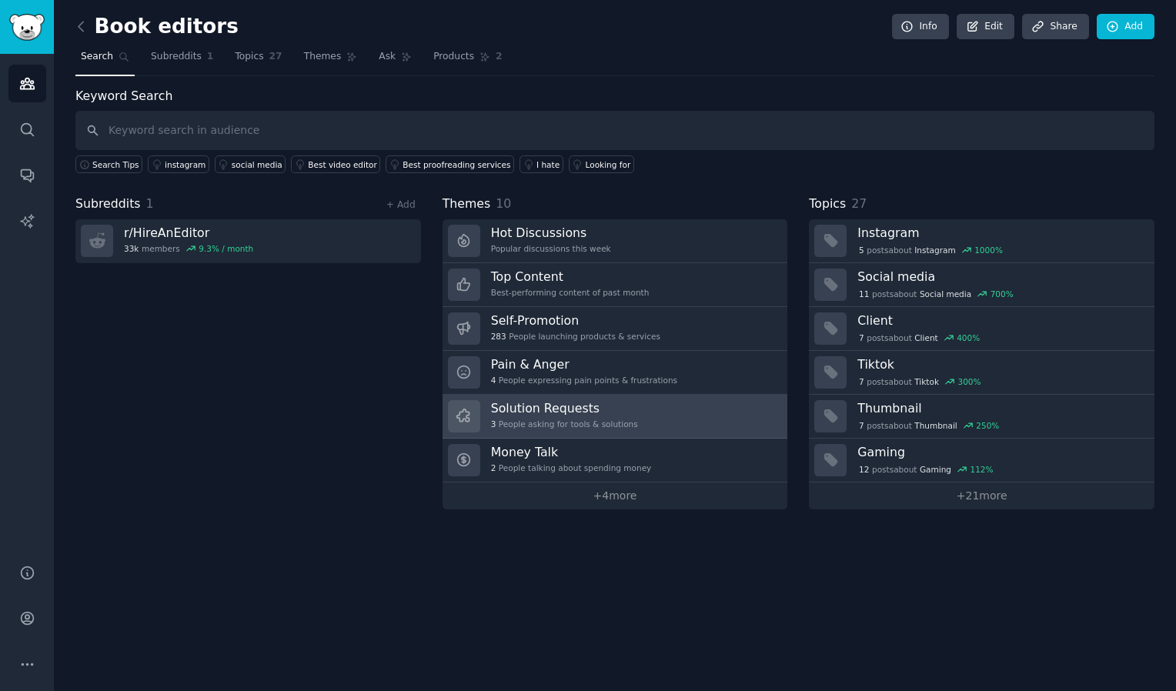
click at [582, 419] on div "3 People asking for tools & solutions" at bounding box center [564, 424] width 147 height 11
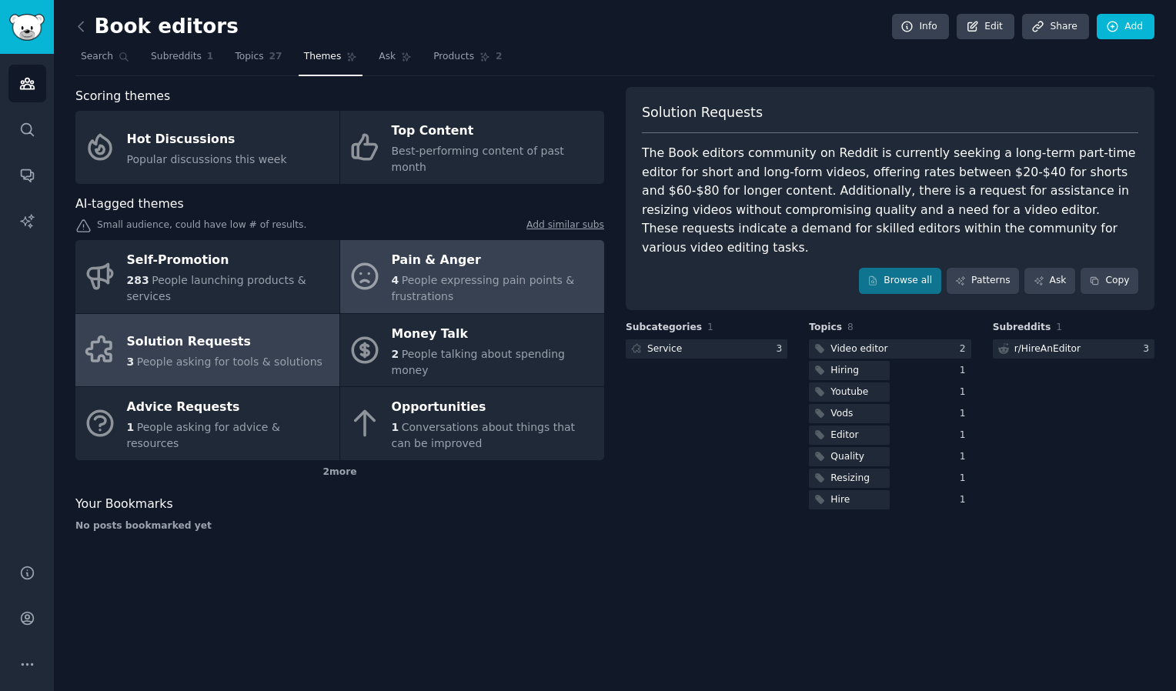
click at [421, 278] on span "People expressing pain points & frustrations" at bounding box center [483, 288] width 183 height 28
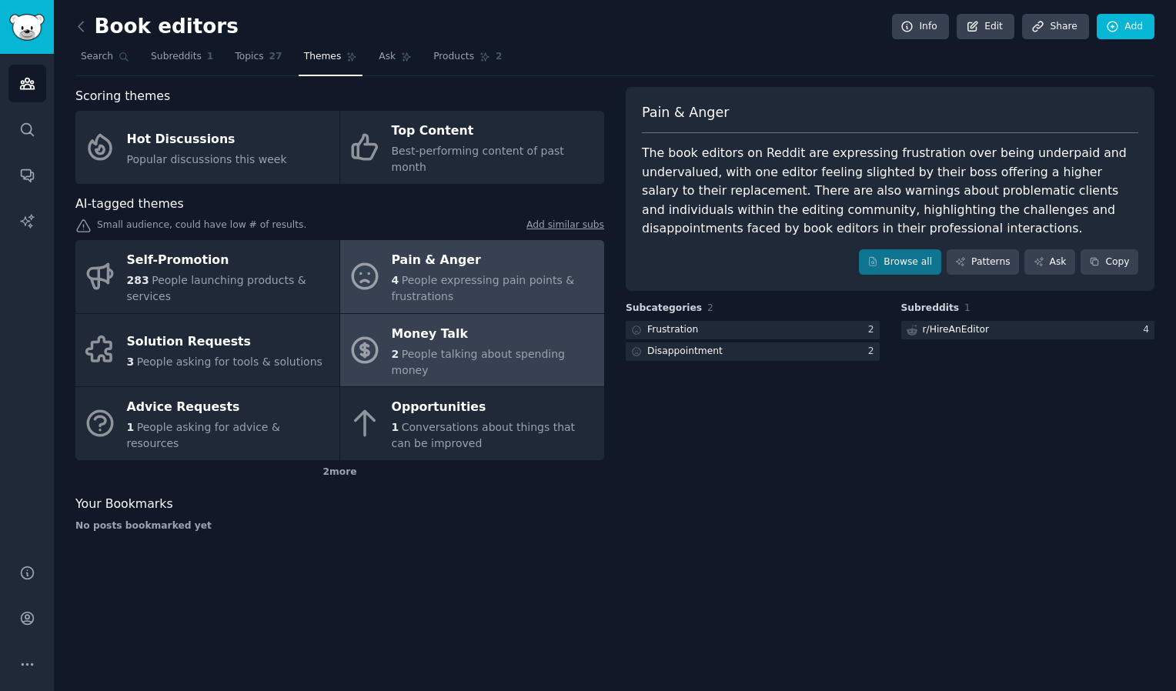
click at [438, 322] on div "Money Talk" at bounding box center [494, 334] width 205 height 25
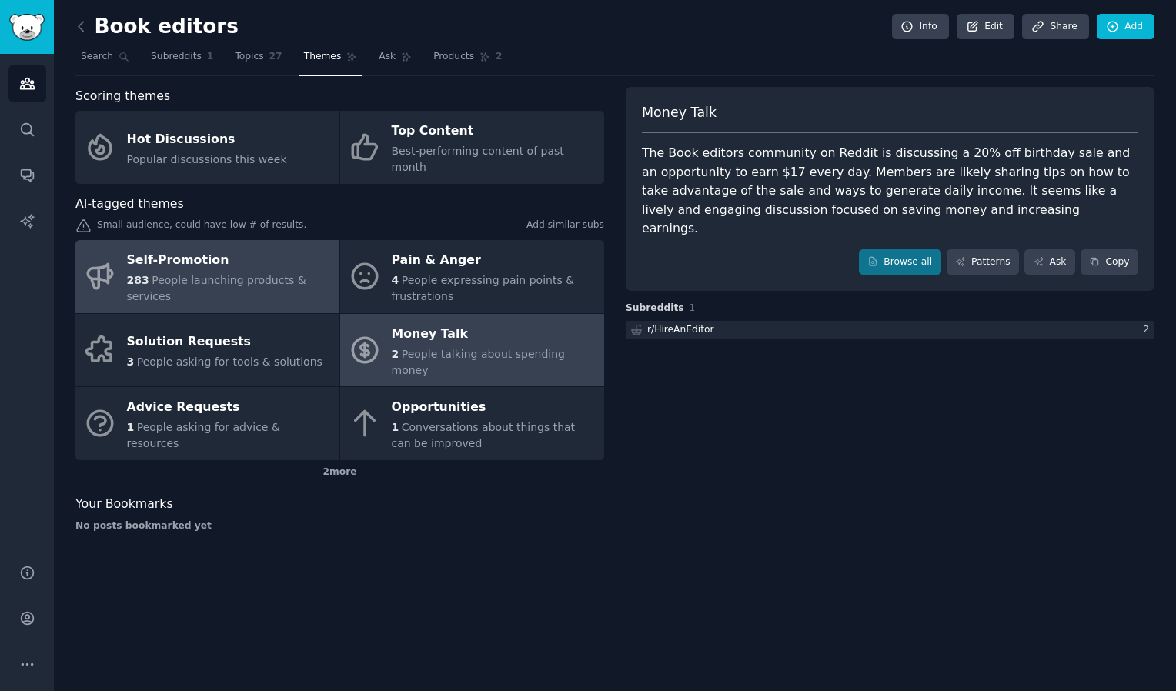
click at [249, 274] on span "People launching products & services" at bounding box center [216, 288] width 179 height 28
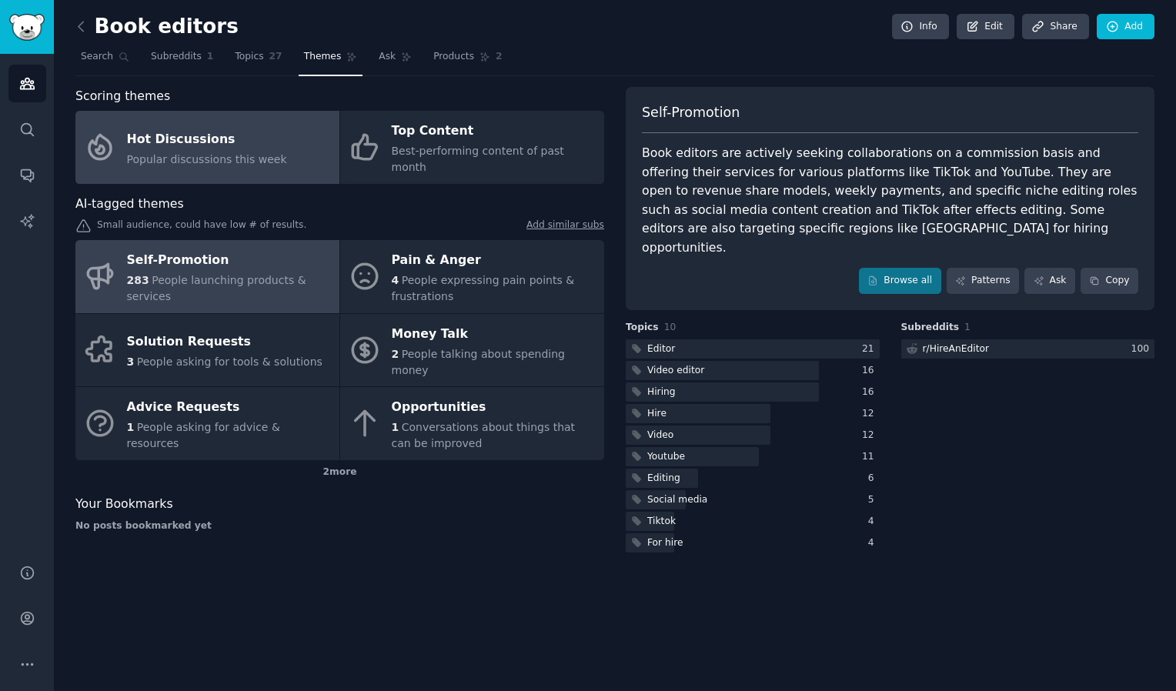
click at [228, 152] on div "Popular discussions this week" at bounding box center [207, 160] width 160 height 16
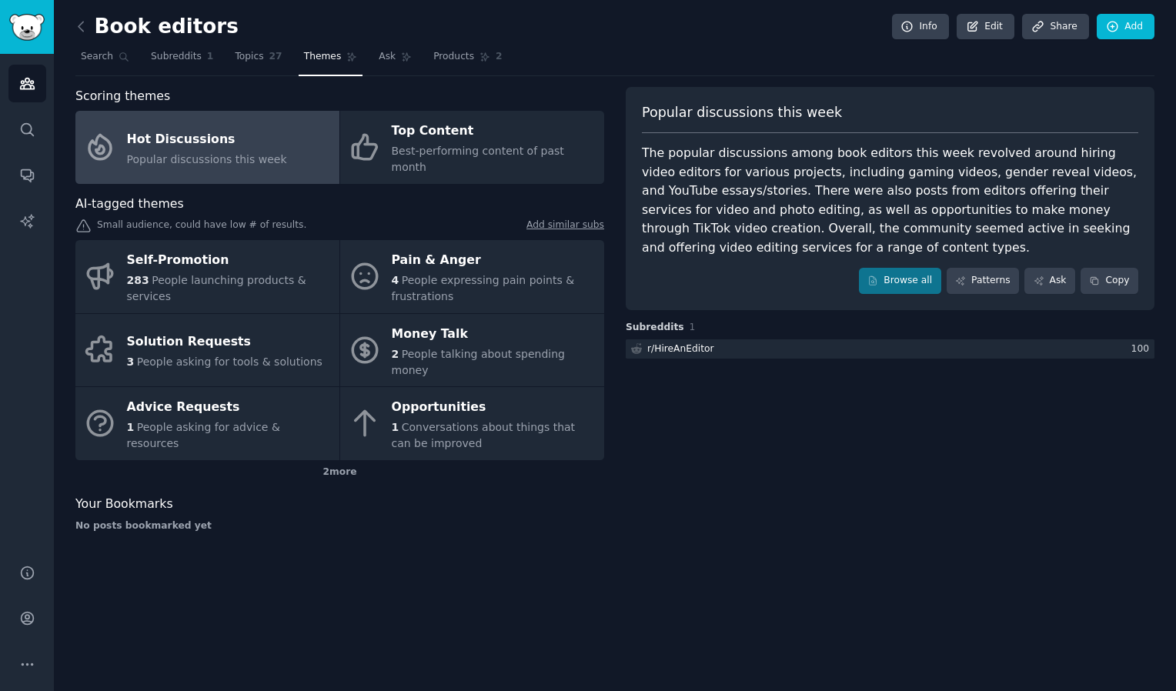
click at [339, 134] on link "Hot Discussions Popular discussions this week" at bounding box center [207, 147] width 264 height 73
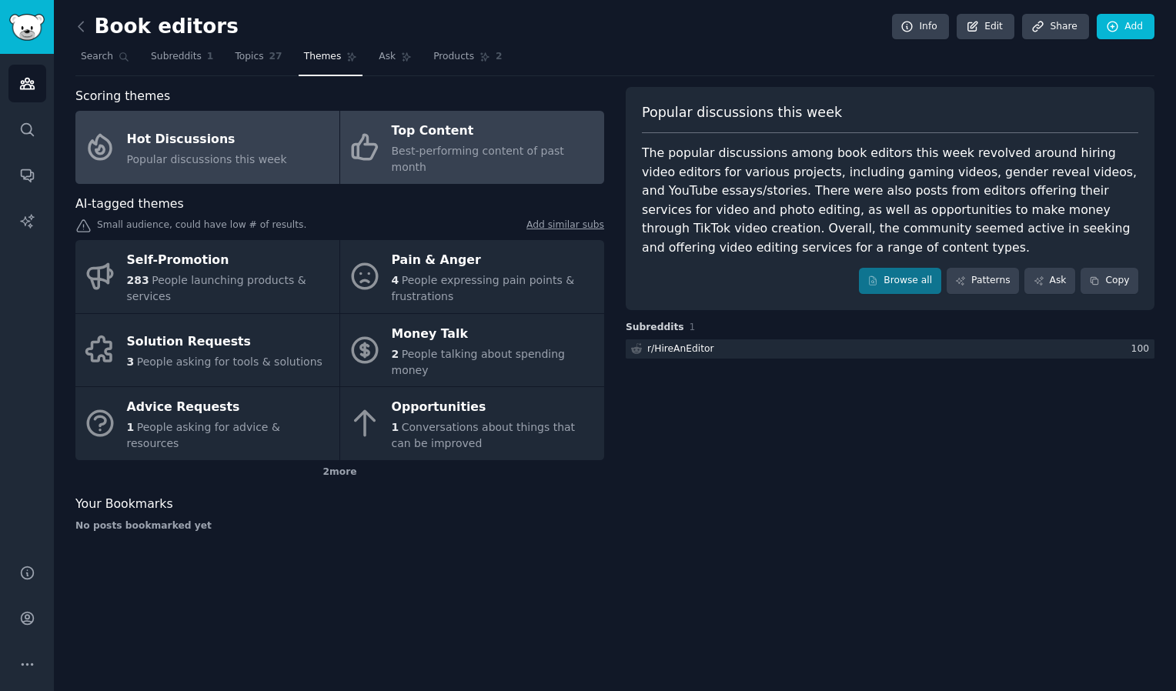
click at [399, 131] on div "Top Content" at bounding box center [494, 131] width 205 height 25
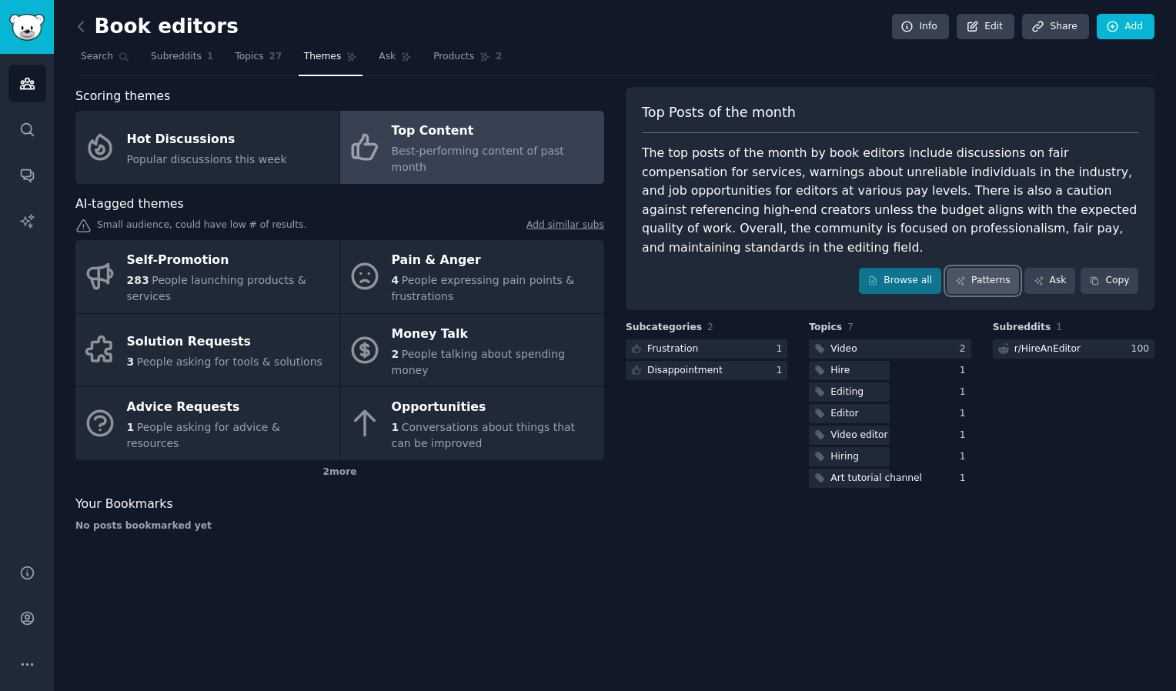
click at [964, 276] on icon at bounding box center [960, 280] width 8 height 8
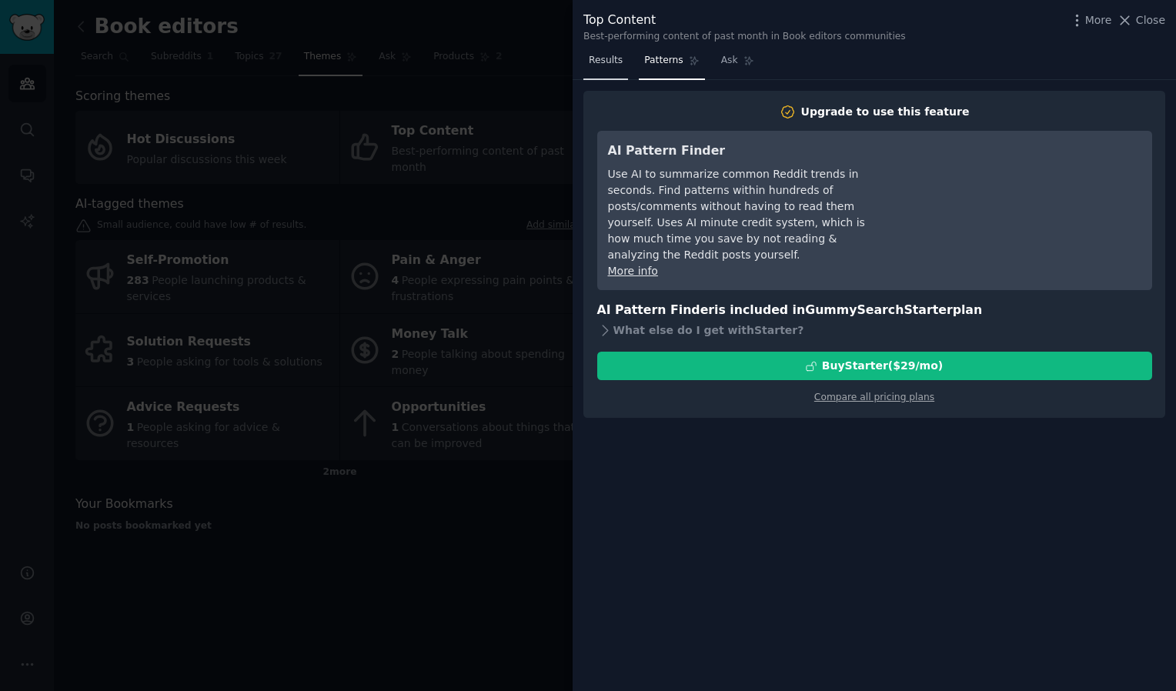
click at [604, 63] on span "Results" at bounding box center [606, 61] width 34 height 14
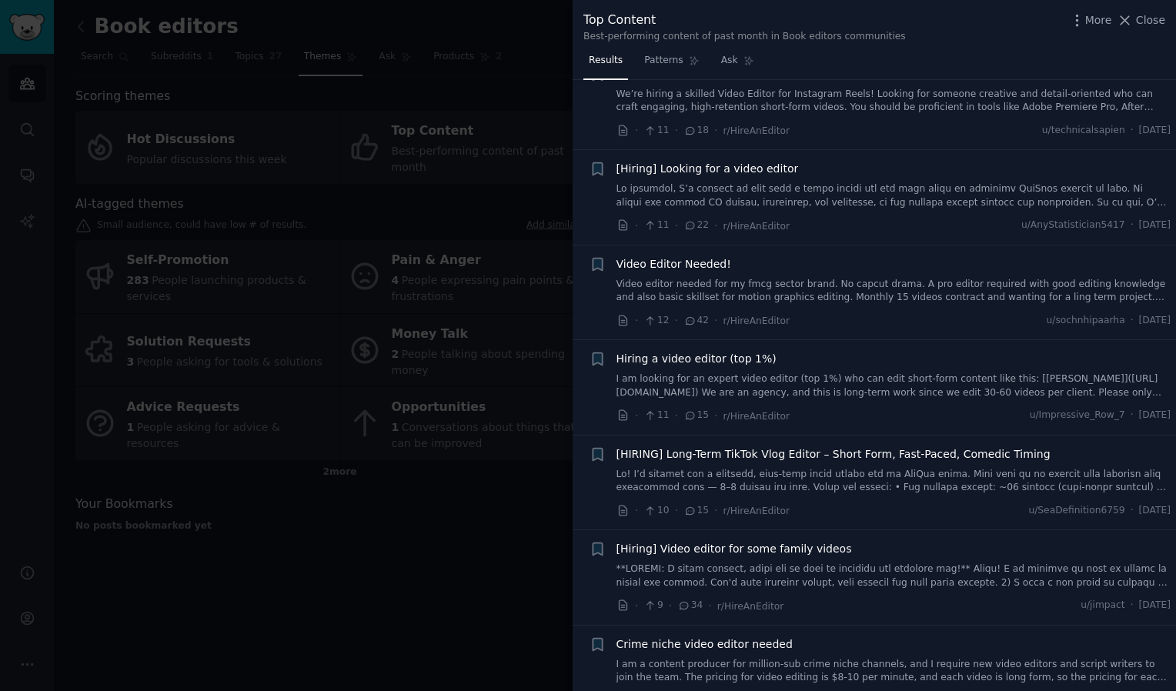
scroll to position [924, 0]
click at [420, 516] on div at bounding box center [588, 345] width 1176 height 691
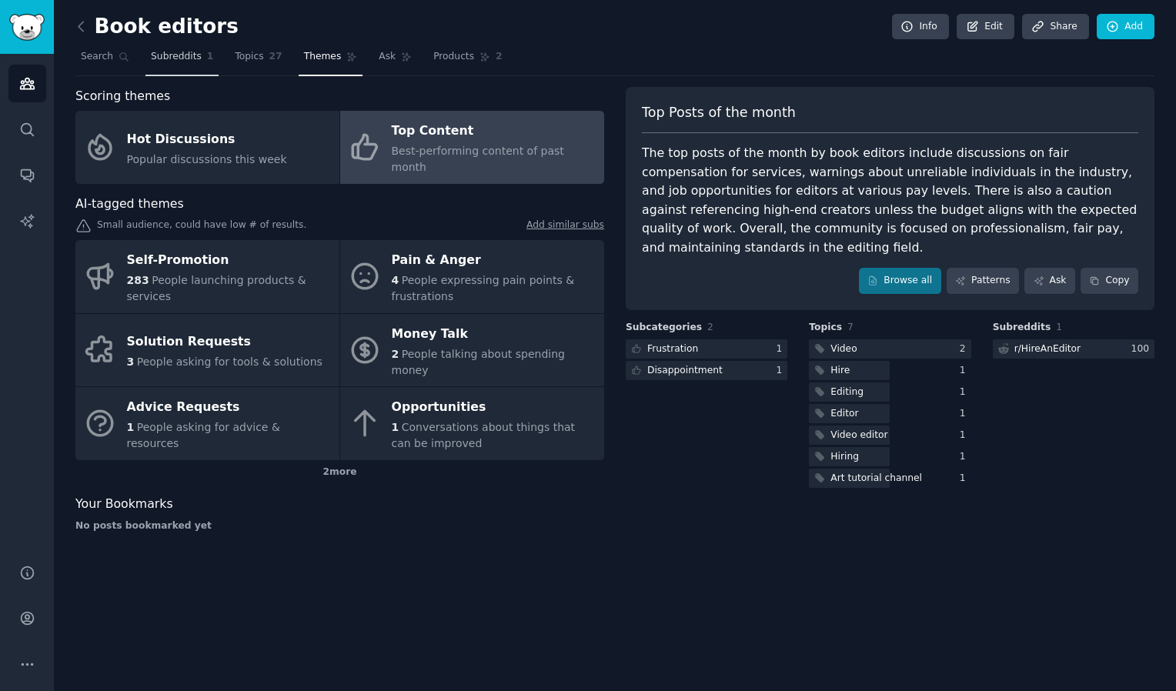
click at [172, 63] on link "Subreddits 1" at bounding box center [181, 61] width 73 height 32
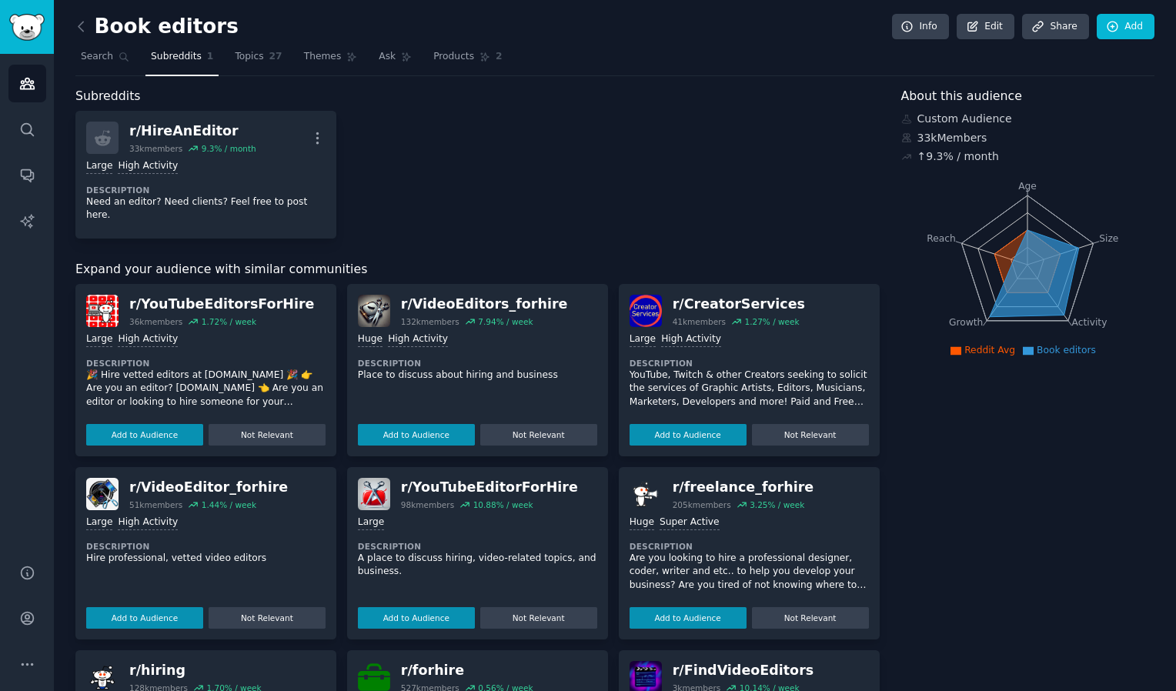
click at [169, 57] on span "Subreddits" at bounding box center [176, 57] width 51 height 14
click at [97, 54] on span "Search" at bounding box center [97, 57] width 32 height 14
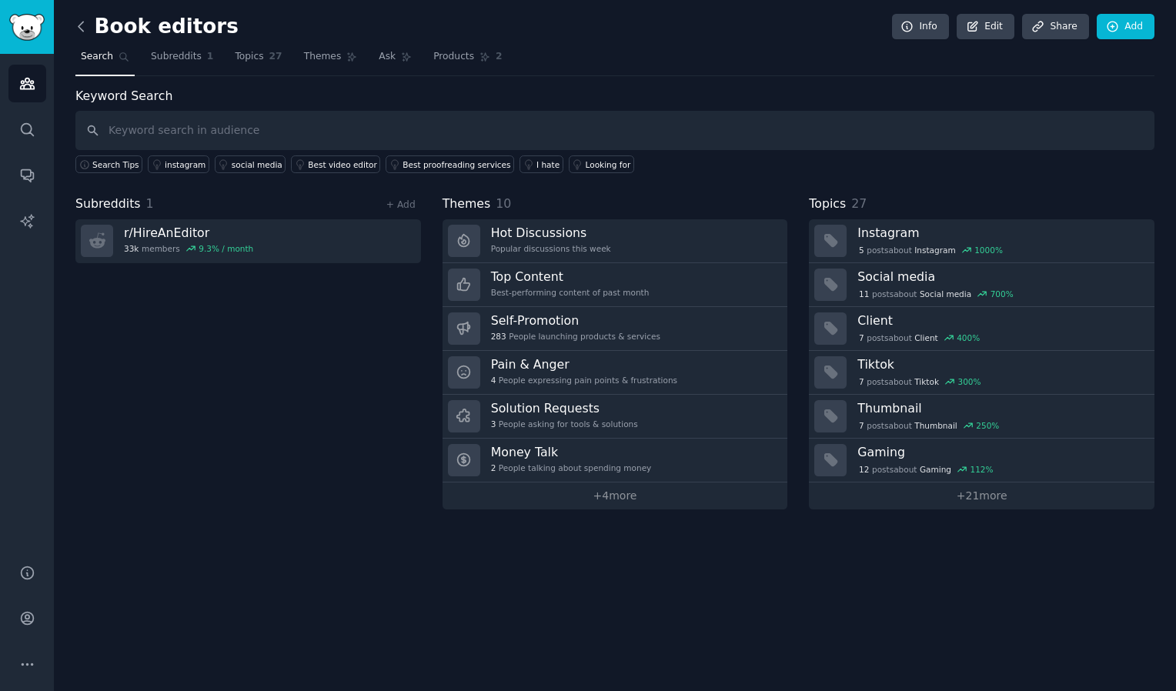
click at [85, 24] on icon at bounding box center [81, 26] width 16 height 16
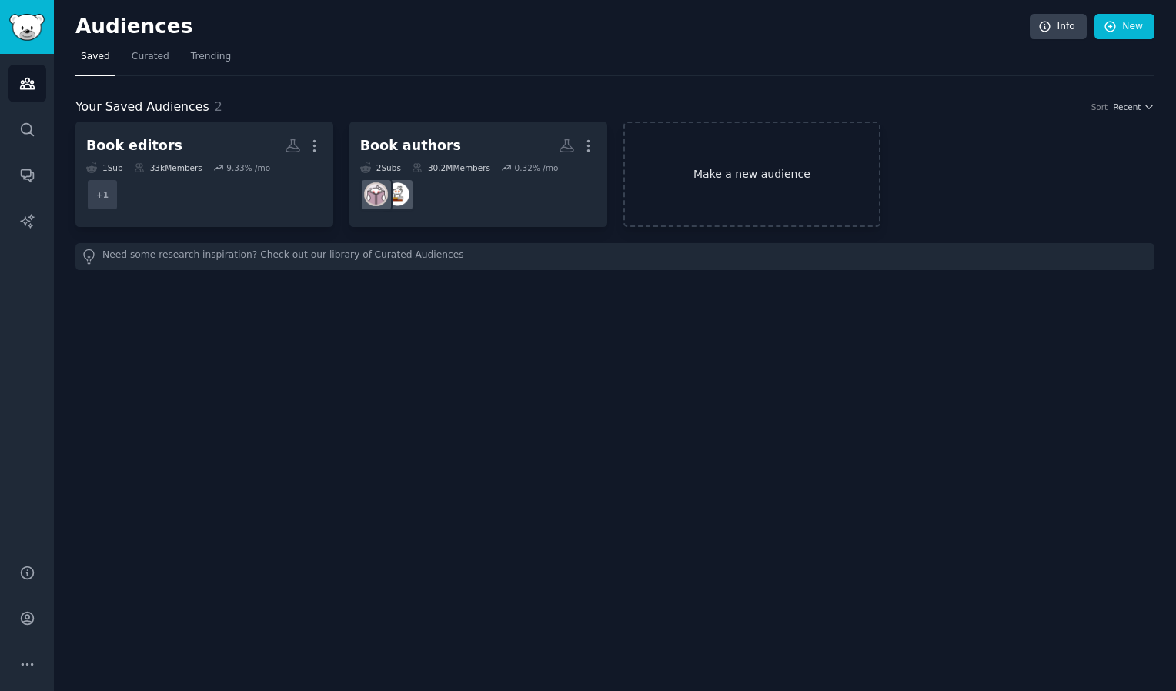
click at [742, 175] on link "Make a new audience" at bounding box center [752, 174] width 258 height 105
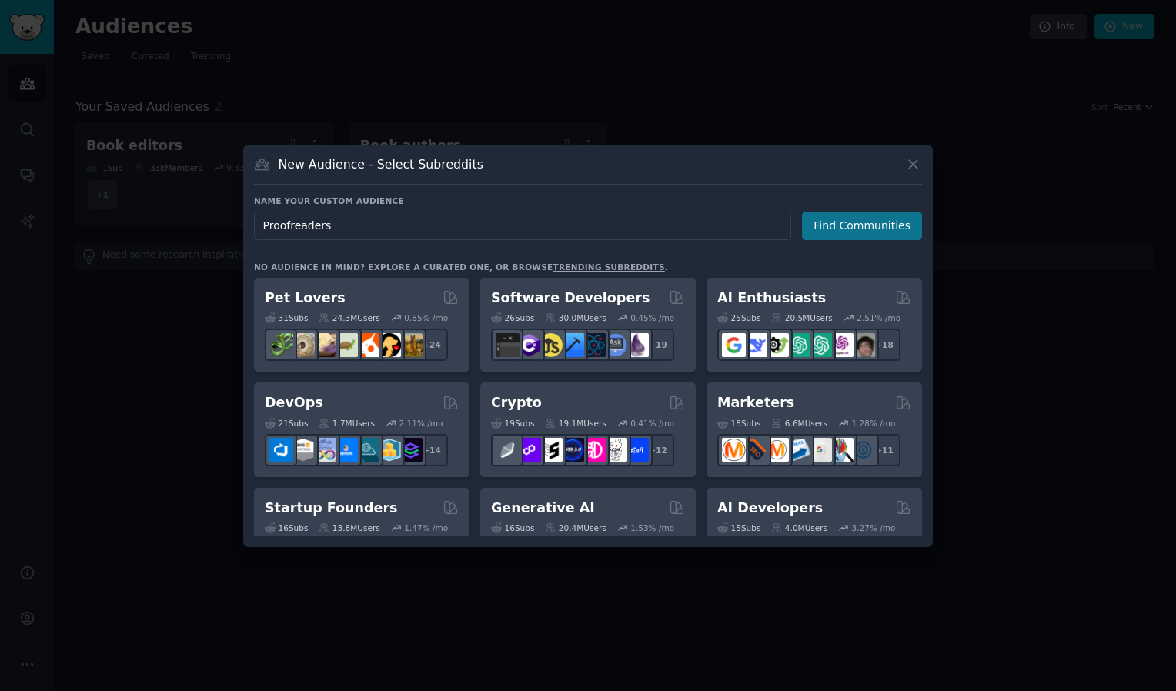
type input "Proofreaders"
click at [870, 227] on button "Find Communities" at bounding box center [862, 226] width 120 height 28
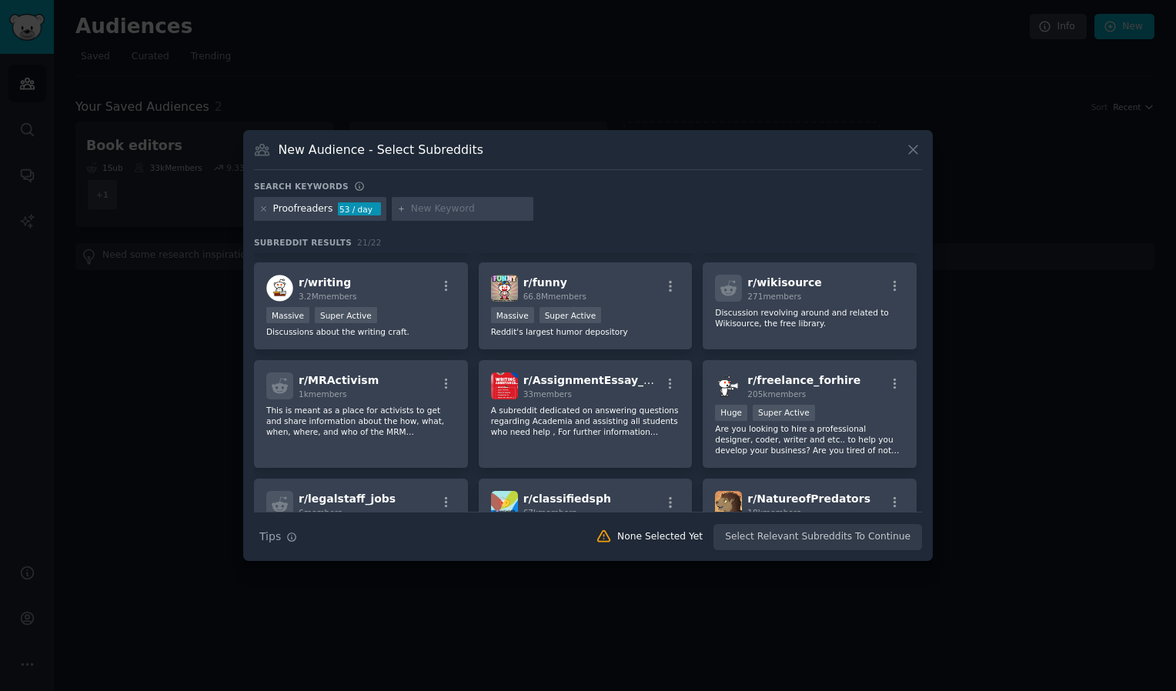
scroll to position [231, 0]
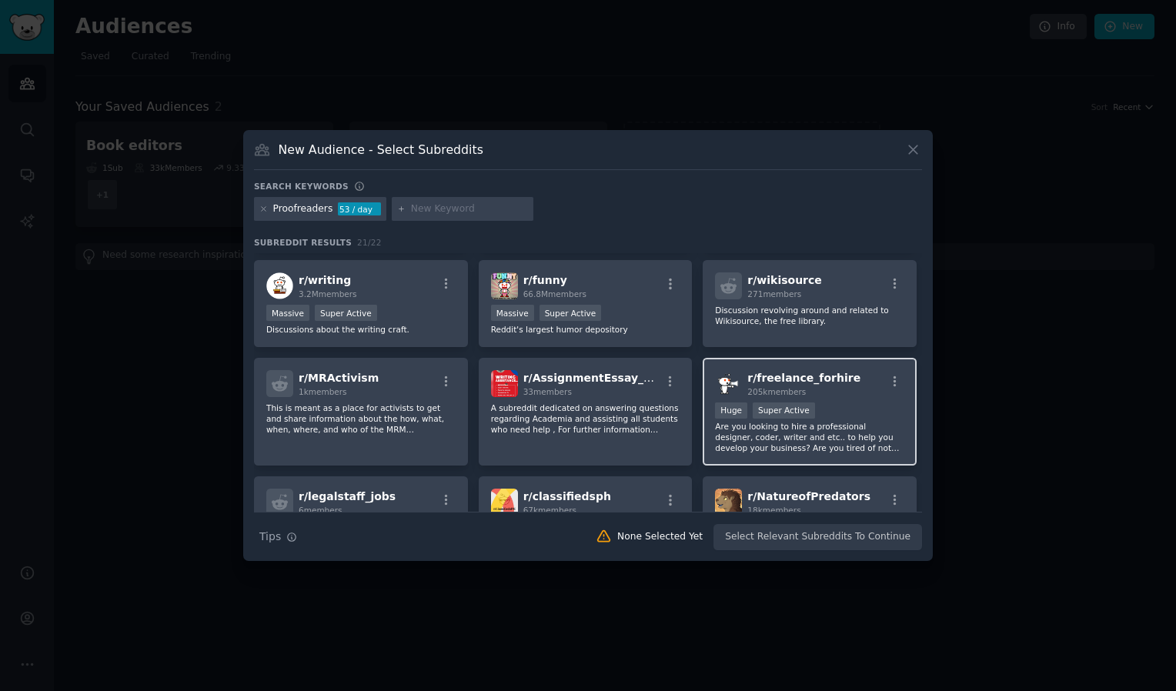
click at [766, 428] on p "Are you looking to hire a professional designer, coder, writer and etc.. to hel…" at bounding box center [809, 437] width 189 height 32
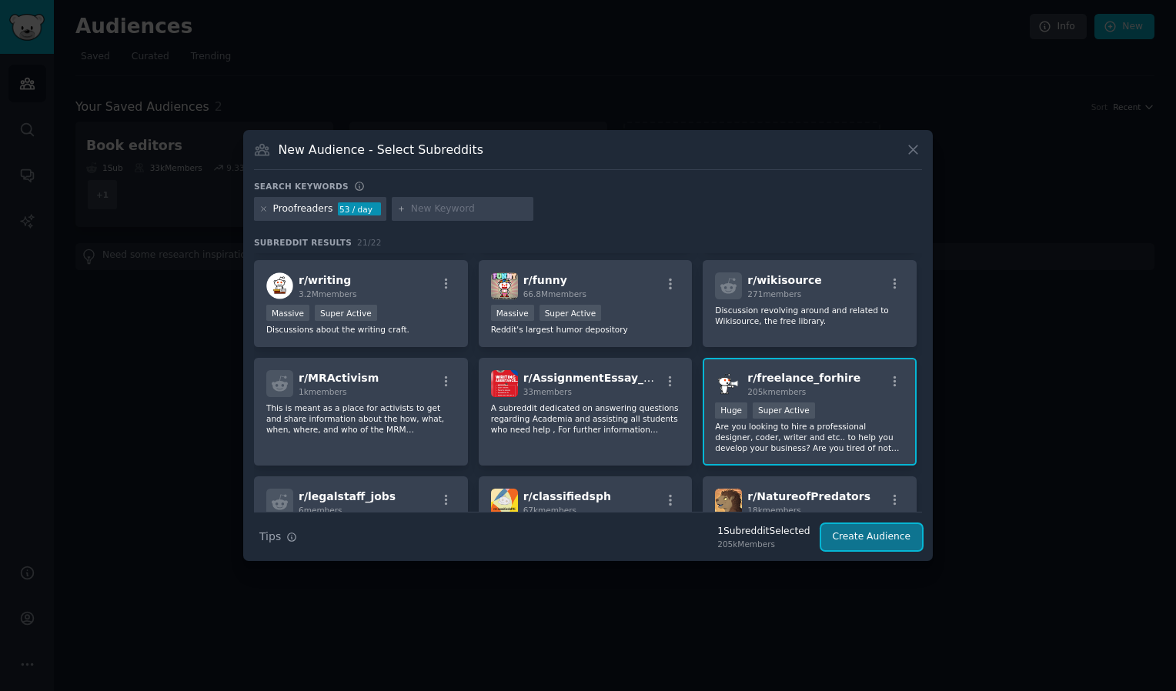
click at [864, 536] on button "Create Audience" at bounding box center [872, 537] width 102 height 26
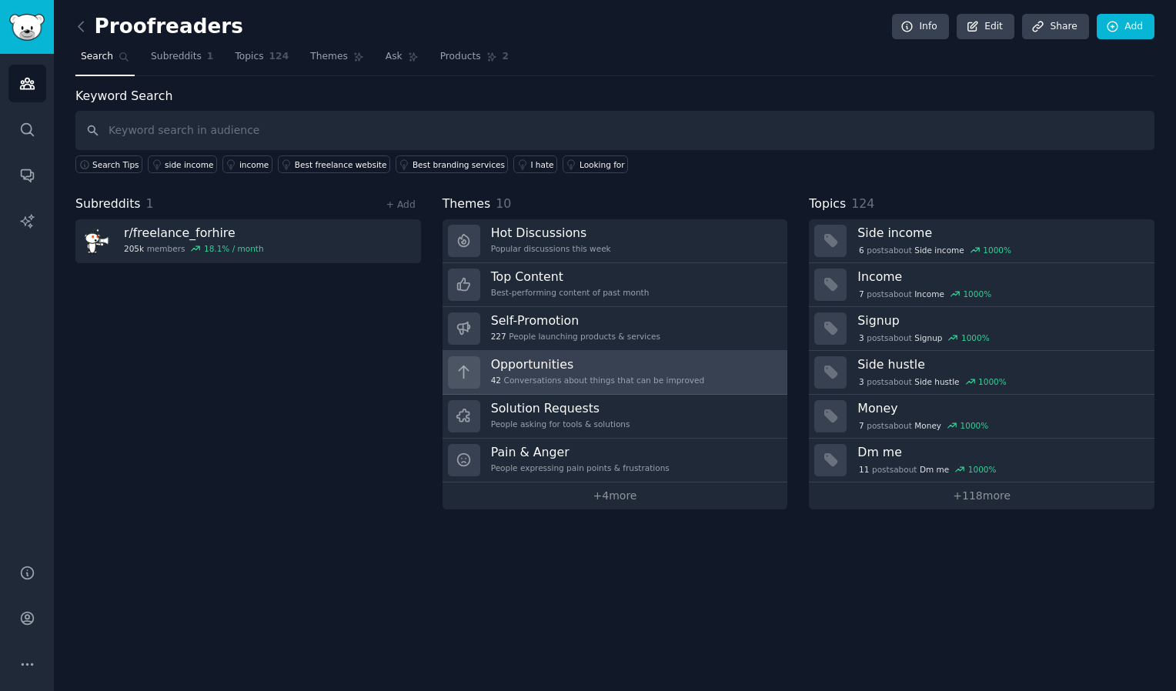
click at [555, 369] on div "Opportunities 42 Conversations about things that can be improved" at bounding box center [598, 372] width 214 height 32
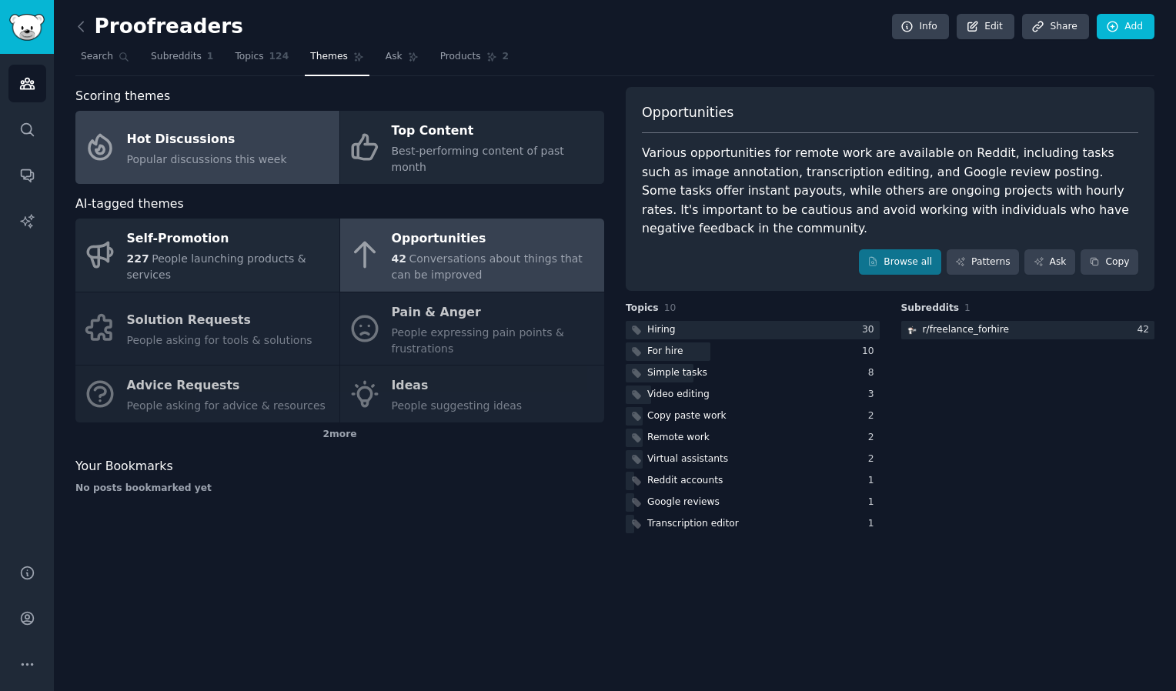
click at [251, 141] on div "Hot Discussions" at bounding box center [207, 139] width 160 height 25
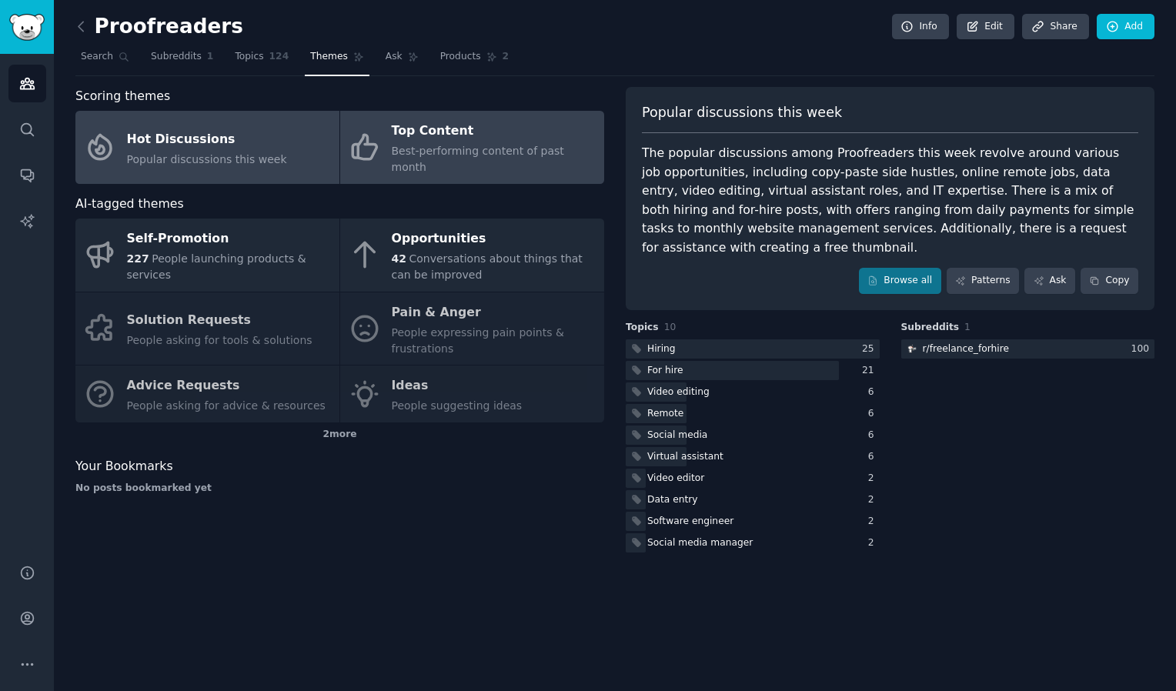
click at [433, 143] on div "Best-performing content of past month" at bounding box center [494, 159] width 205 height 32
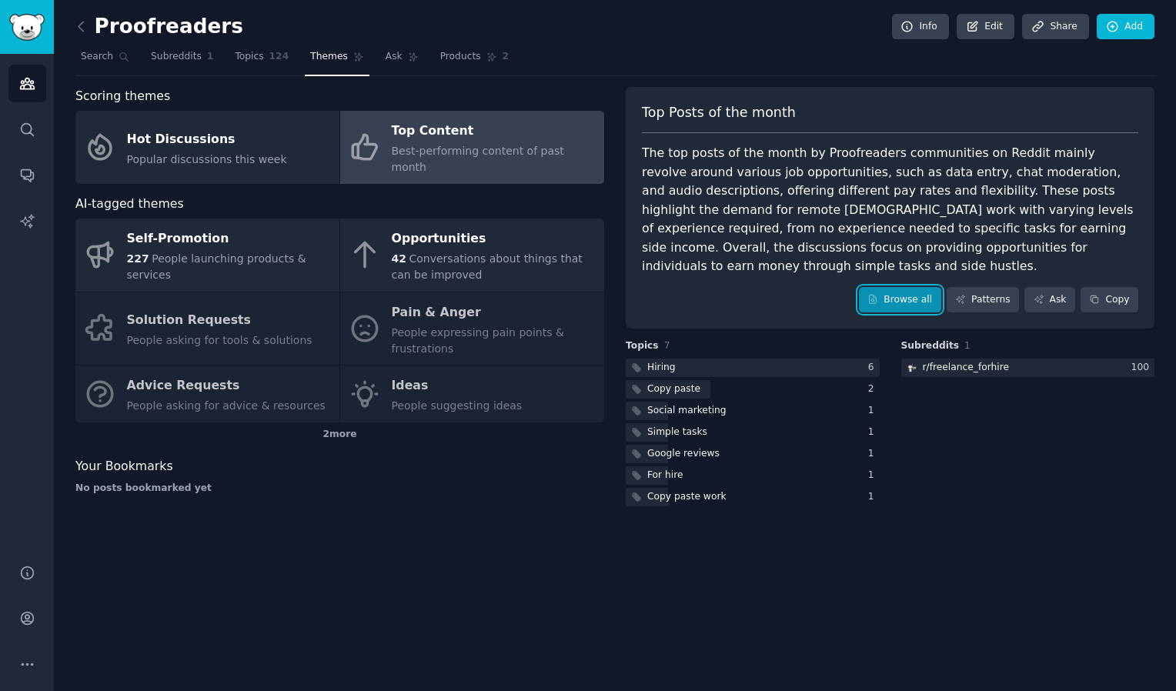
click at [914, 287] on link "Browse all" at bounding box center [900, 300] width 82 height 26
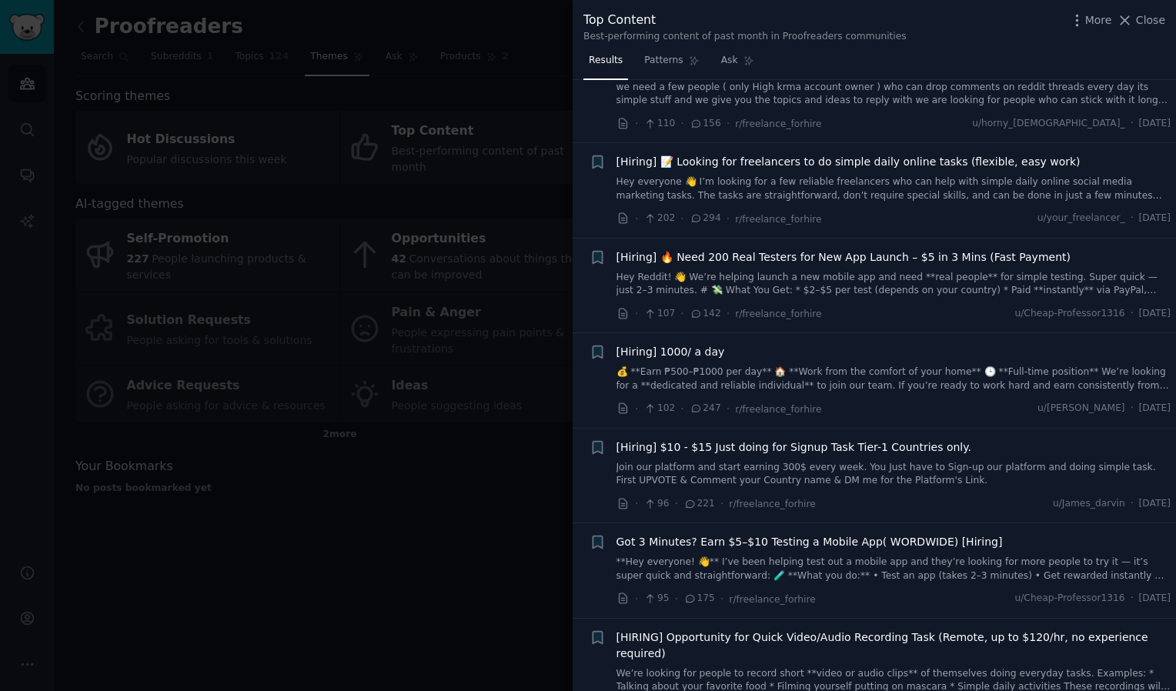
scroll to position [1539, 0]
click at [706, 363] on link "💰 **Earn ₱500–₱1000 per day** 🏠 **Work from the comfort of your home** 🕒 **Full…" at bounding box center [894, 376] width 555 height 27
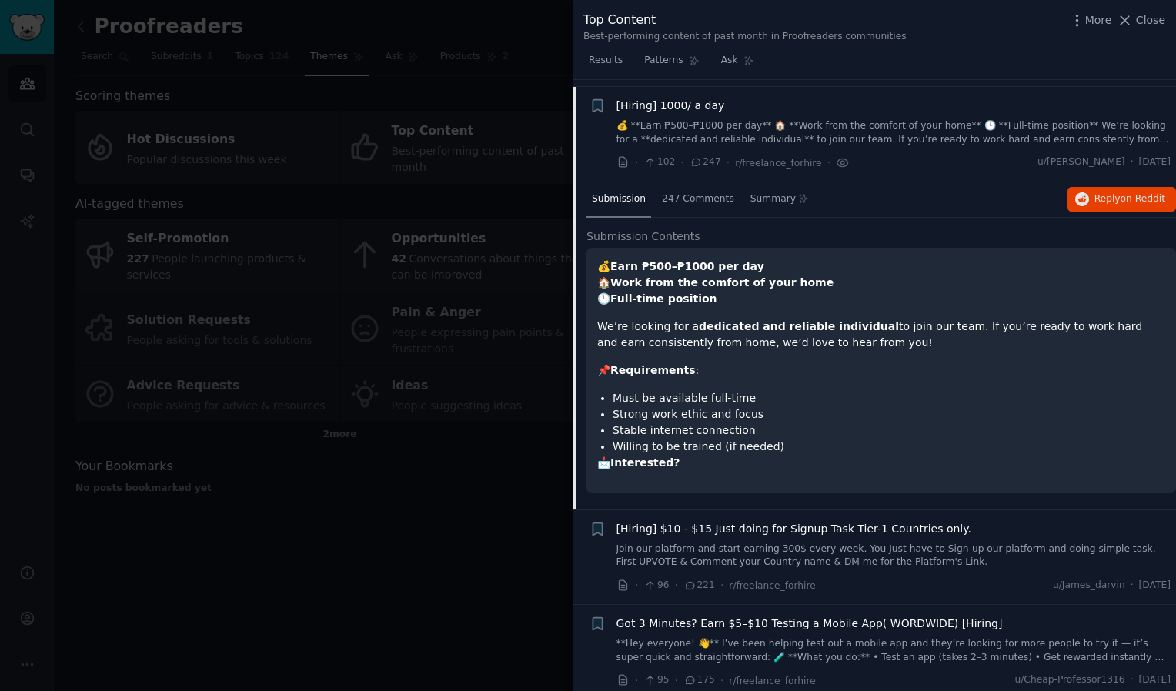
scroll to position [1785, 0]
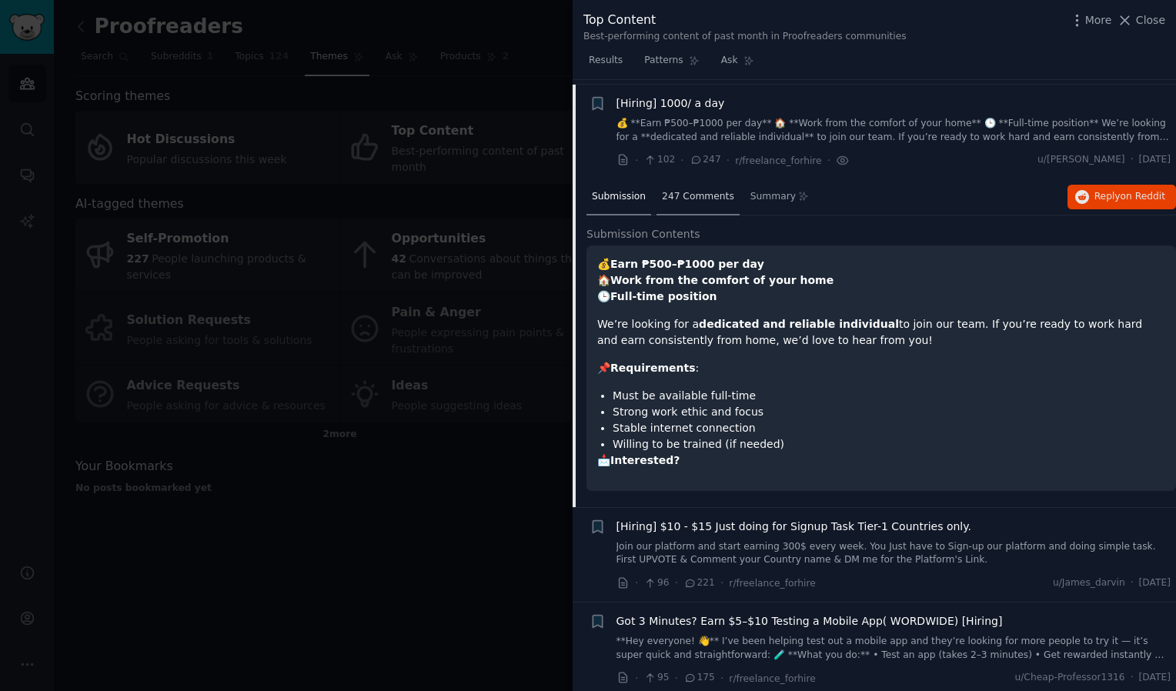
click at [662, 191] on span "247 Comments" at bounding box center [698, 197] width 72 height 14
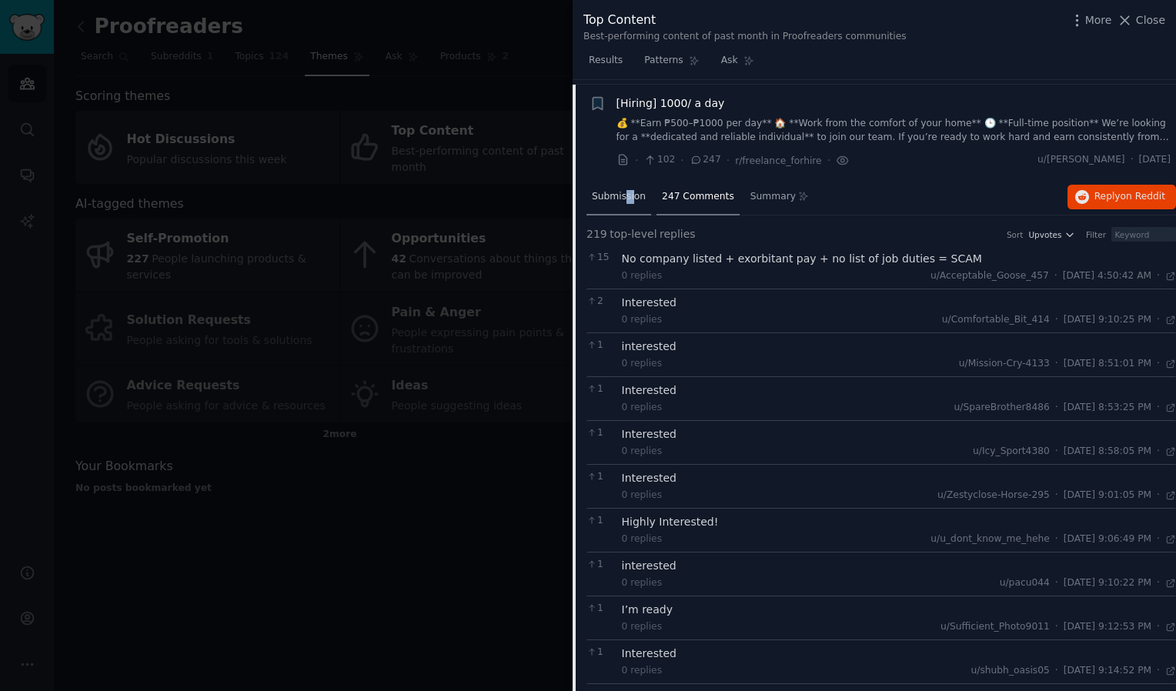
drag, startPoint x: 631, startPoint y: 191, endPoint x: 623, endPoint y: 205, distance: 15.8
click at [623, 205] on div "Submission" at bounding box center [619, 197] width 65 height 37
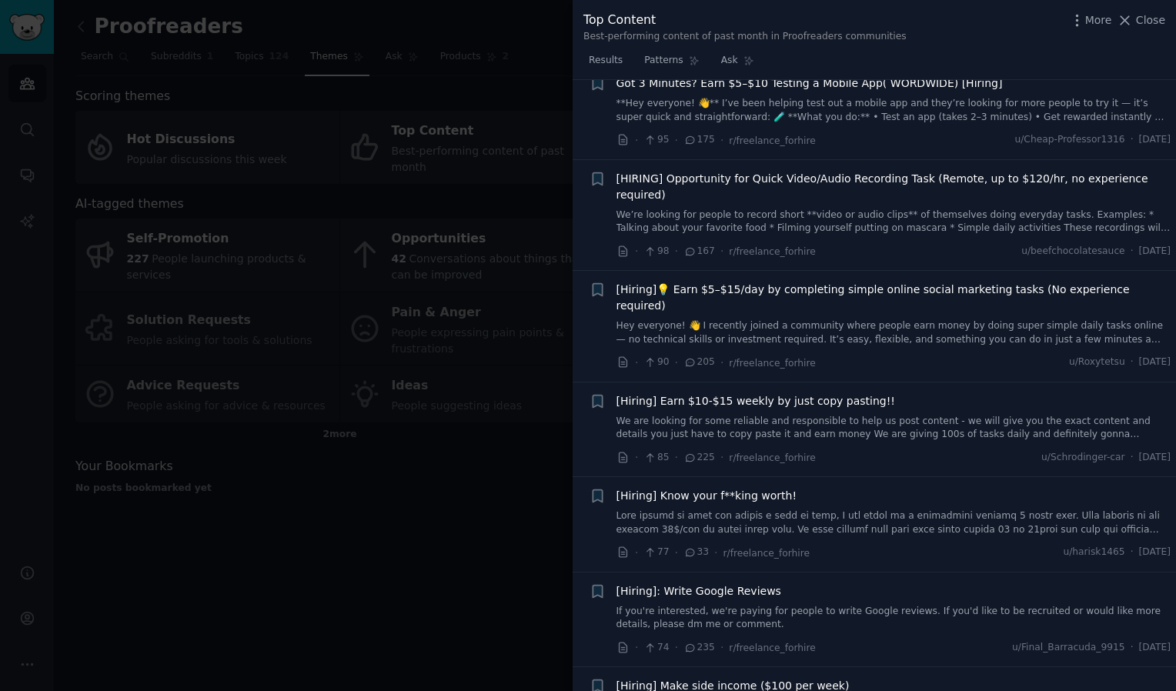
scroll to position [2324, 0]
click at [776, 509] on link at bounding box center [894, 522] width 555 height 27
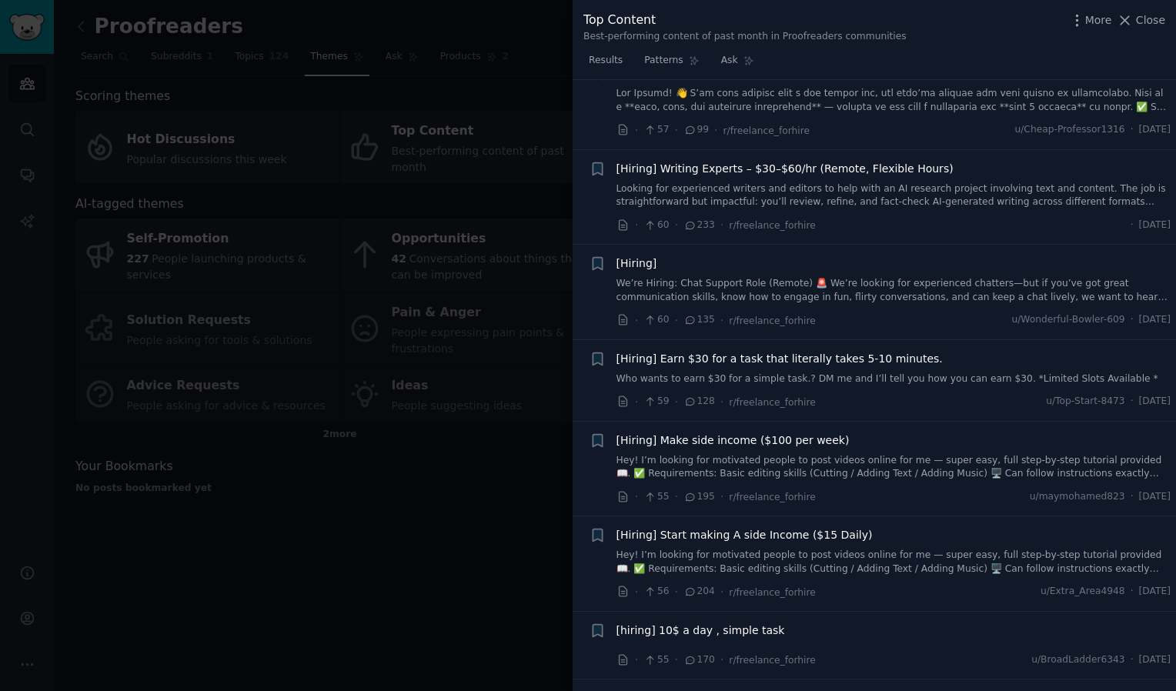
scroll to position [3893, 0]
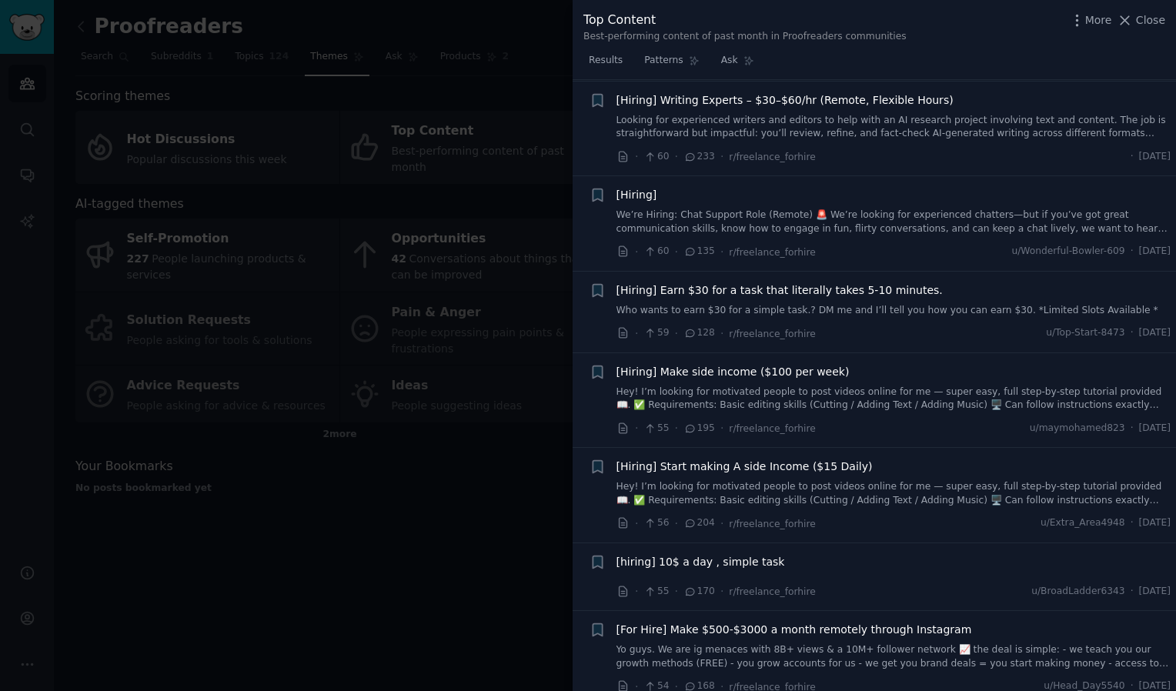
click at [351, 495] on div at bounding box center [588, 345] width 1176 height 691
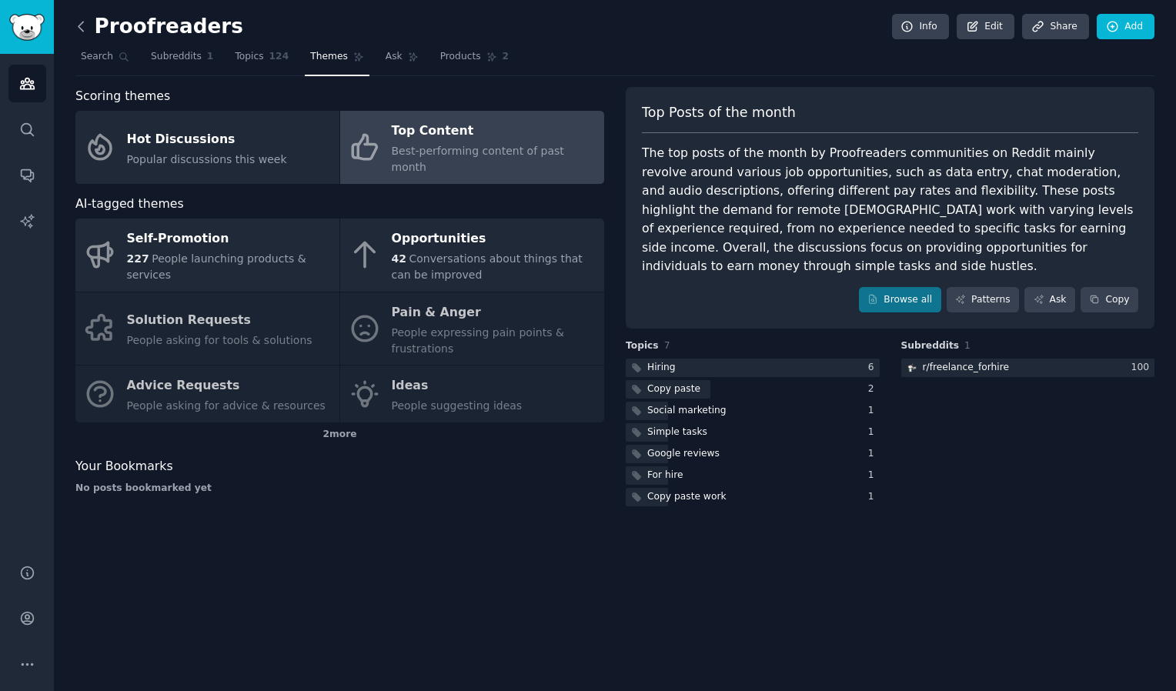
click at [81, 22] on icon at bounding box center [81, 26] width 16 height 16
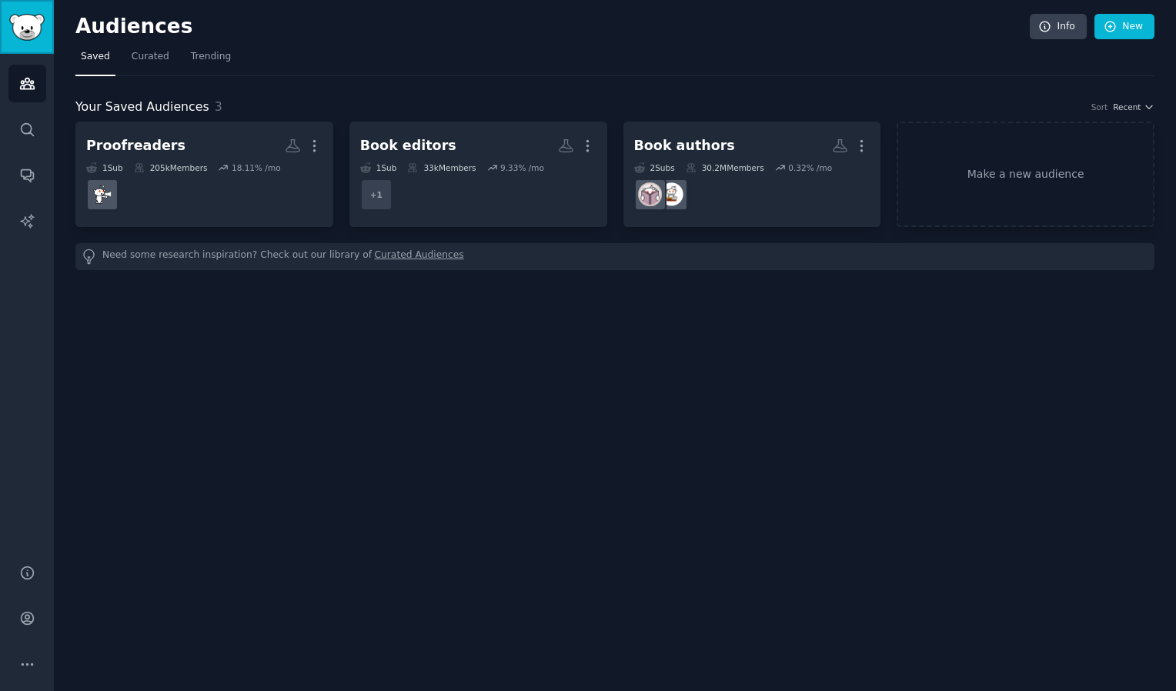
click at [31, 24] on img "Sidebar" at bounding box center [26, 27] width 35 height 27
click at [1009, 176] on link "Make a new audience" at bounding box center [1026, 174] width 258 height 105
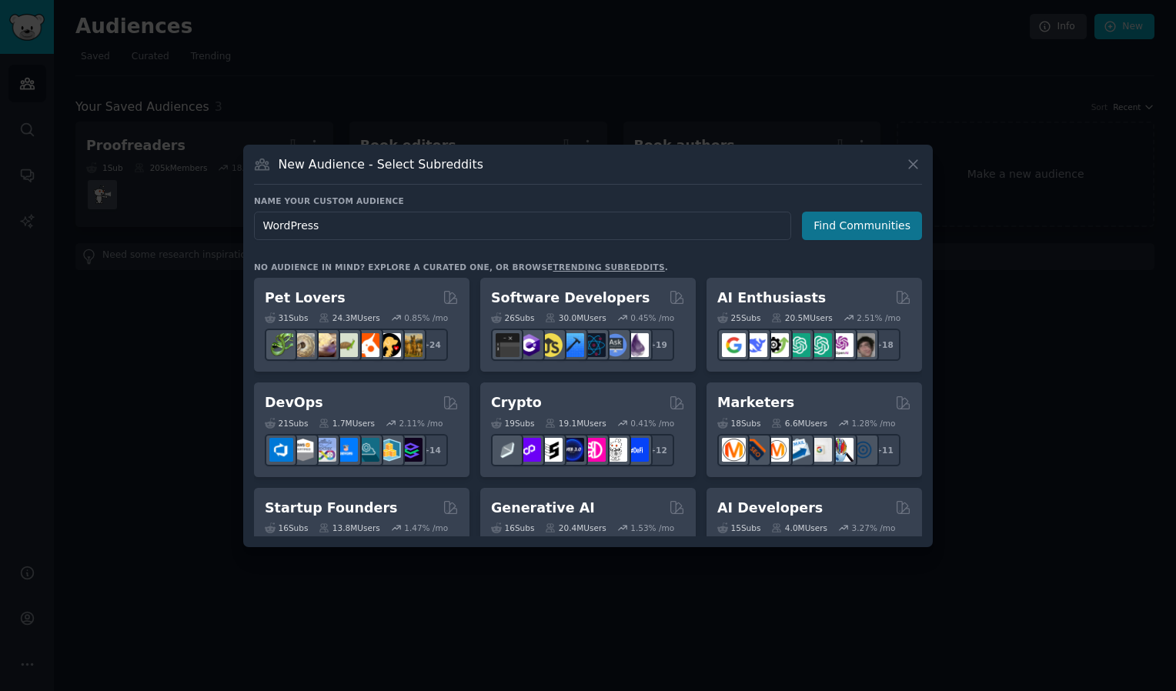
type input "WordPress"
click at [855, 226] on button "Find Communities" at bounding box center [862, 226] width 120 height 28
